Goal: Task Accomplishment & Management: Complete application form

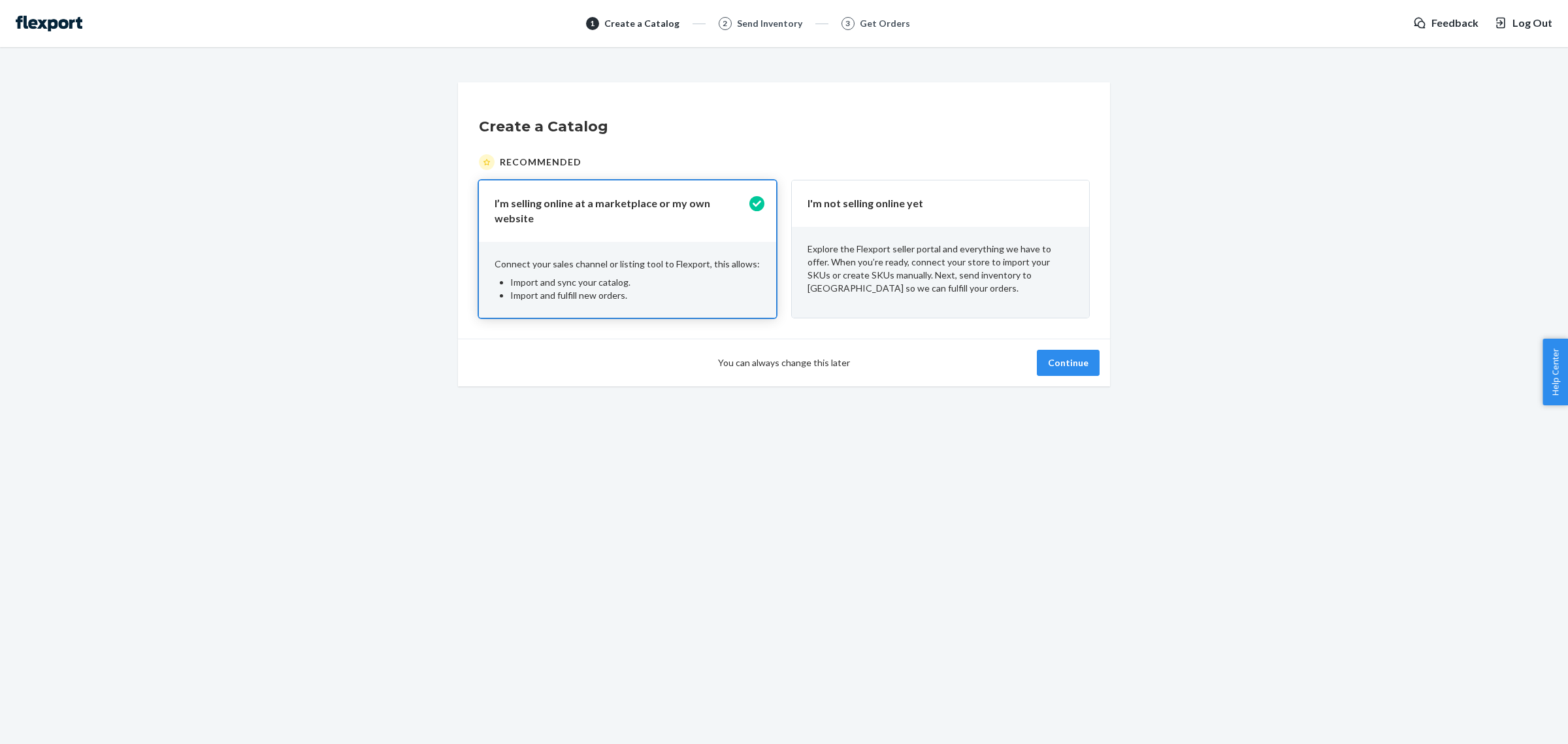
click at [1030, 273] on p "Explore the Flexport seller portal and everything we have to offer. When you’re…" at bounding box center [941, 268] width 266 height 52
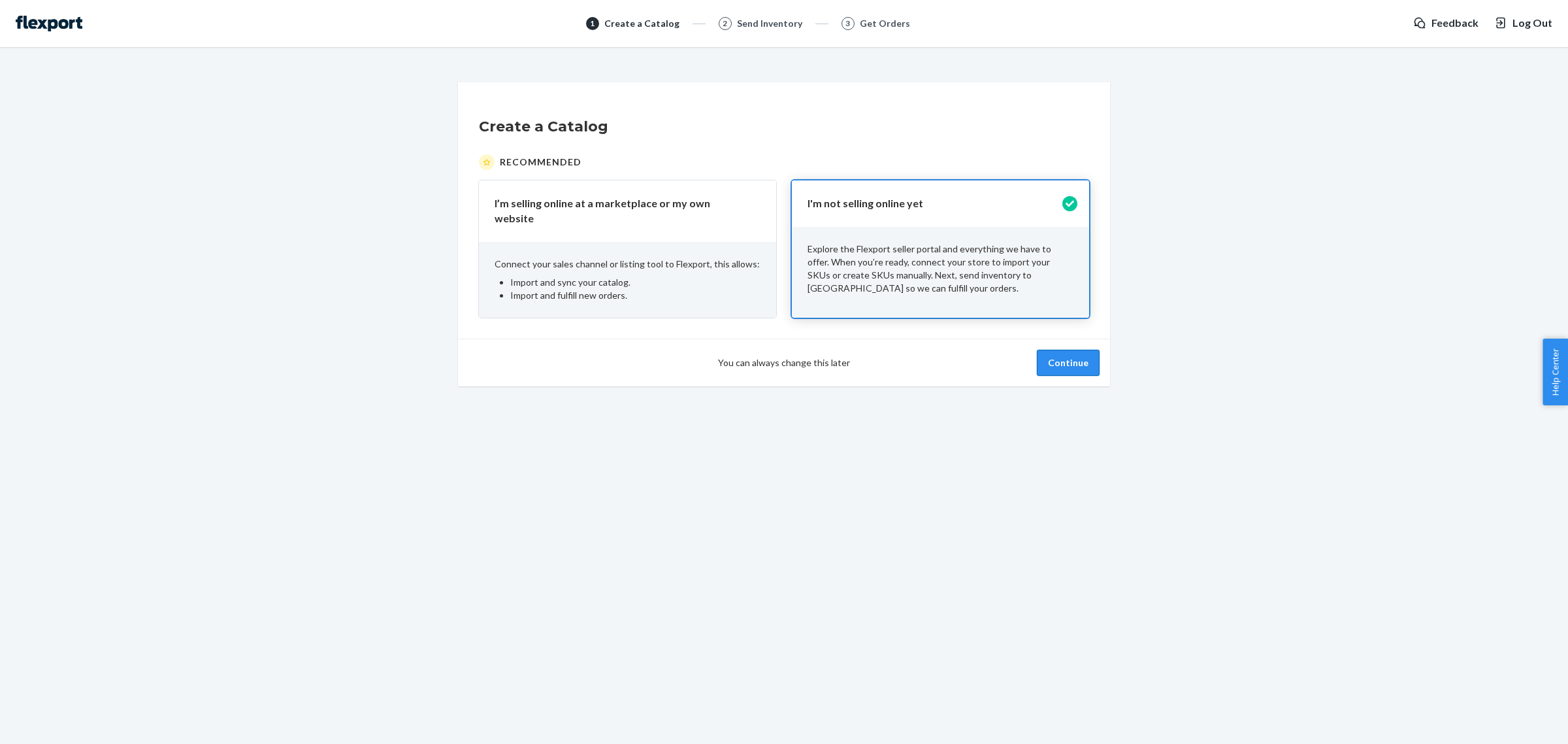
click at [1064, 350] on button "Continue" at bounding box center [1068, 362] width 63 height 26
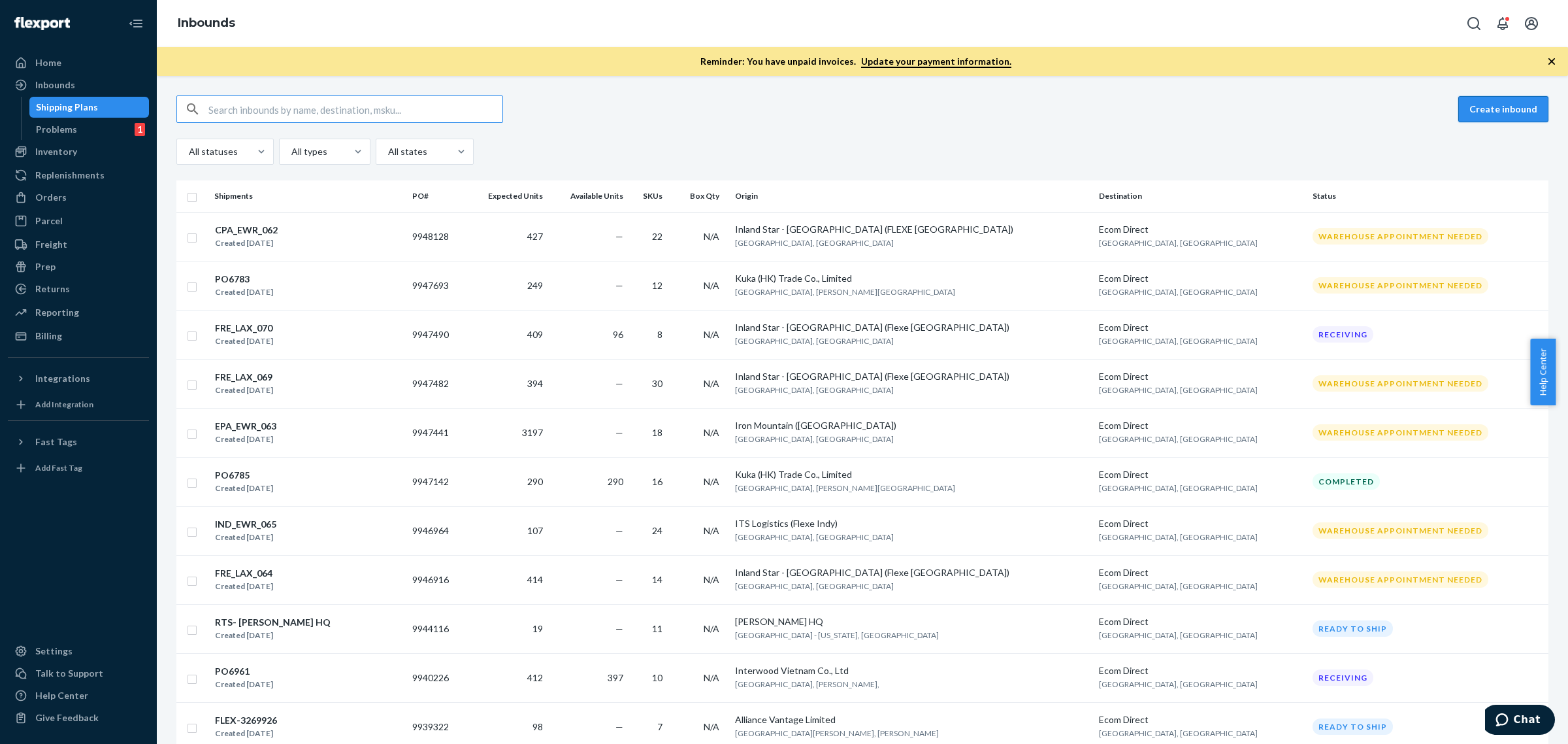
click at [1488, 96] on button "Create inbound" at bounding box center [1503, 109] width 90 height 26
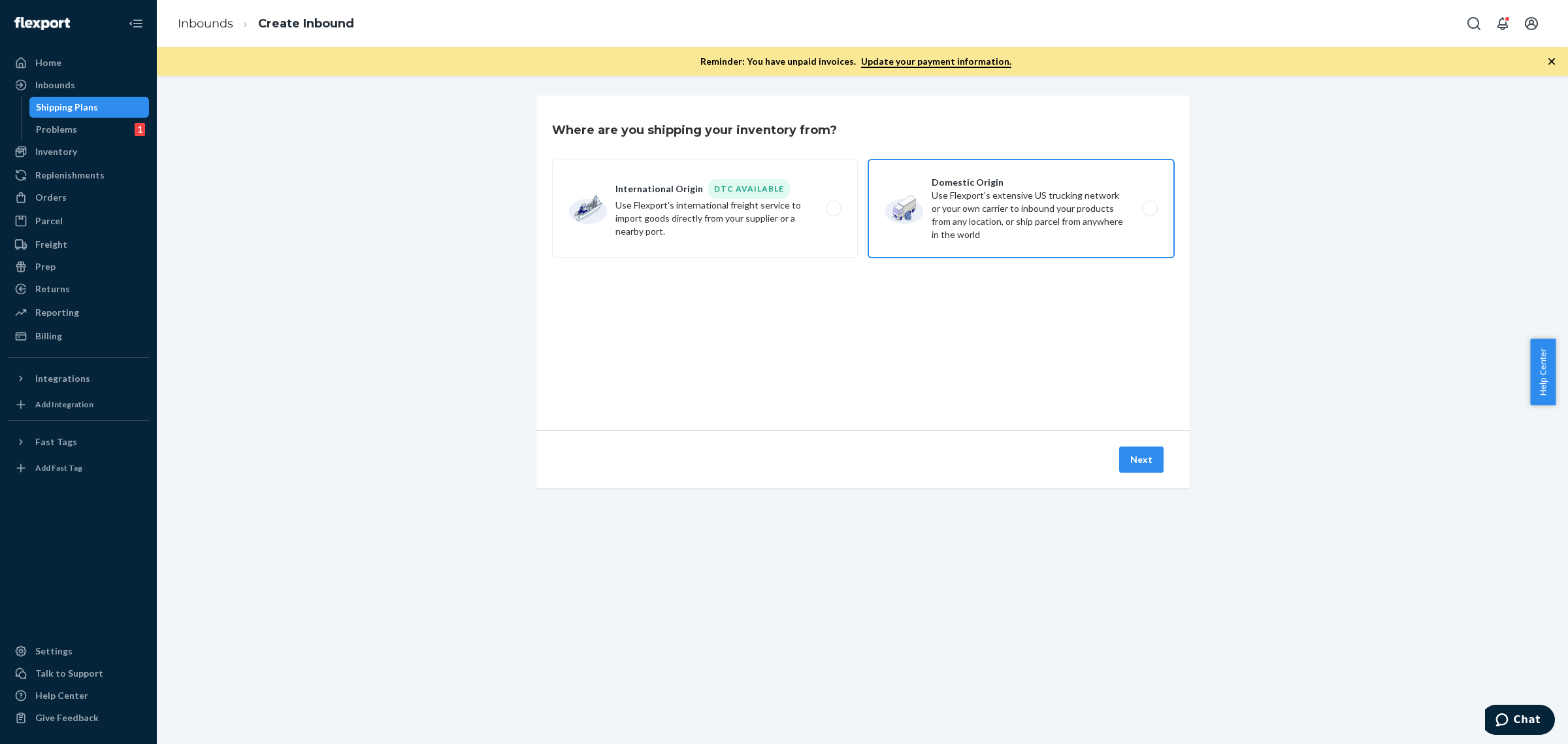
click at [971, 213] on label "Domestic Origin Use Flexport’s extensive US trucking network or your own carrie…" at bounding box center [1021, 208] width 306 height 98
click at [1149, 213] on input "Domestic Origin Use Flexport’s extensive US trucking network or your own carrie…" at bounding box center [1154, 208] width 9 height 9
radio input "true"
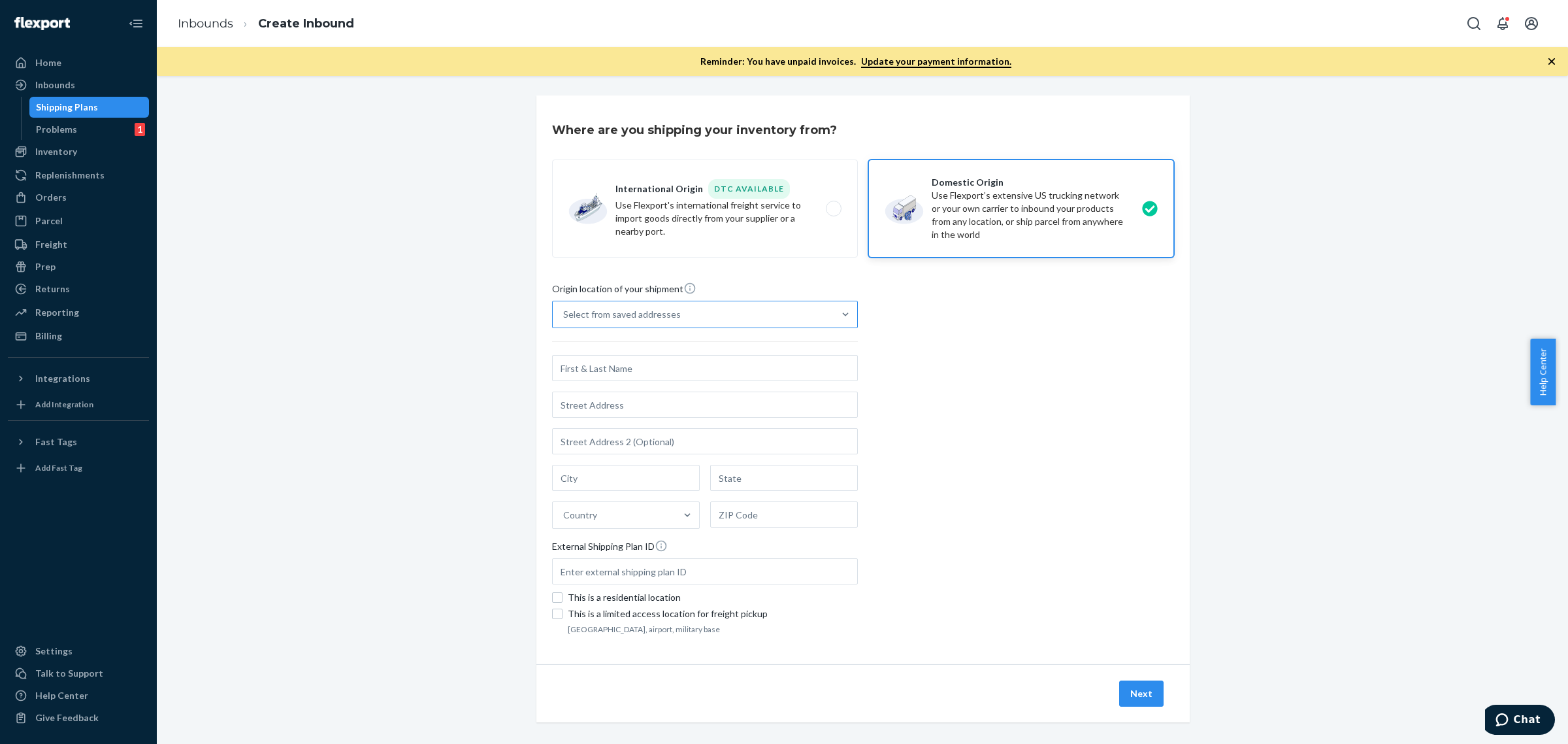
click at [696, 321] on div "Select from saved addresses" at bounding box center [693, 314] width 281 height 26
click at [565, 321] on input "Select from saved addresses" at bounding box center [564, 314] width 2 height 13
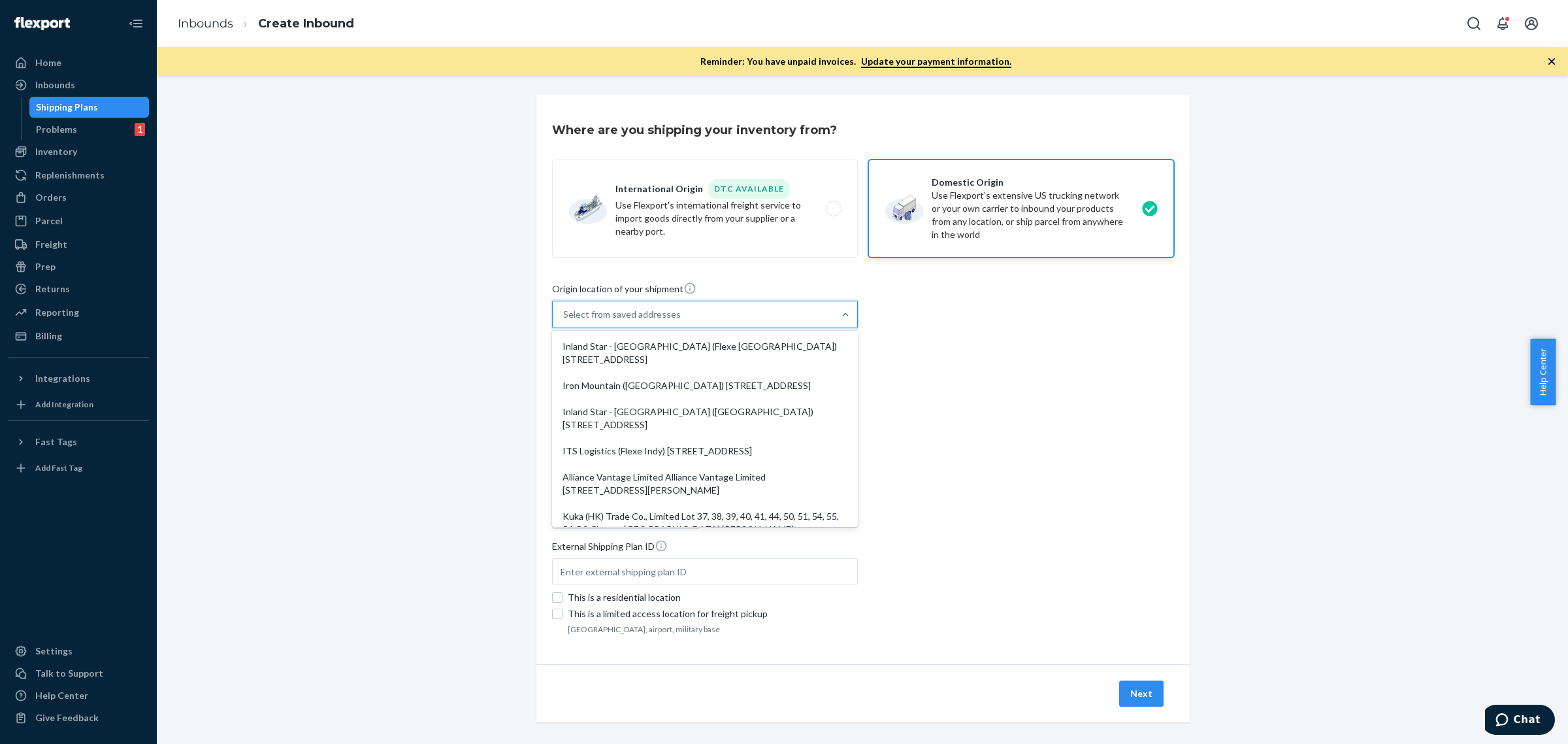
paste input "Kuka (HK) Trade Co., Limited"
type input "Kuka (HK) Trade Co., Limited"
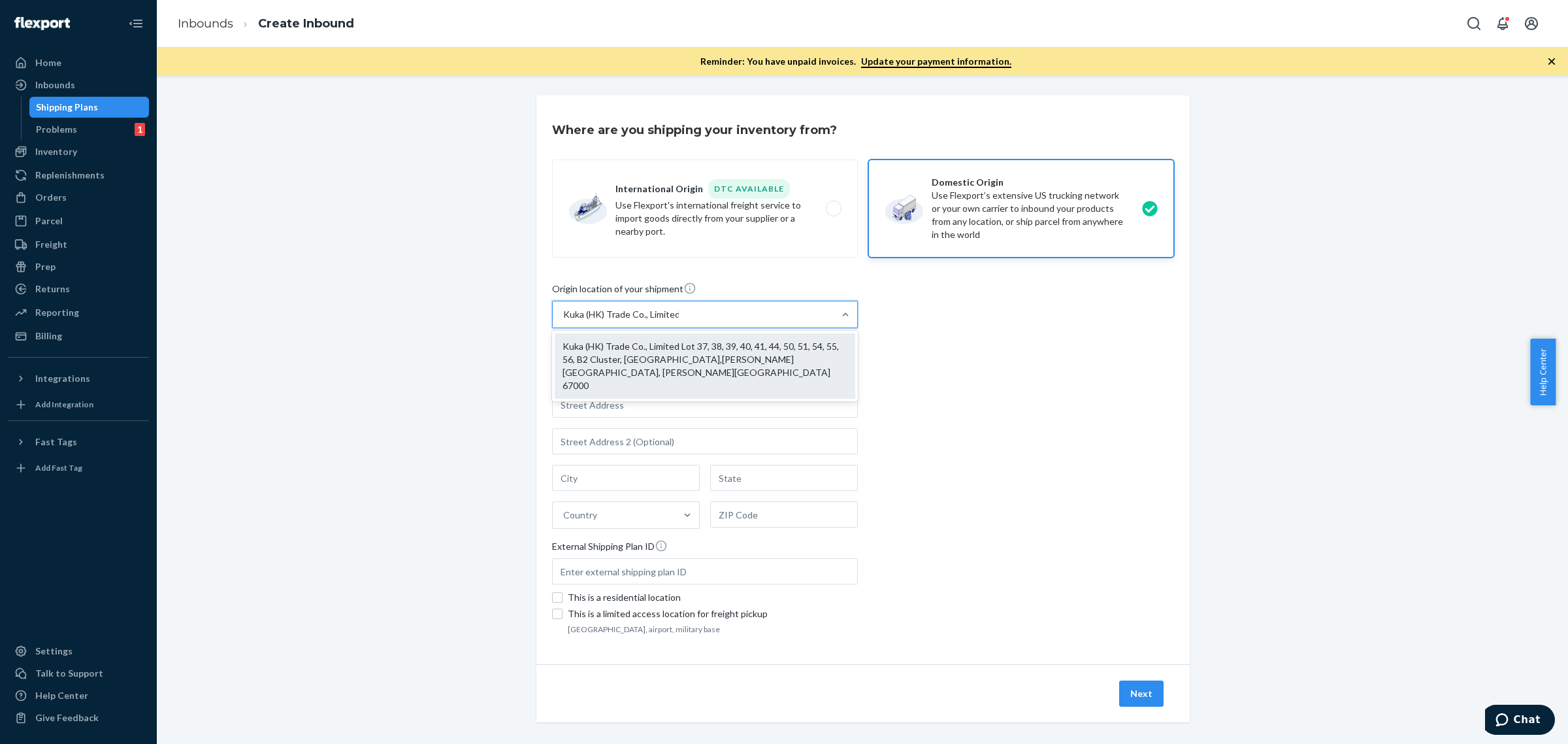
click at [671, 345] on div "Kuka (HK) Trade Co., Limited Lot 37, 38, 39, 40, 41, 44, 50, 51, 54, 55, 56, B2…" at bounding box center [705, 366] width 301 height 66
click at [671, 321] on input "Kuka (HK) Trade Co., Limited" at bounding box center [621, 314] width 116 height 13
type input "Kuka (HK) Trade Co., Limited"
type input "Dong Xoai City"
type input "Binh Phuoc Province"
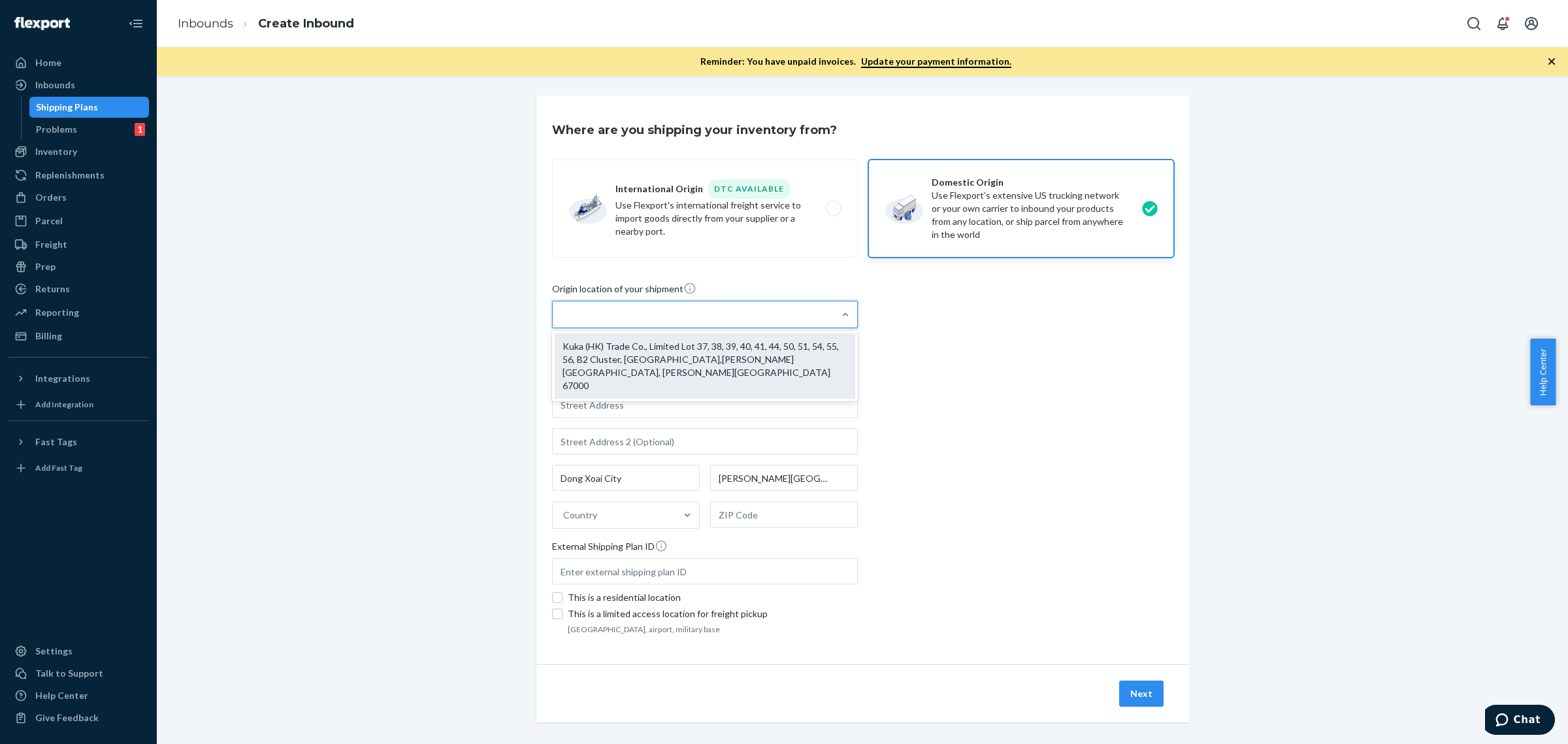
type input "67000"
type input "Lot 37, 38, 39, 40, 41, 44, 50, 51, 54, 55, 56, B2 Cluster, Dong Xoai III Indus…"
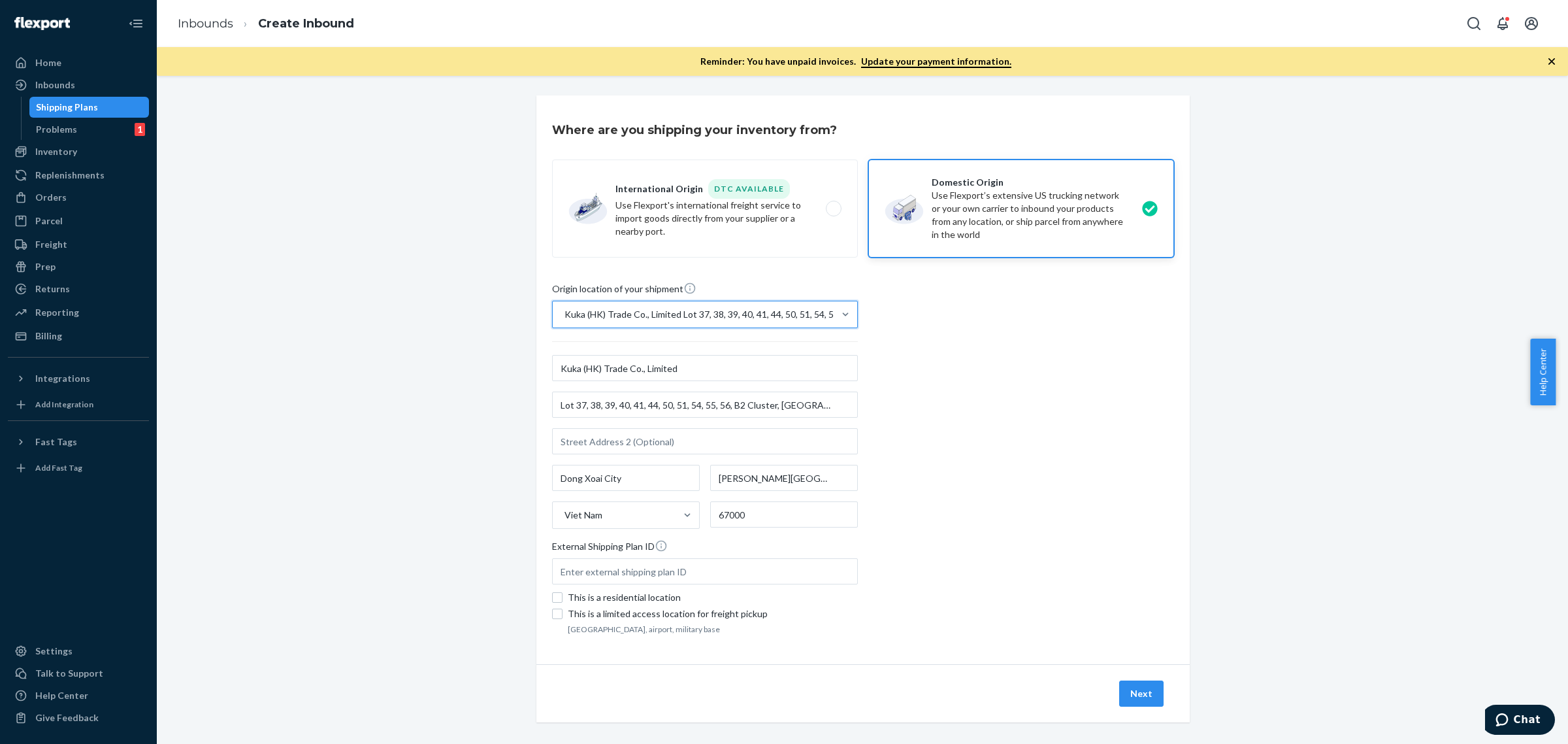
scroll to position [10, 0]
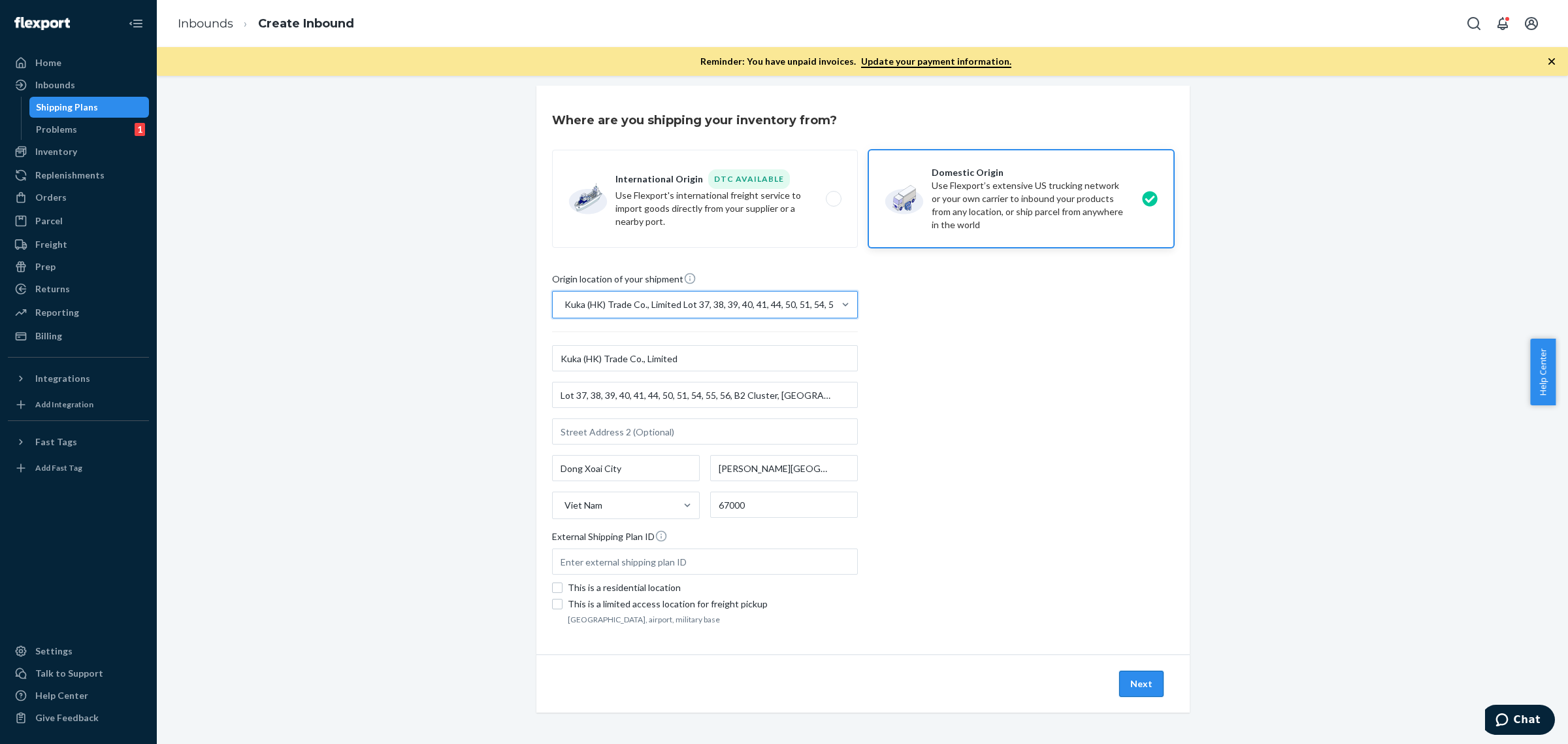
click at [1140, 677] on button "Next" at bounding box center [1141, 683] width 44 height 26
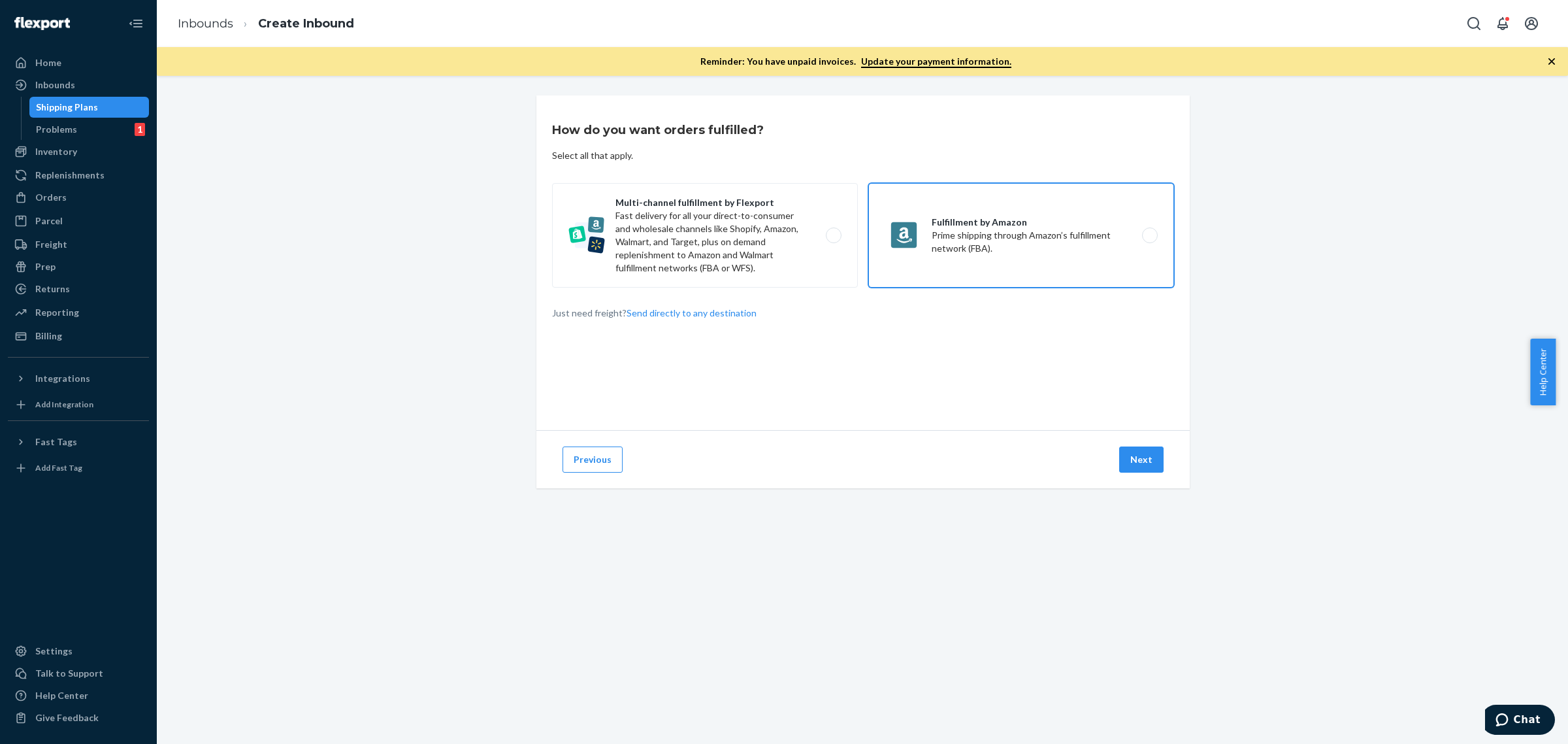
click at [966, 240] on label "Fulfillment by Amazon Prime shipping through Amazon’s fulfillment network (FBA)." at bounding box center [1021, 235] width 306 height 105
click at [1149, 240] on input "Fulfillment by Amazon Prime shipping through Amazon’s fulfillment network (FBA)." at bounding box center [1154, 235] width 9 height 9
radio input "true"
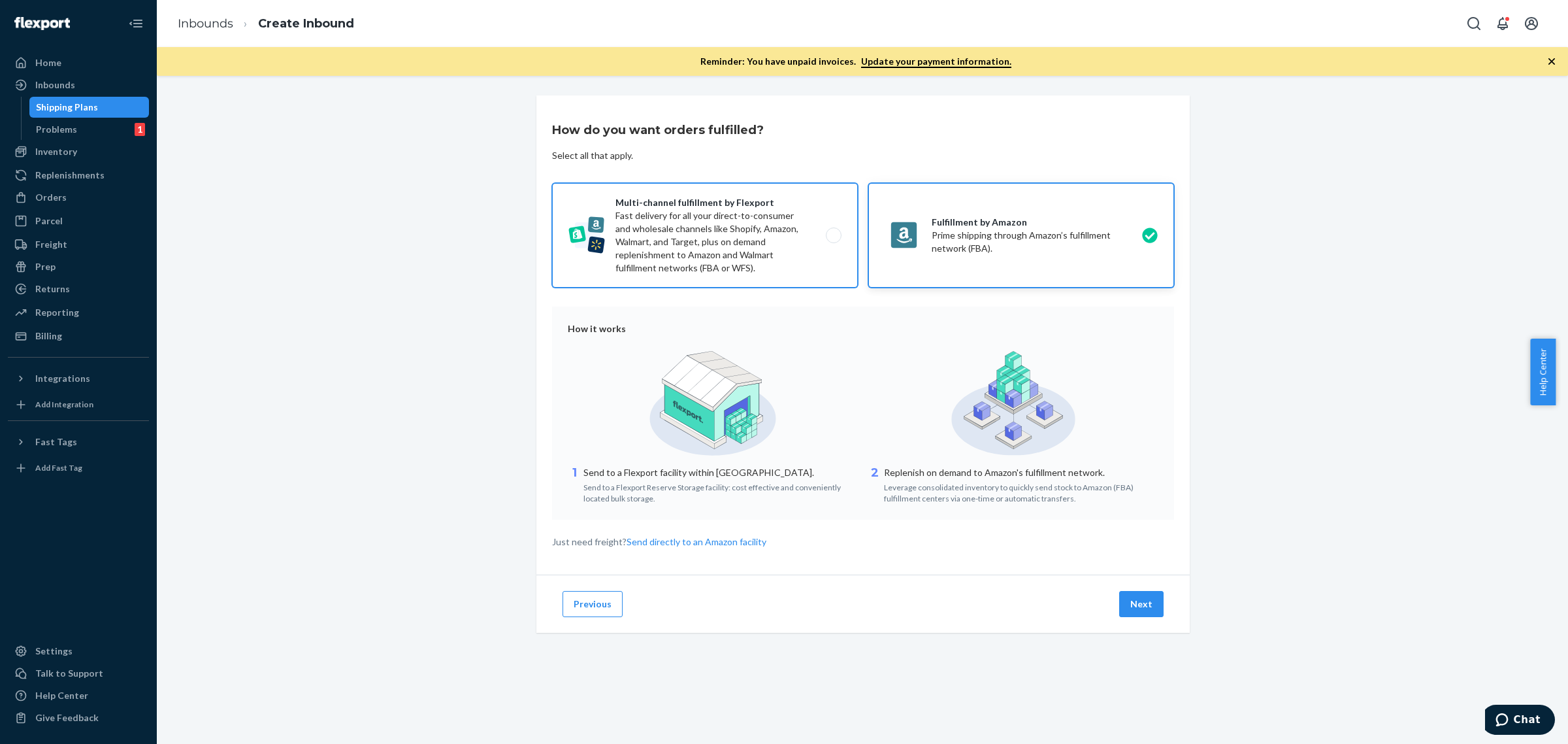
click at [691, 282] on label "Multi-channel fulfillment by Flexport Fast delivery for all your direct-to-cons…" at bounding box center [705, 235] width 306 height 105
click at [833, 240] on input "Multi-channel fulfillment by Flexport Fast delivery for all your direct-to-cons…" at bounding box center [837, 235] width 9 height 9
radio input "true"
radio input "false"
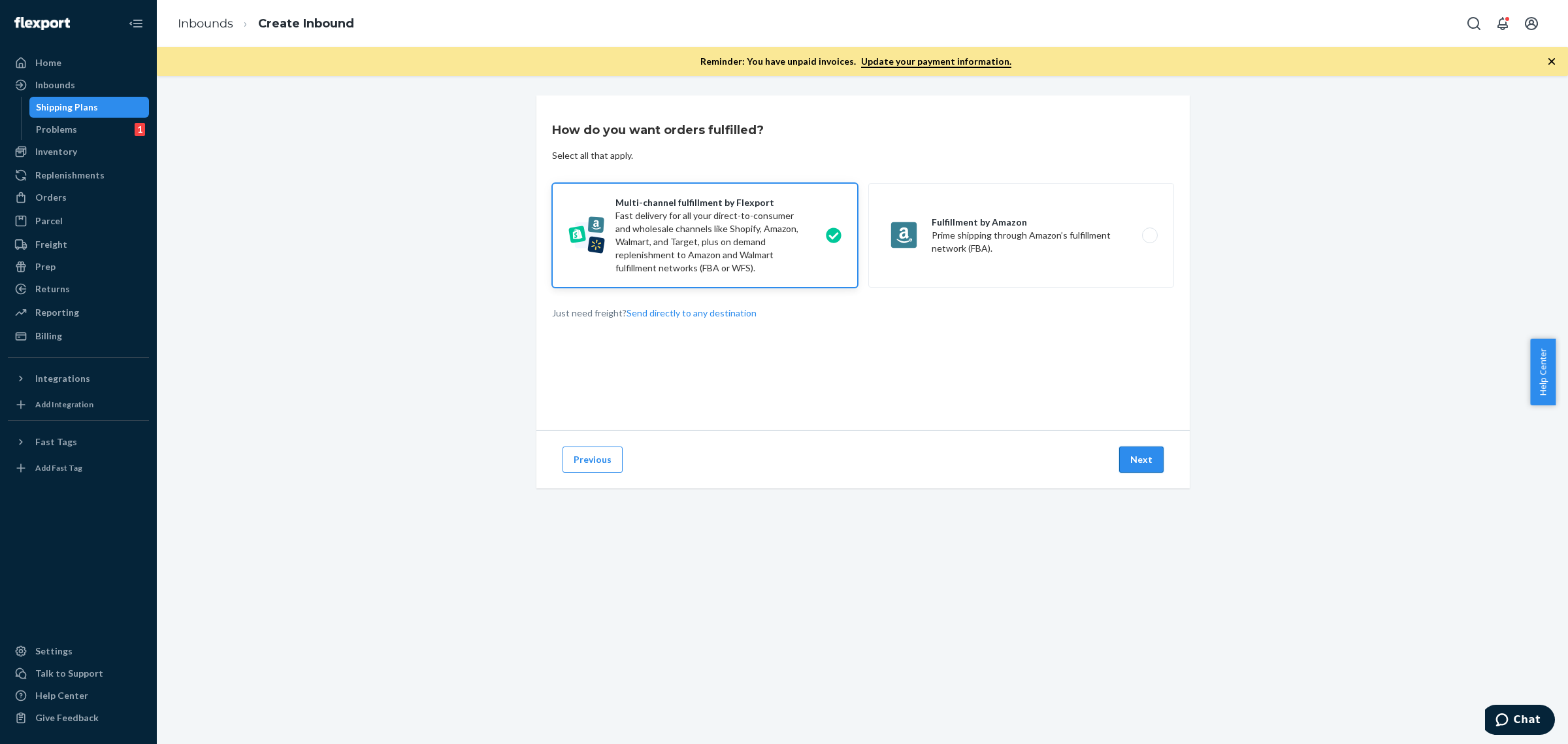
click at [1128, 471] on button "Next" at bounding box center [1141, 459] width 44 height 26
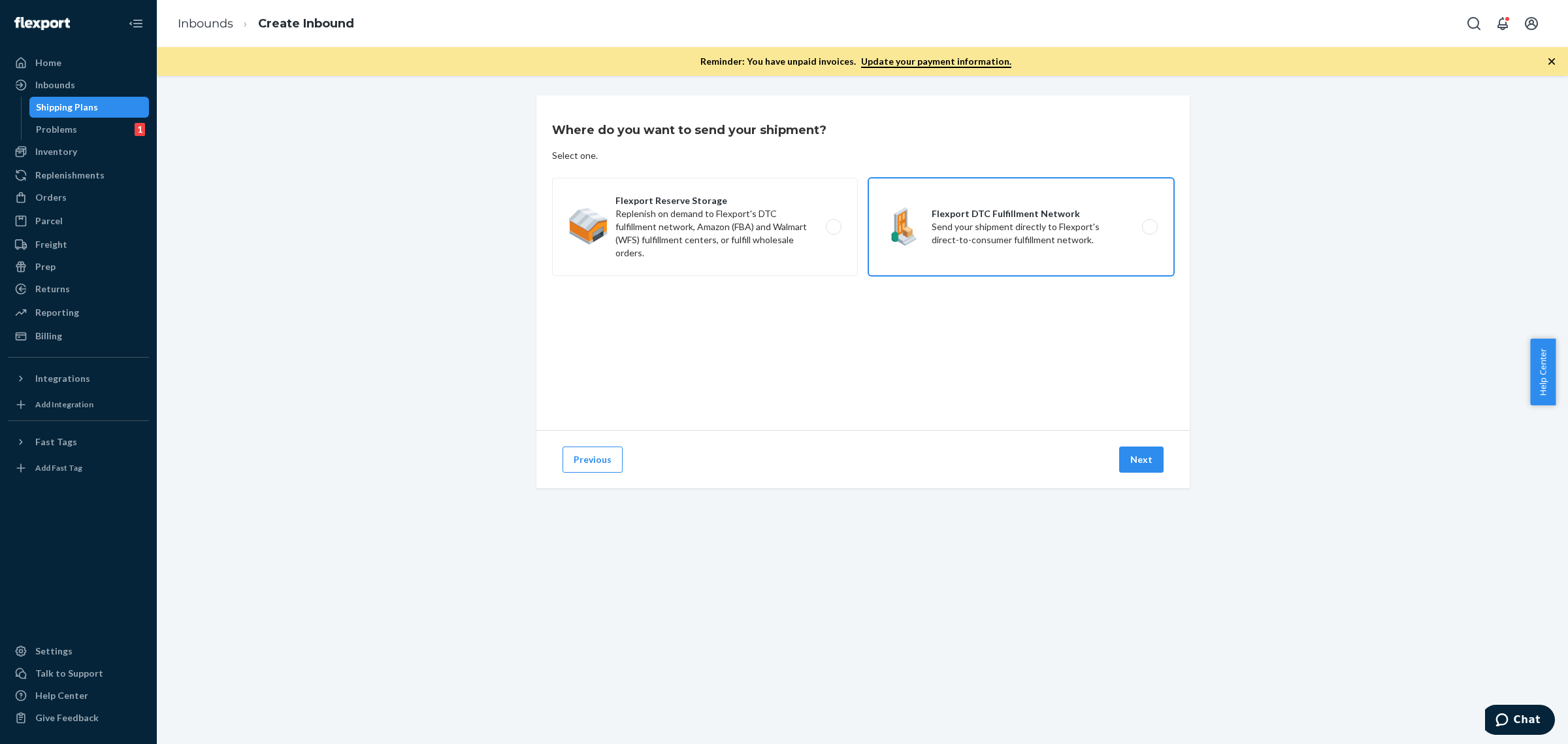
click at [988, 211] on label "Flexport DTC Fulfillment Network Send your shipment directly to Flexport's dire…" at bounding box center [1021, 227] width 306 height 98
click at [1149, 223] on input "Flexport DTC Fulfillment Network Send your shipment directly to Flexport's dire…" at bounding box center [1154, 228] width 9 height 9
radio input "true"
click at [1136, 451] on button "Next" at bounding box center [1141, 459] width 44 height 26
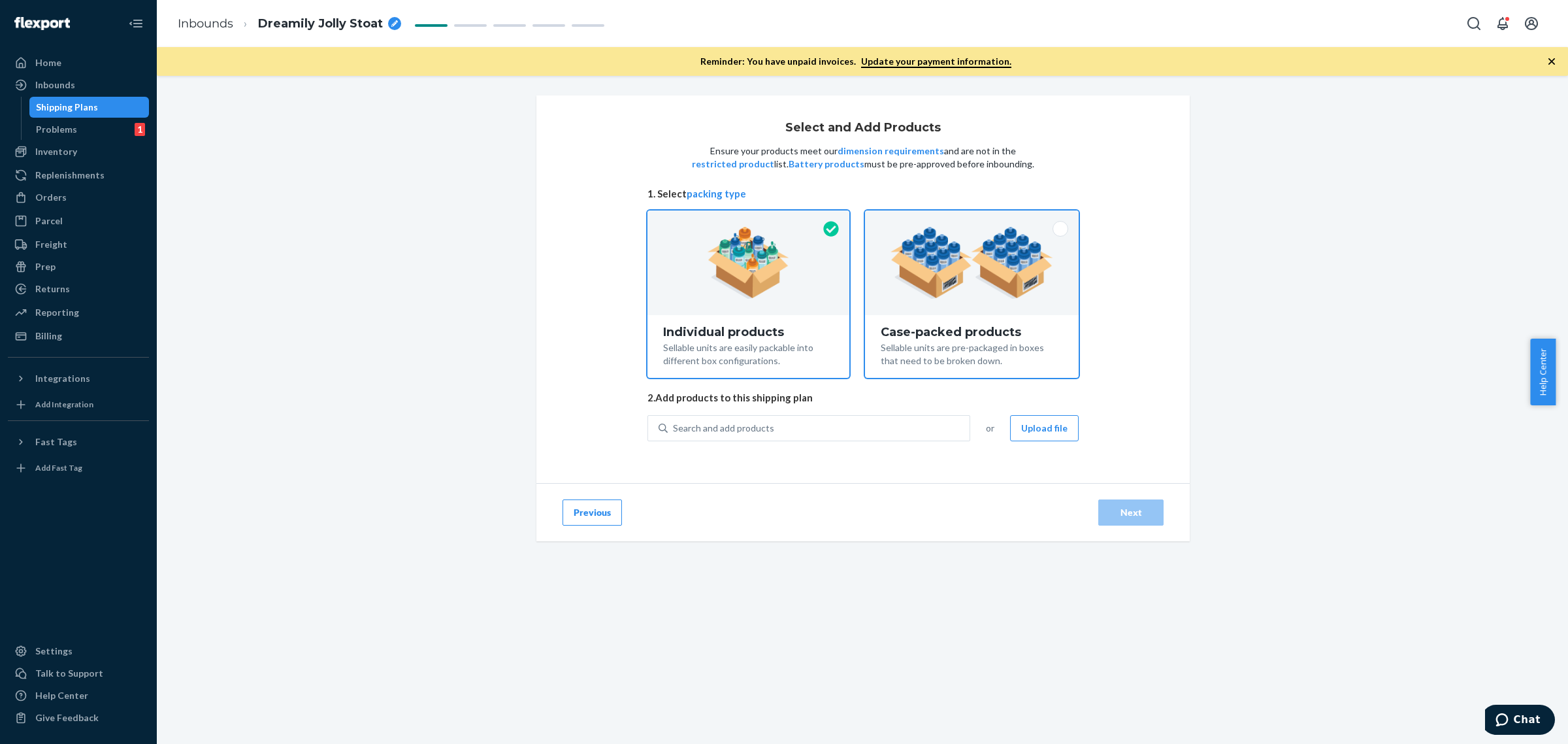
click at [1014, 333] on div "Case-packed products" at bounding box center [971, 331] width 182 height 13
click at [976, 219] on input "Case-packed products Sellable units are pre-packaged in boxes that need to be b…" at bounding box center [972, 215] width 9 height 9
radio input "true"
radio input "false"
click at [1020, 433] on button "Upload file" at bounding box center [1044, 428] width 68 height 26
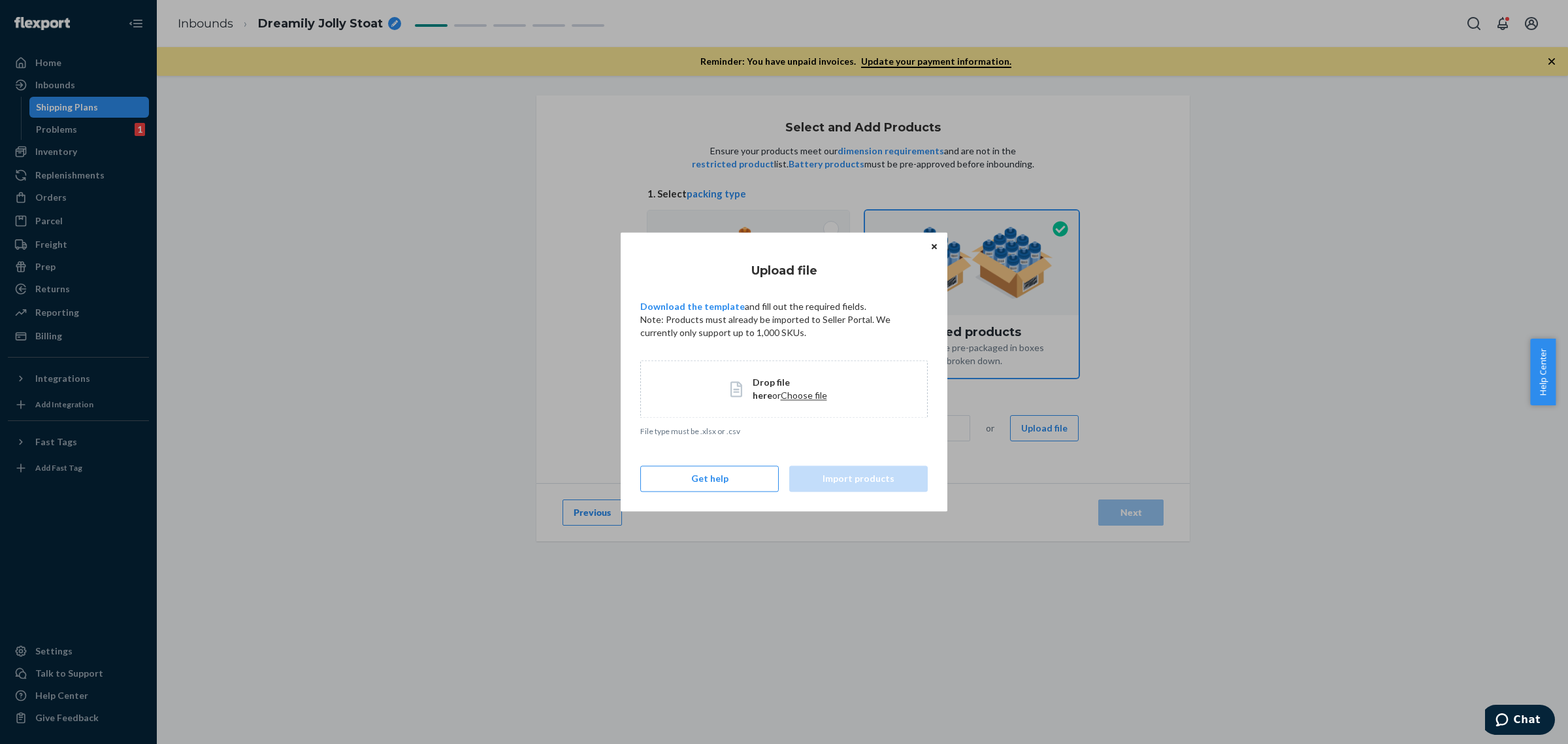
click at [792, 402] on span "Drop file here or Choose file" at bounding box center [795, 388] width 86 height 26
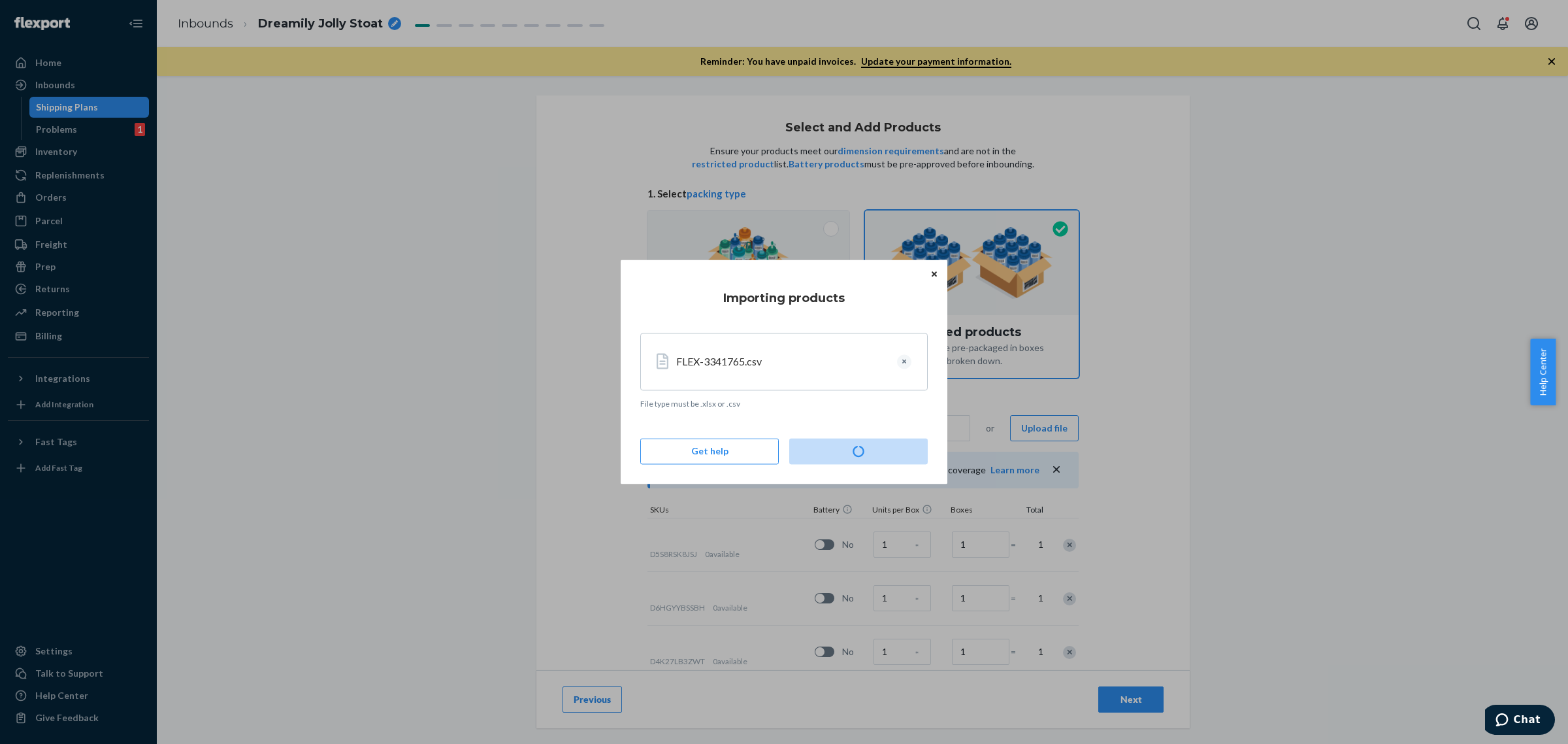
type input "4"
type input "6"
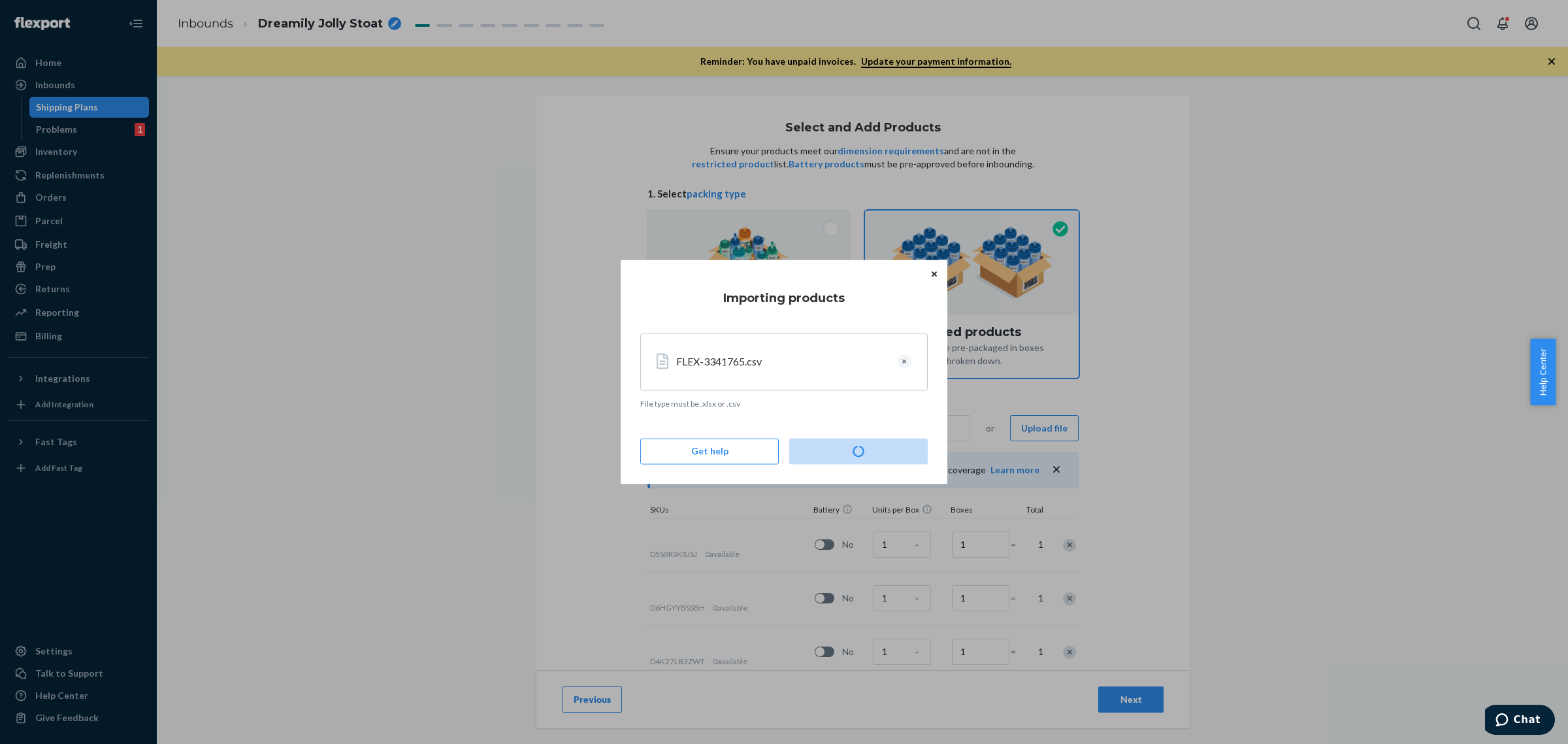
type input "7"
type input "4"
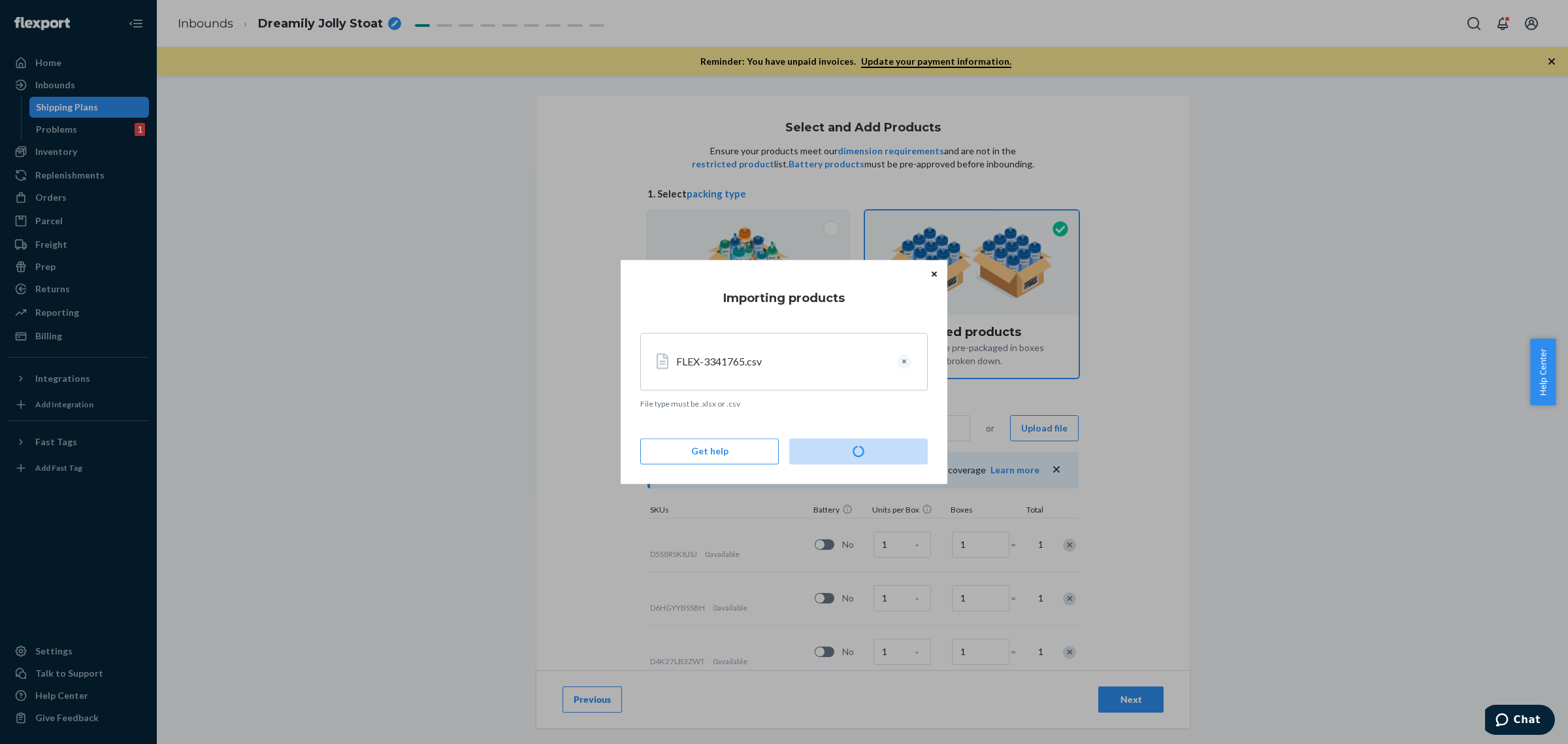
type input "7"
type input "6"
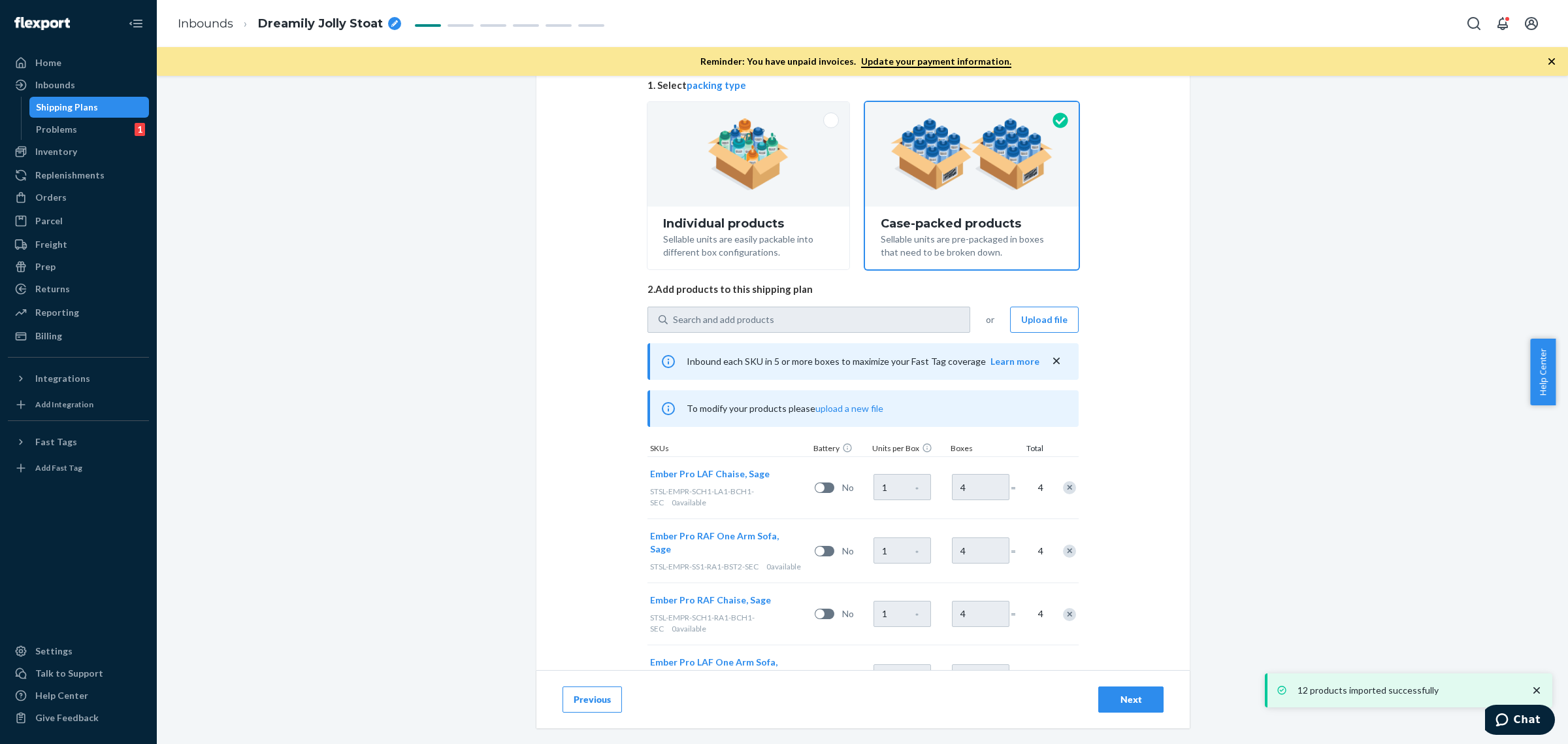
scroll to position [164, 0]
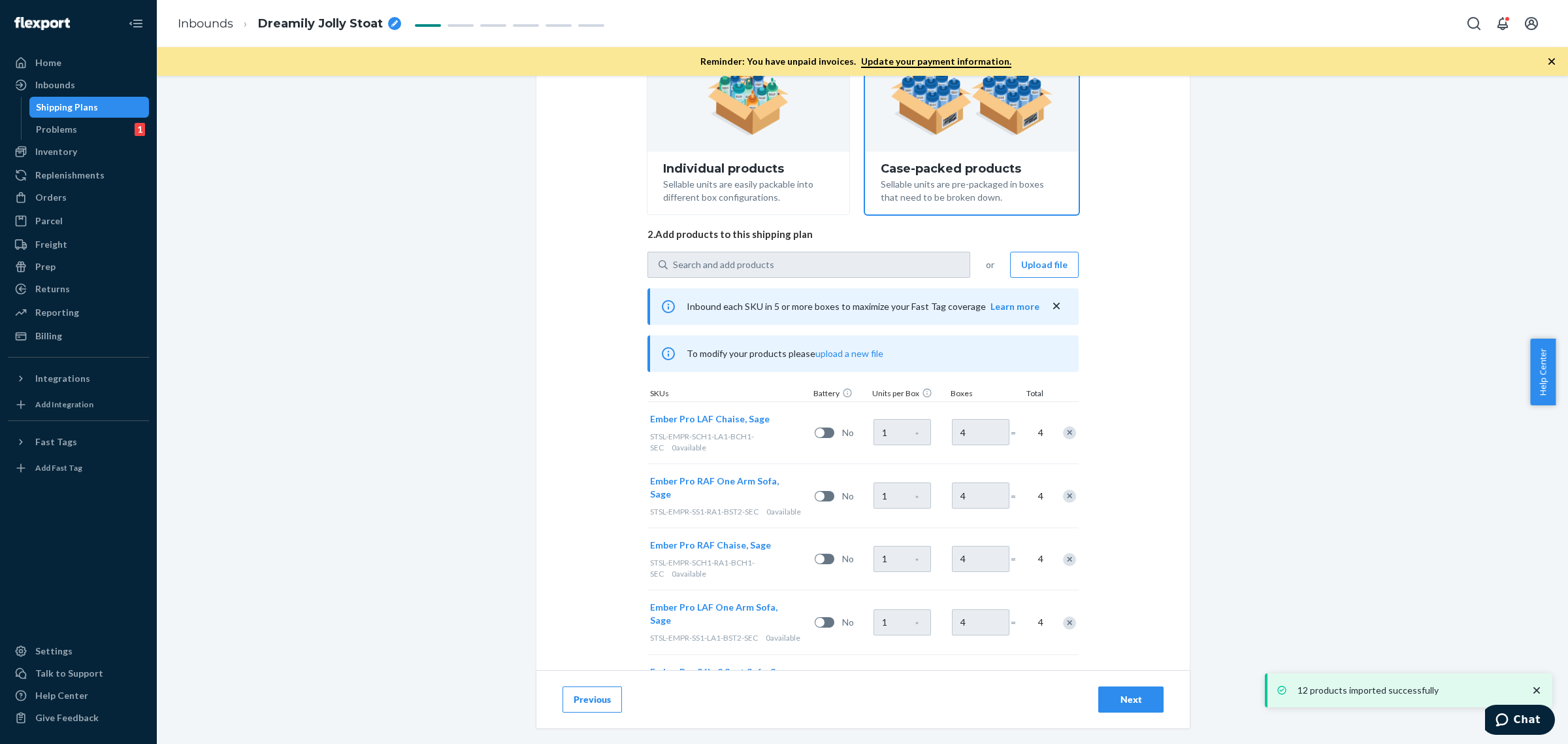
click at [1111, 691] on button "Next" at bounding box center [1131, 699] width 66 height 26
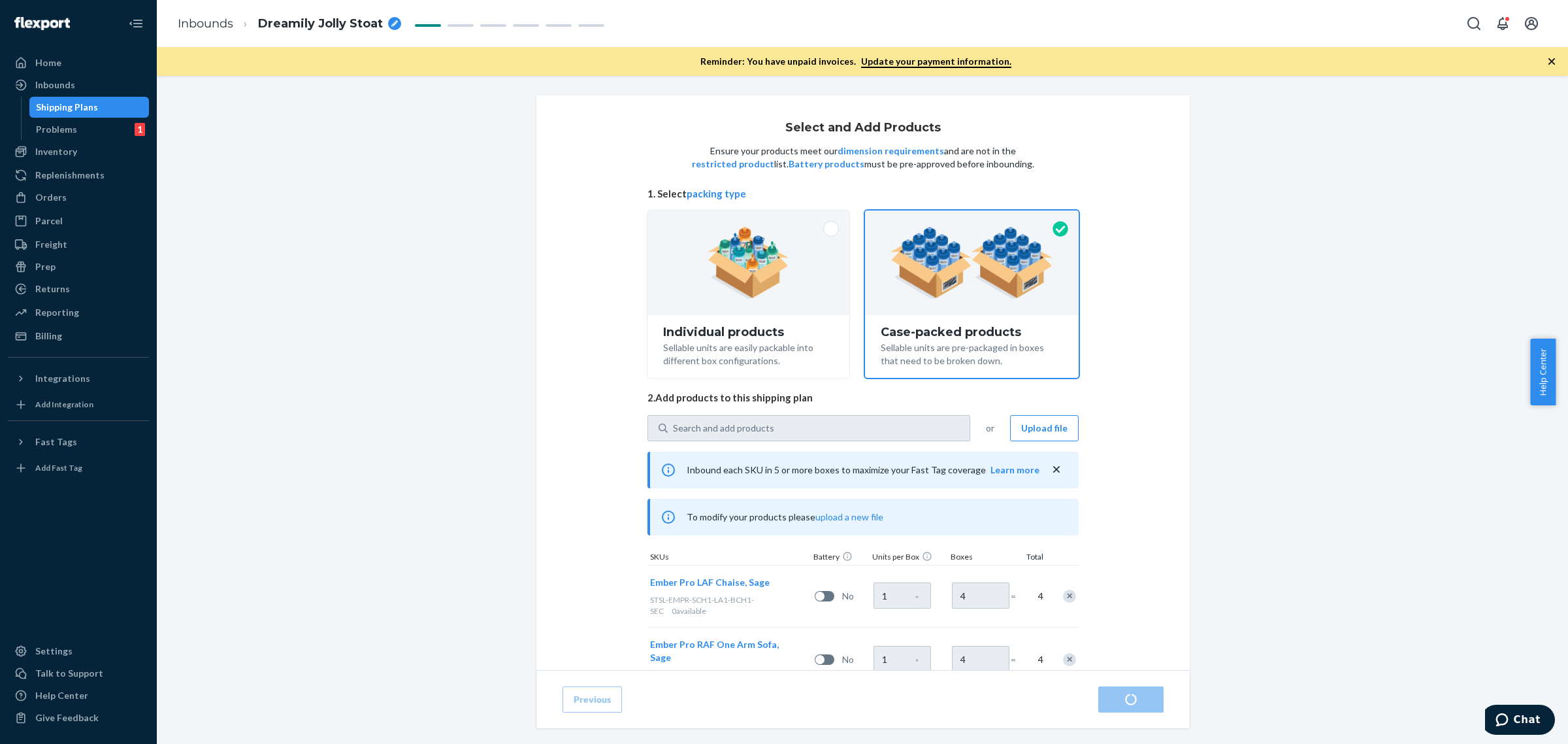
scroll to position [81, 0]
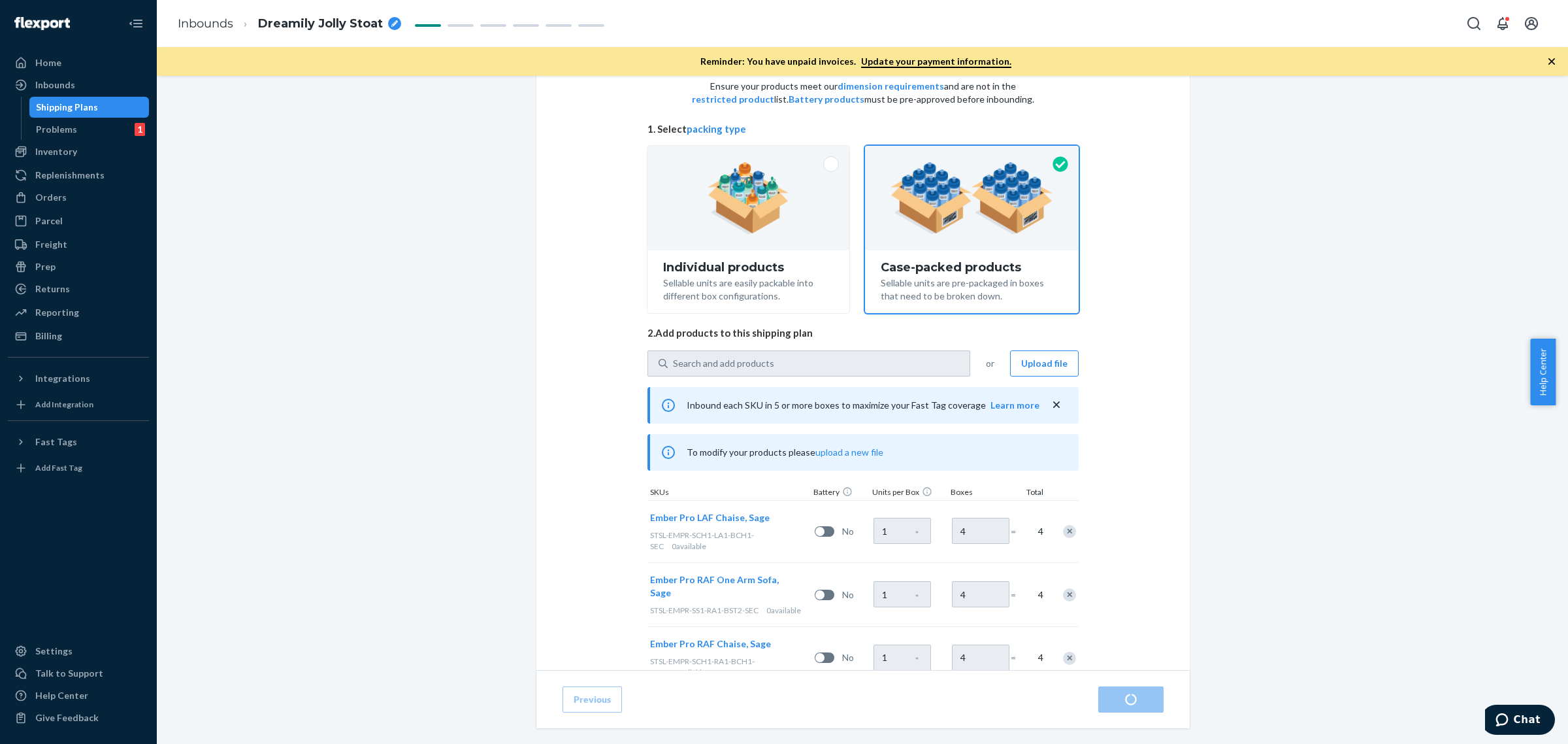
radio input "true"
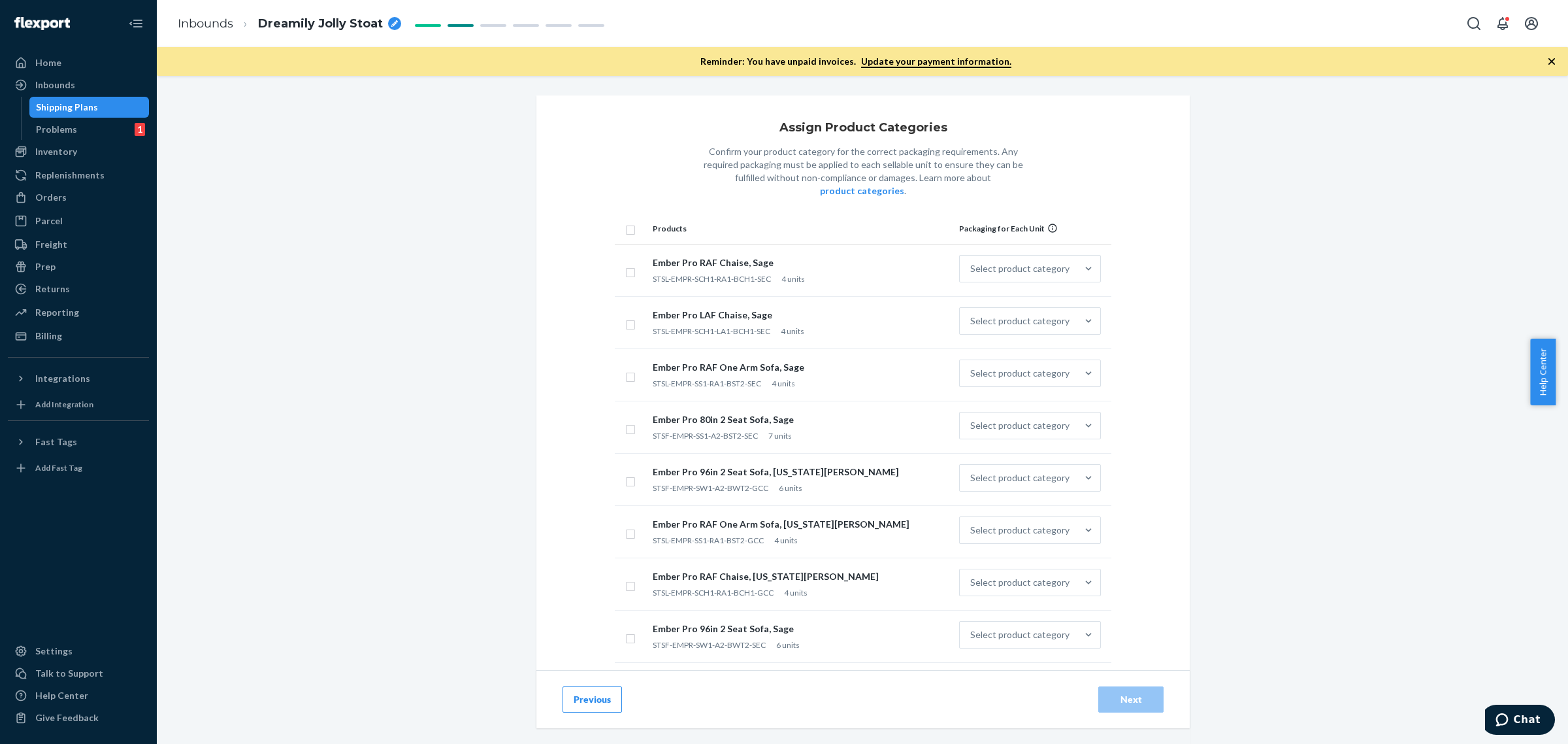
click at [629, 221] on input "checkbox" at bounding box center [630, 228] width 10 height 14
checkbox input "true"
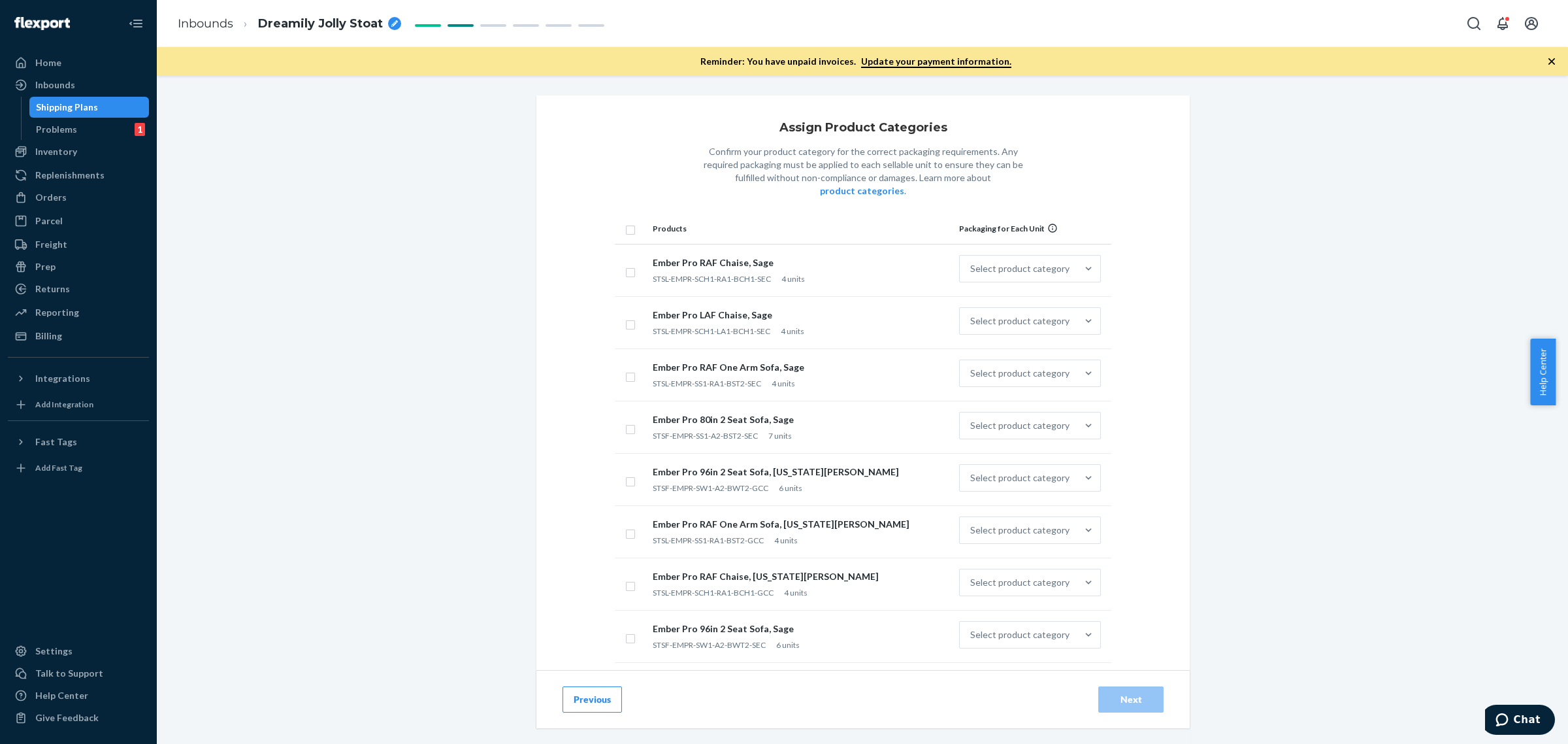
checkbox input "true"
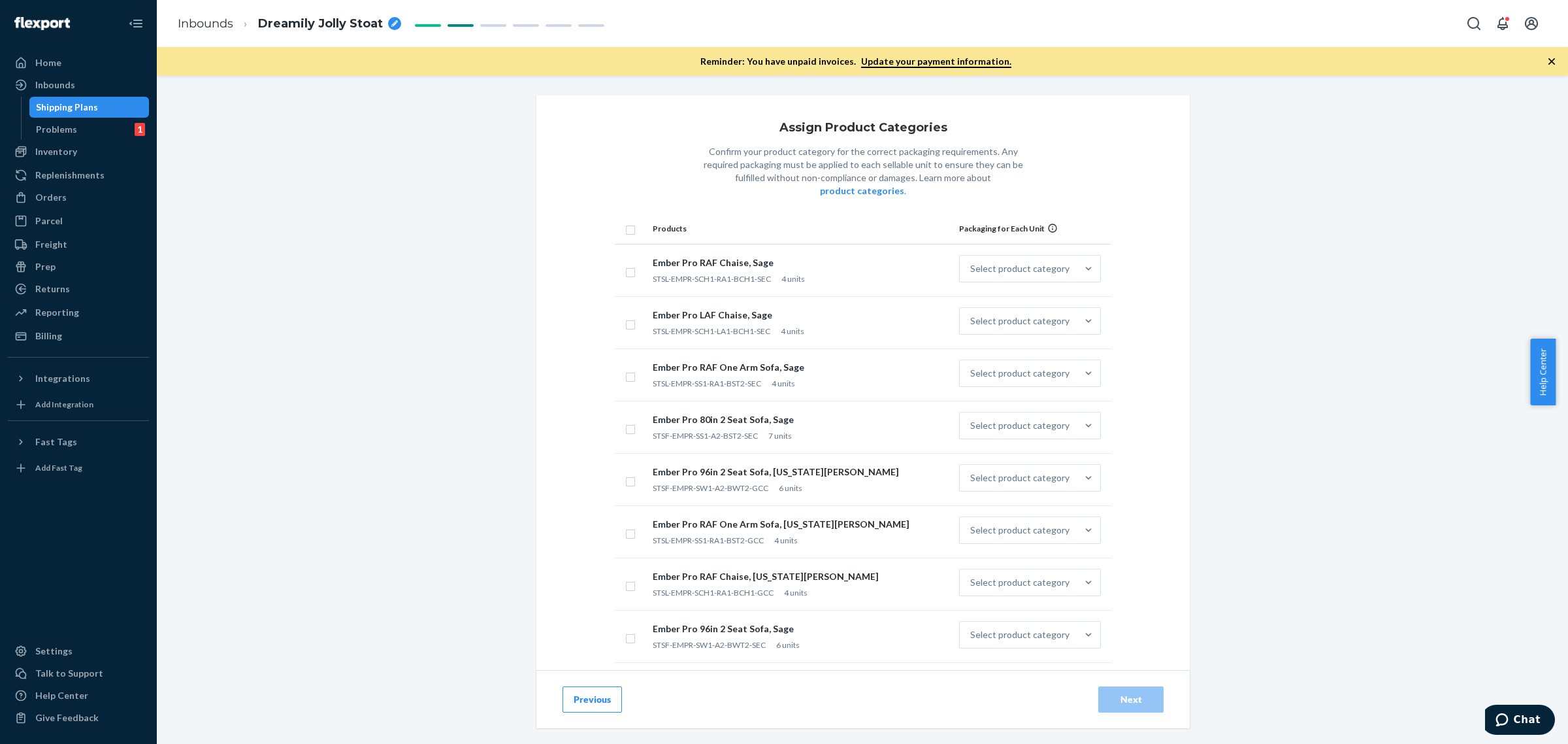
checkbox input "true"
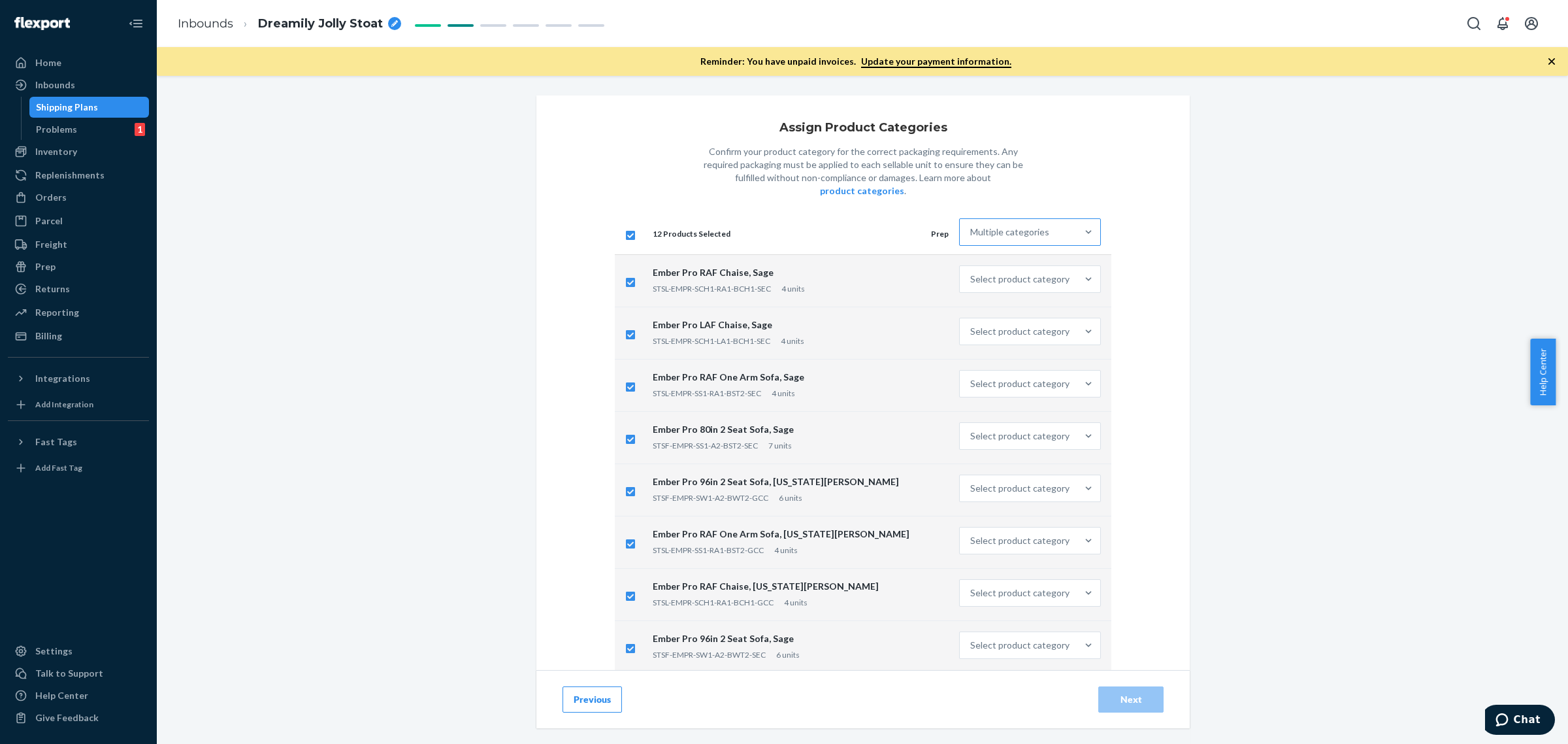
click at [975, 226] on div "Multiple categories" at bounding box center [1009, 232] width 79 height 13
click at [971, 226] on input "Multiple categories" at bounding box center [971, 232] width 2 height 13
type input "ot"
click at [1007, 251] on div "Other (no special packaging)" at bounding box center [1030, 264] width 137 height 26
click at [980, 239] on input "ot" at bounding box center [975, 232] width 10 height 13
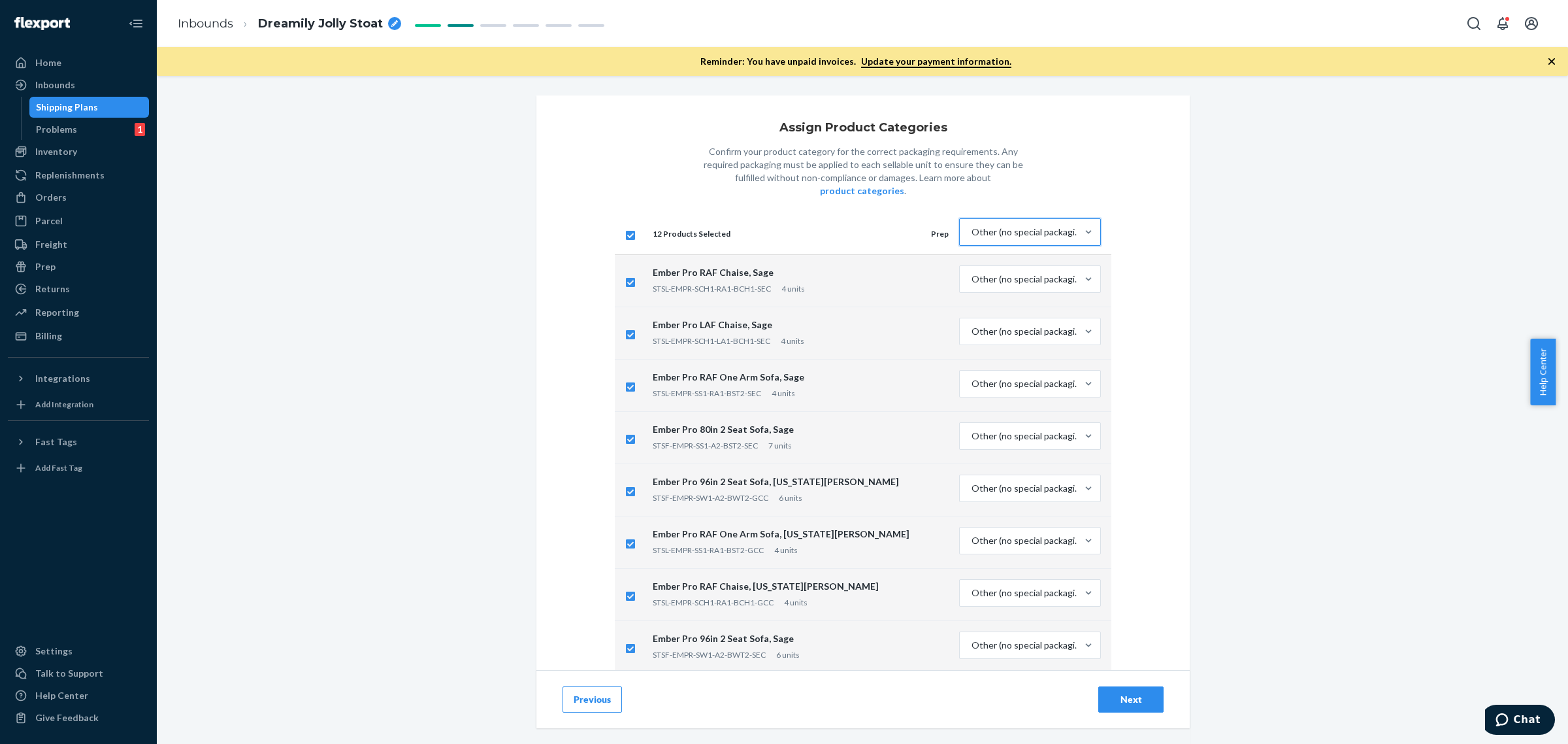
click at [1142, 696] on div "Next" at bounding box center [1131, 699] width 43 height 13
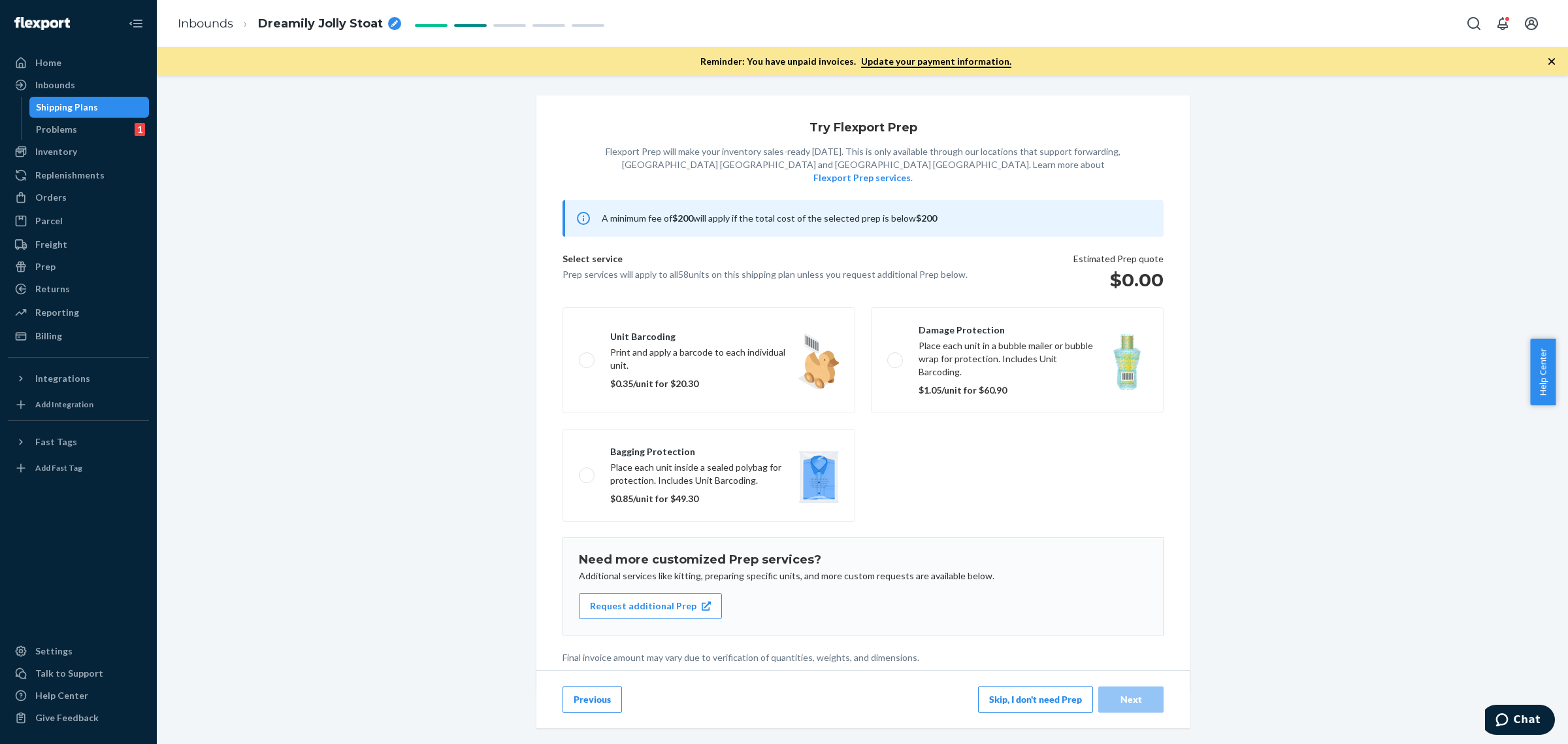
click at [1001, 691] on button "Skip, I don't need Prep" at bounding box center [1035, 699] width 115 height 26
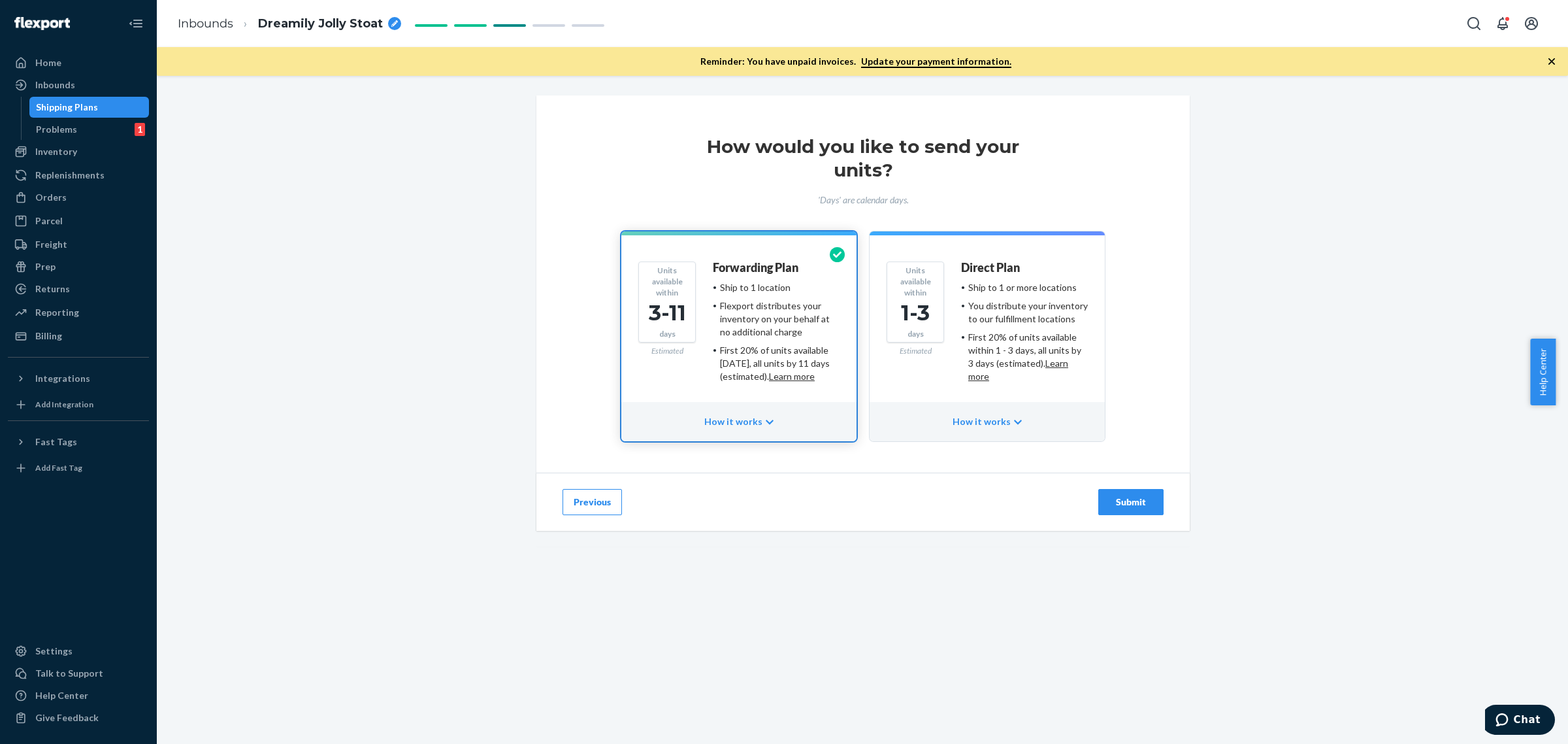
click at [1014, 268] on h4 "Direct Plan" at bounding box center [990, 267] width 59 height 13
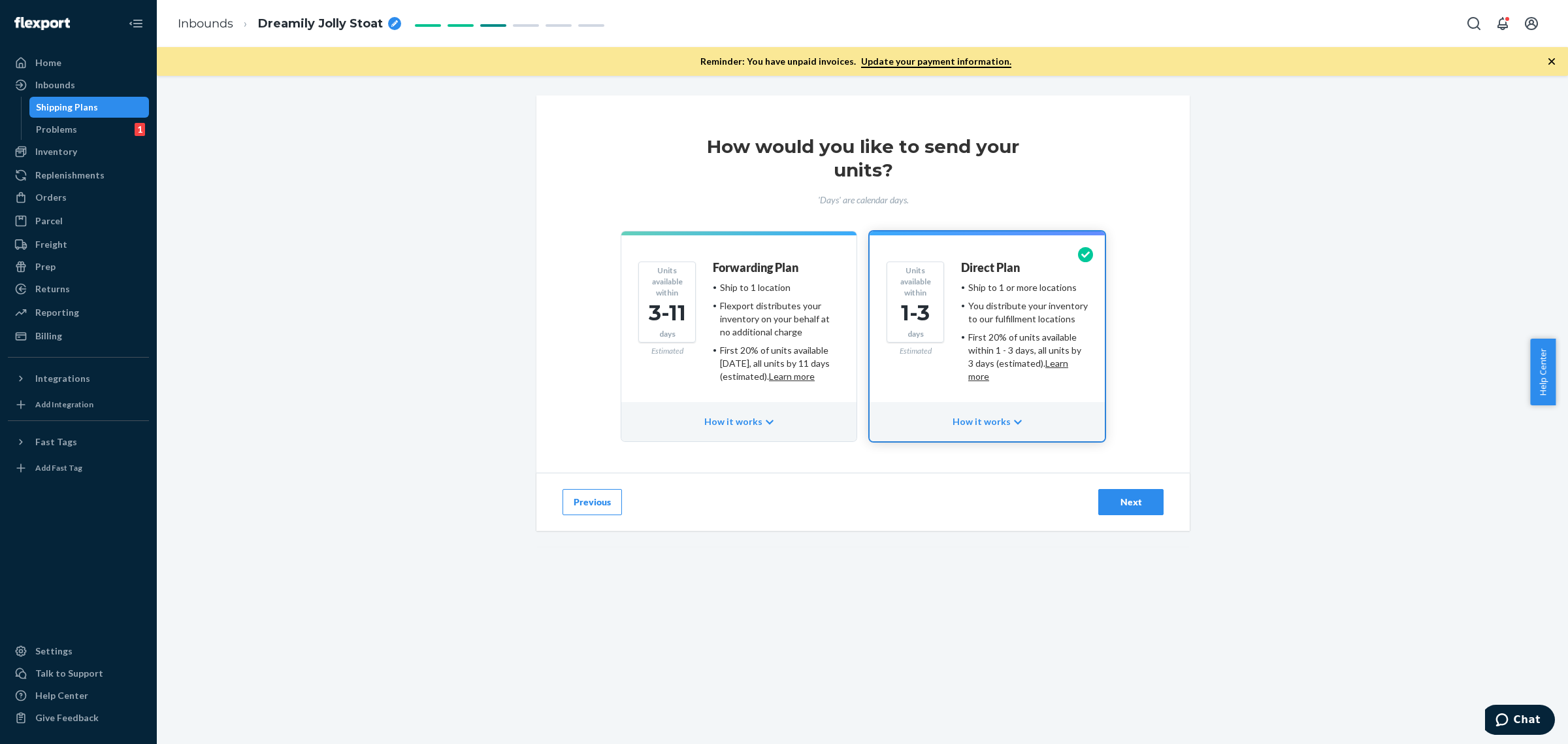
click at [1110, 509] on button "Next" at bounding box center [1131, 502] width 66 height 26
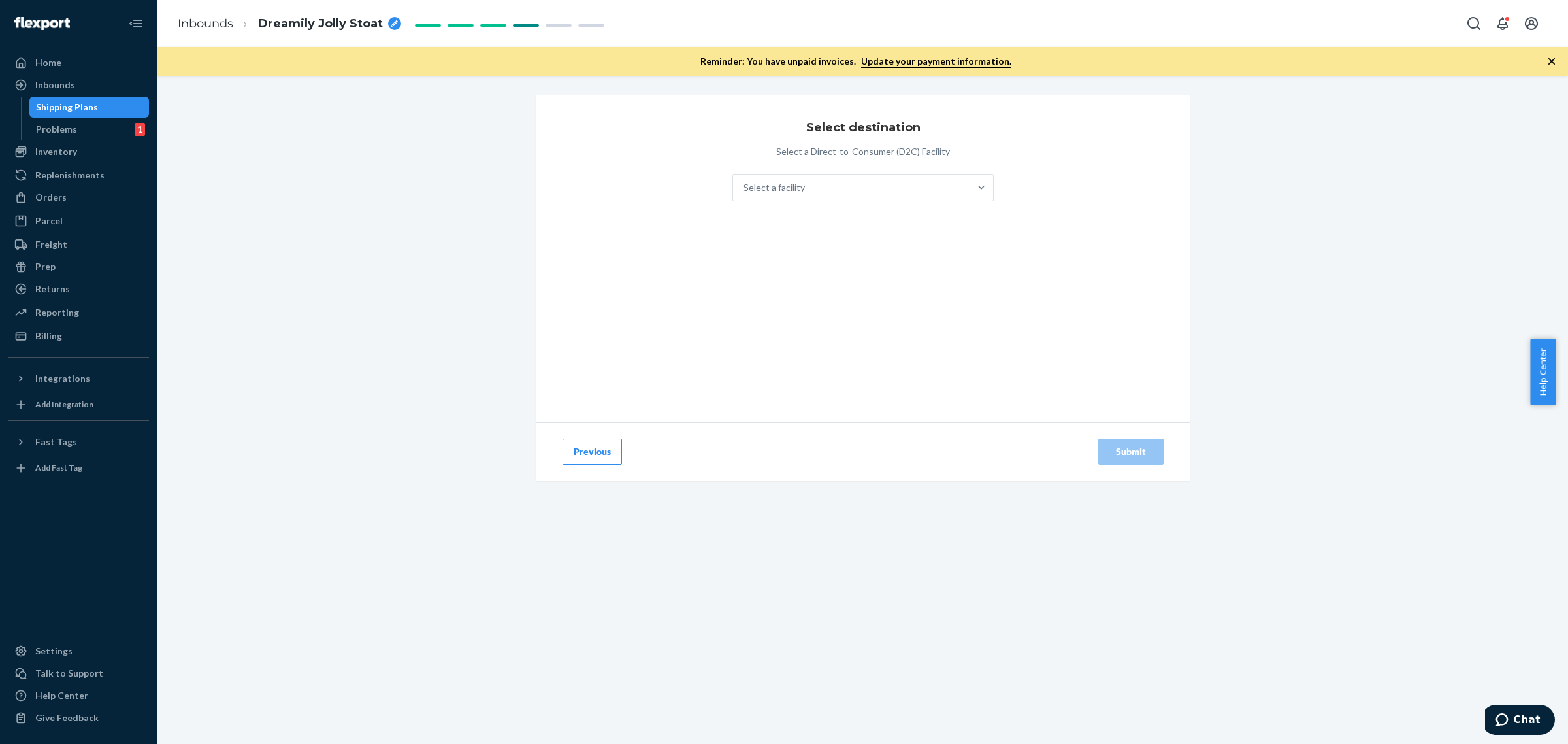
click at [846, 202] on div "Select destination Select a Direct-to-Consumer (D2C) Facility Select a facility" at bounding box center [863, 259] width 261 height 327
click at [857, 191] on div "Select a facility" at bounding box center [852, 188] width 237 height 26
click at [745, 191] on input "Select a facility" at bounding box center [745, 187] width 2 height 13
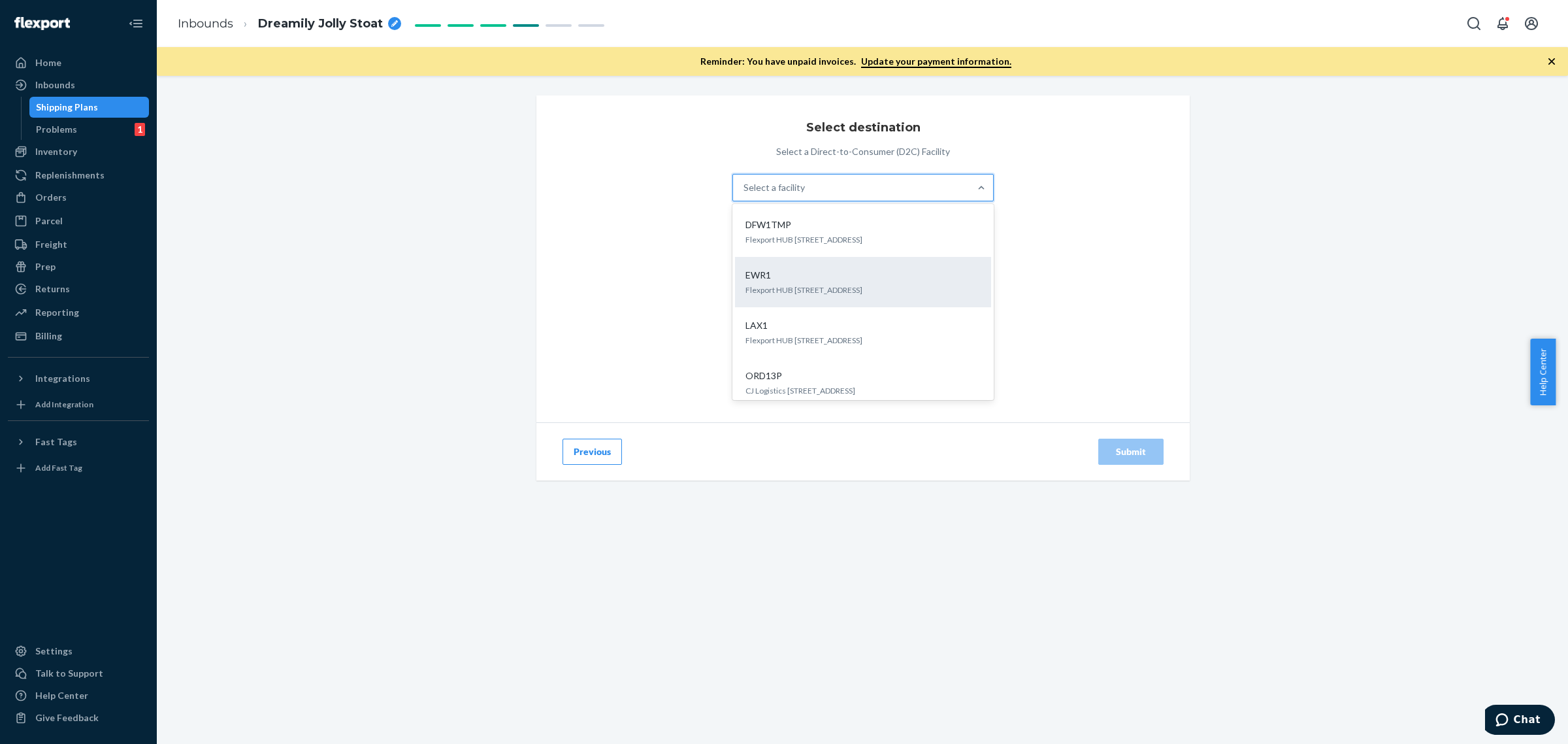
click at [782, 296] on div "EWR1 Flexport HUB 3000 Rand Blvd Phillipsburg, NJ 08865" at bounding box center [863, 282] width 240 height 40
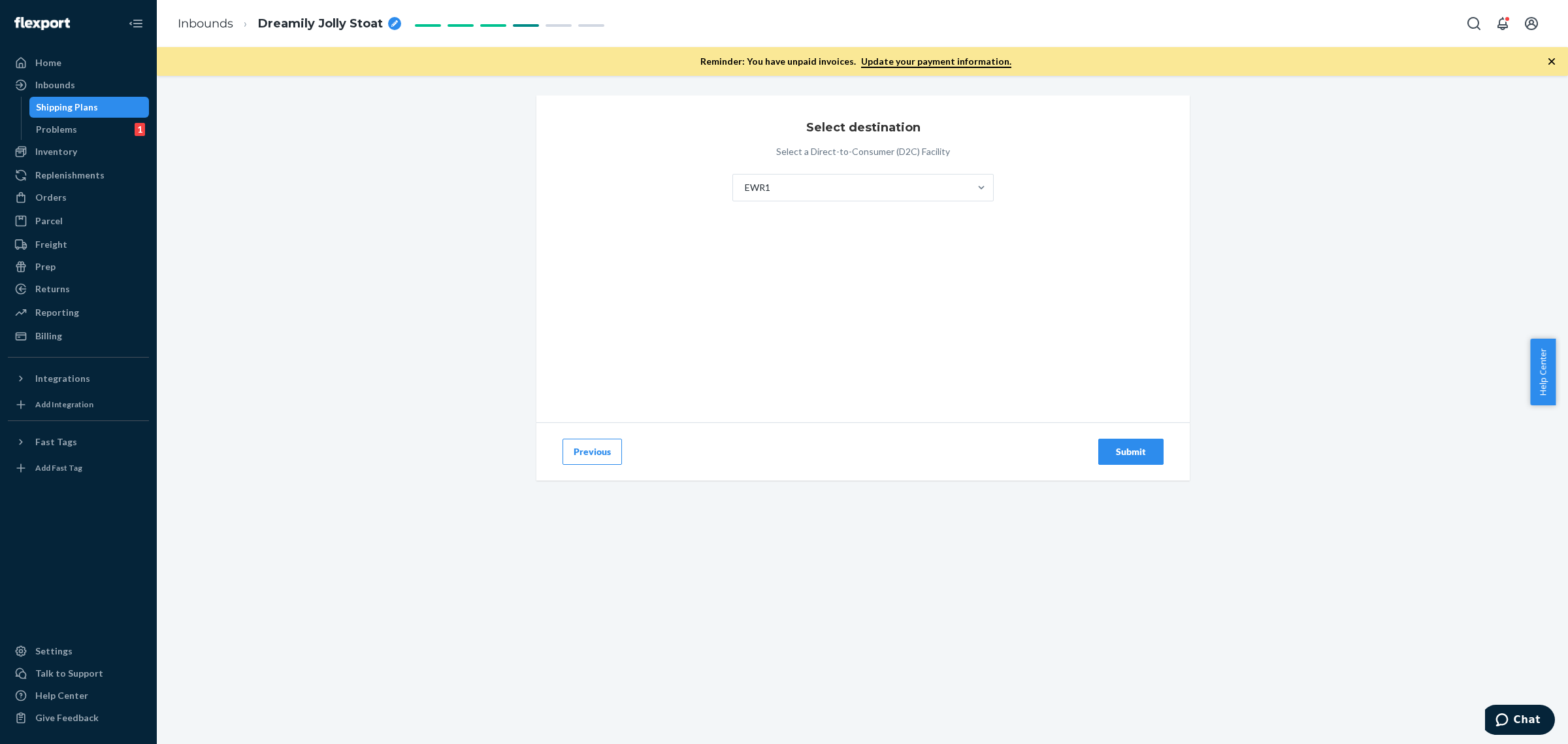
click at [1148, 456] on button "Submit" at bounding box center [1131, 452] width 66 height 26
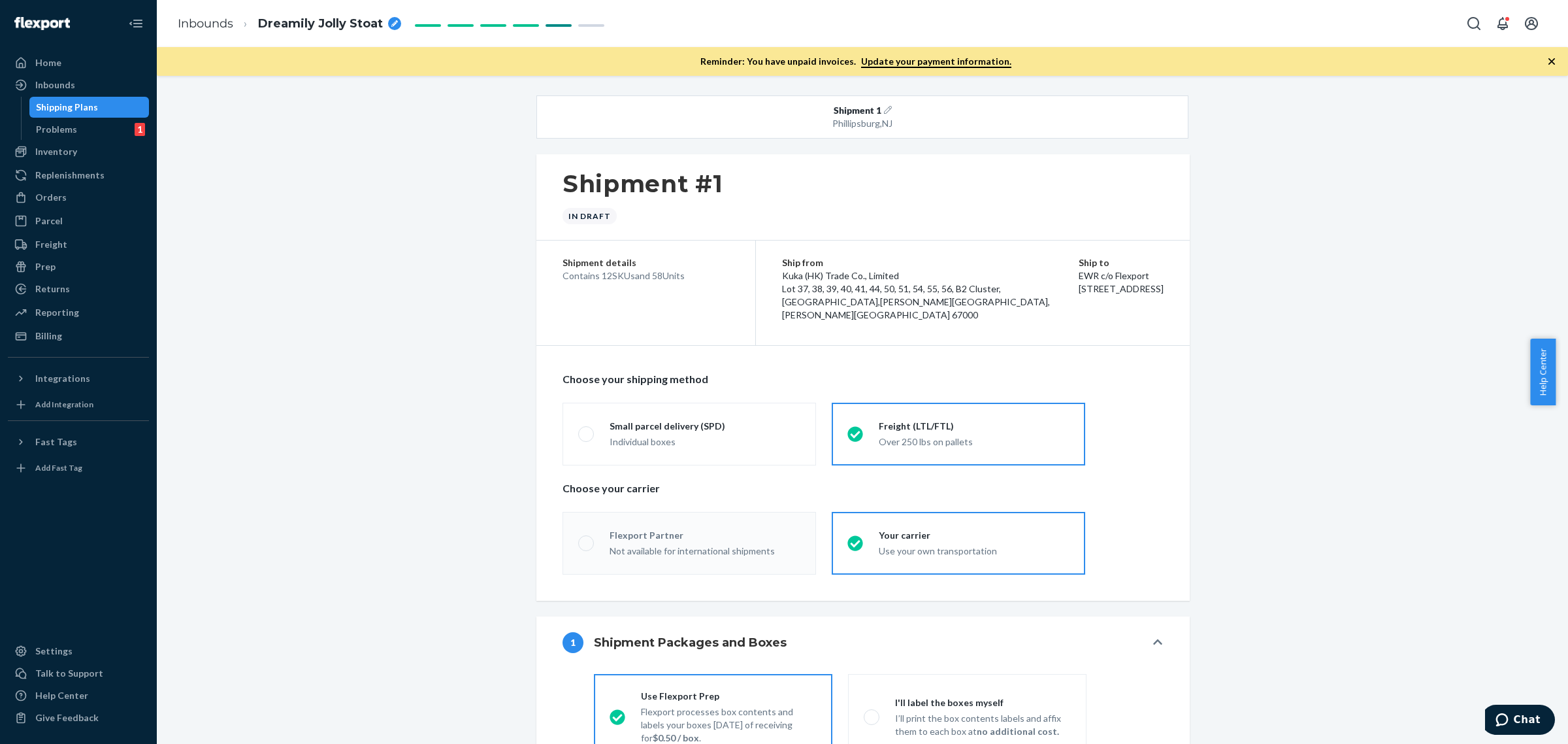
radio input "true"
radio input "false"
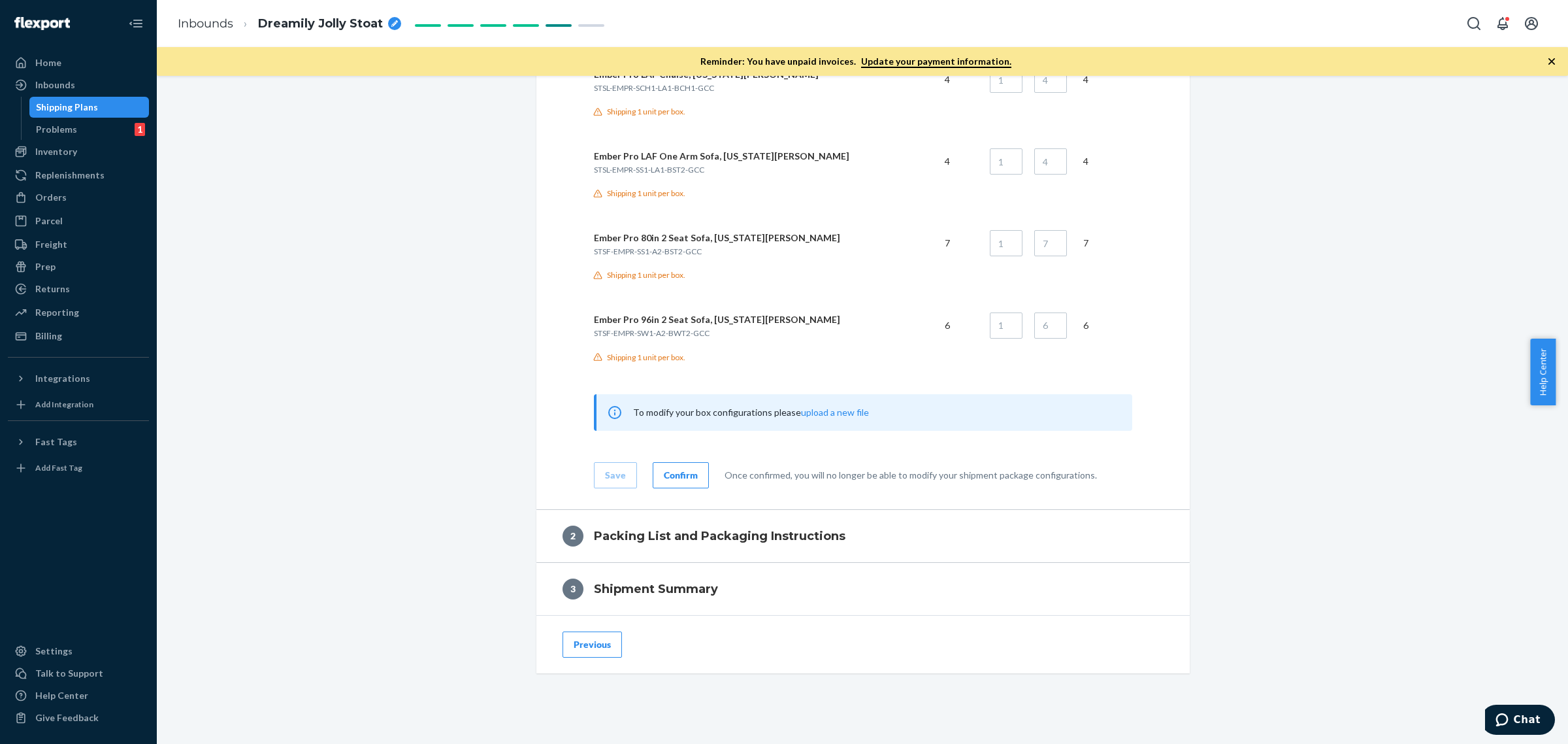
scroll to position [1379, 0]
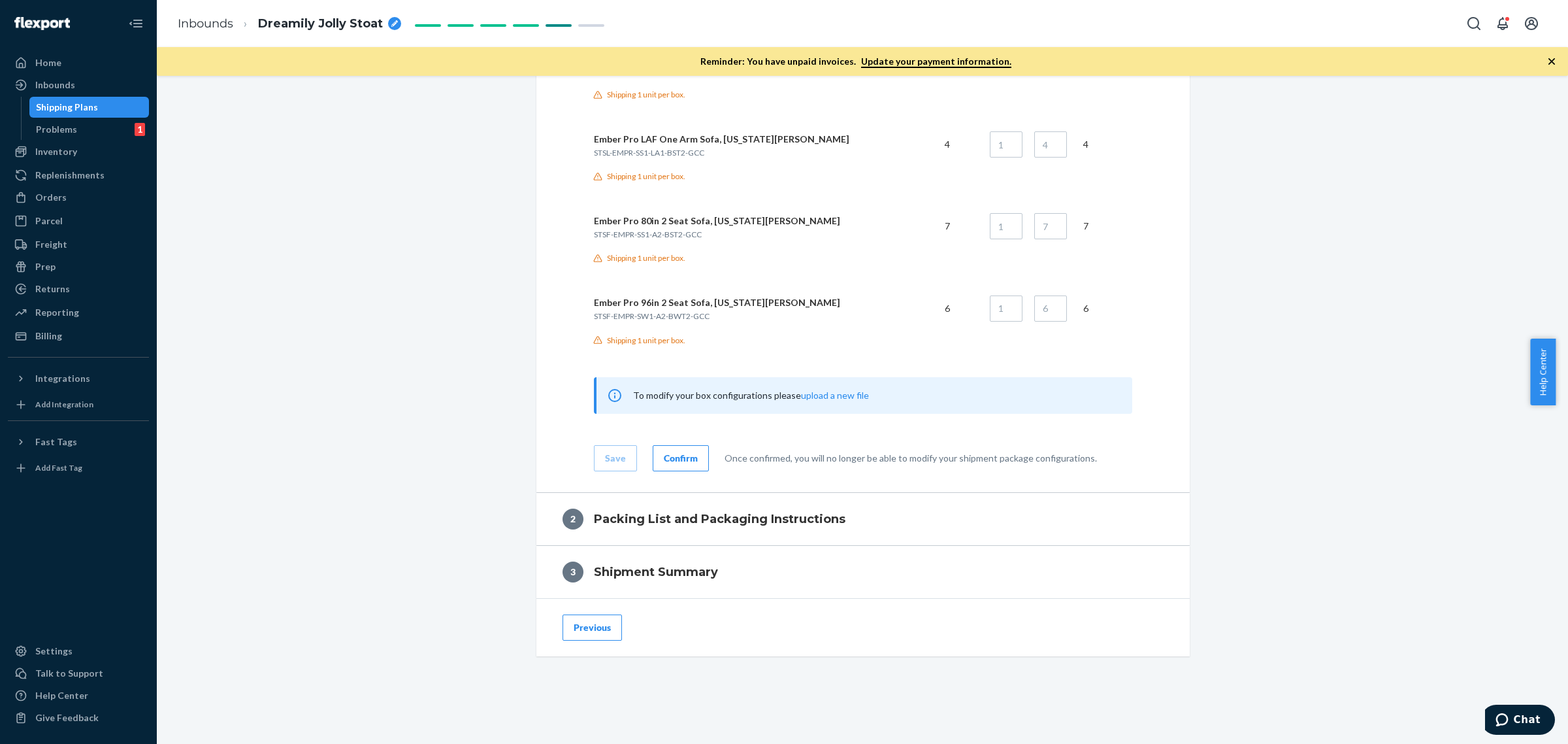
click at [685, 454] on div "Confirm" at bounding box center [681, 458] width 34 height 13
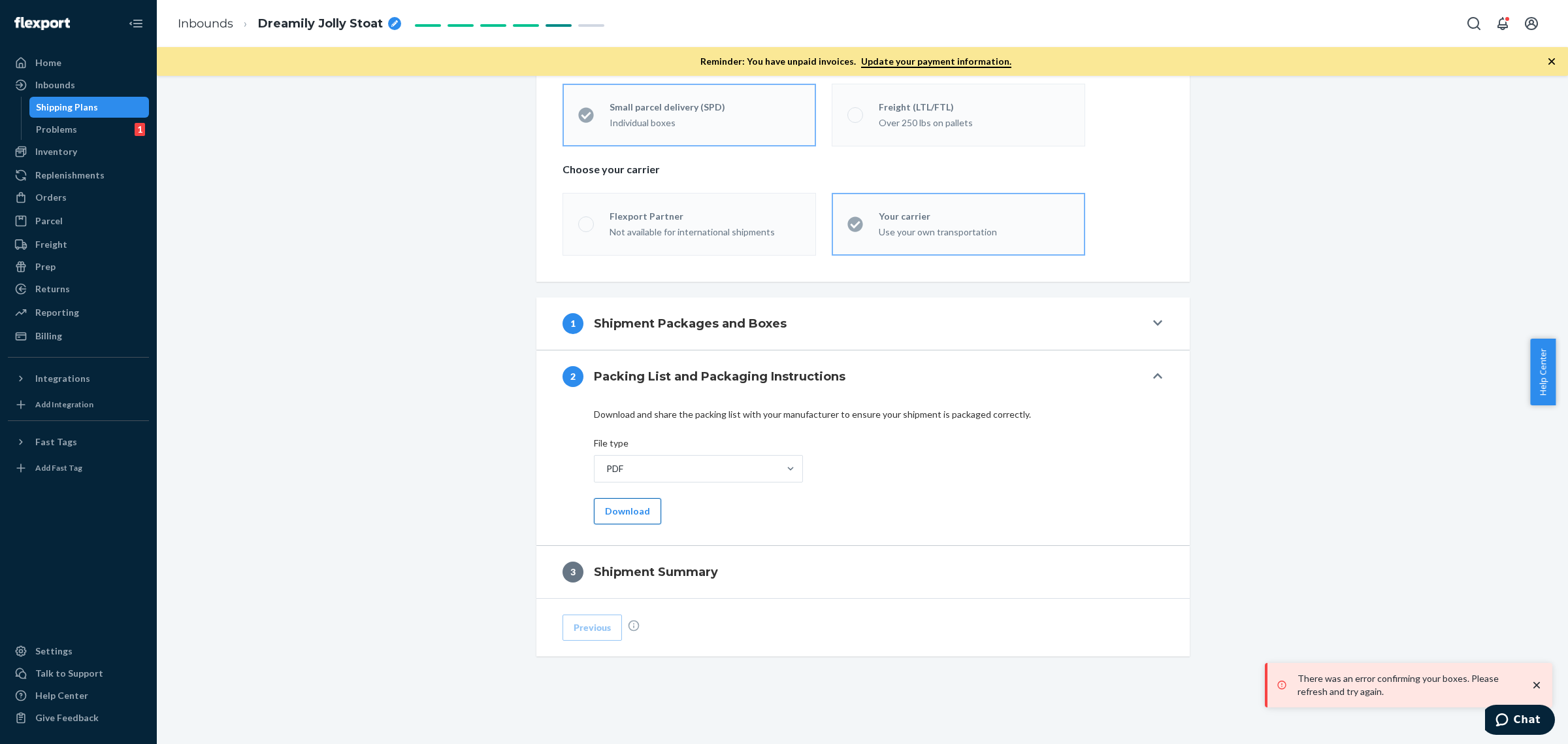
click at [630, 509] on button "Download" at bounding box center [628, 511] width 67 height 26
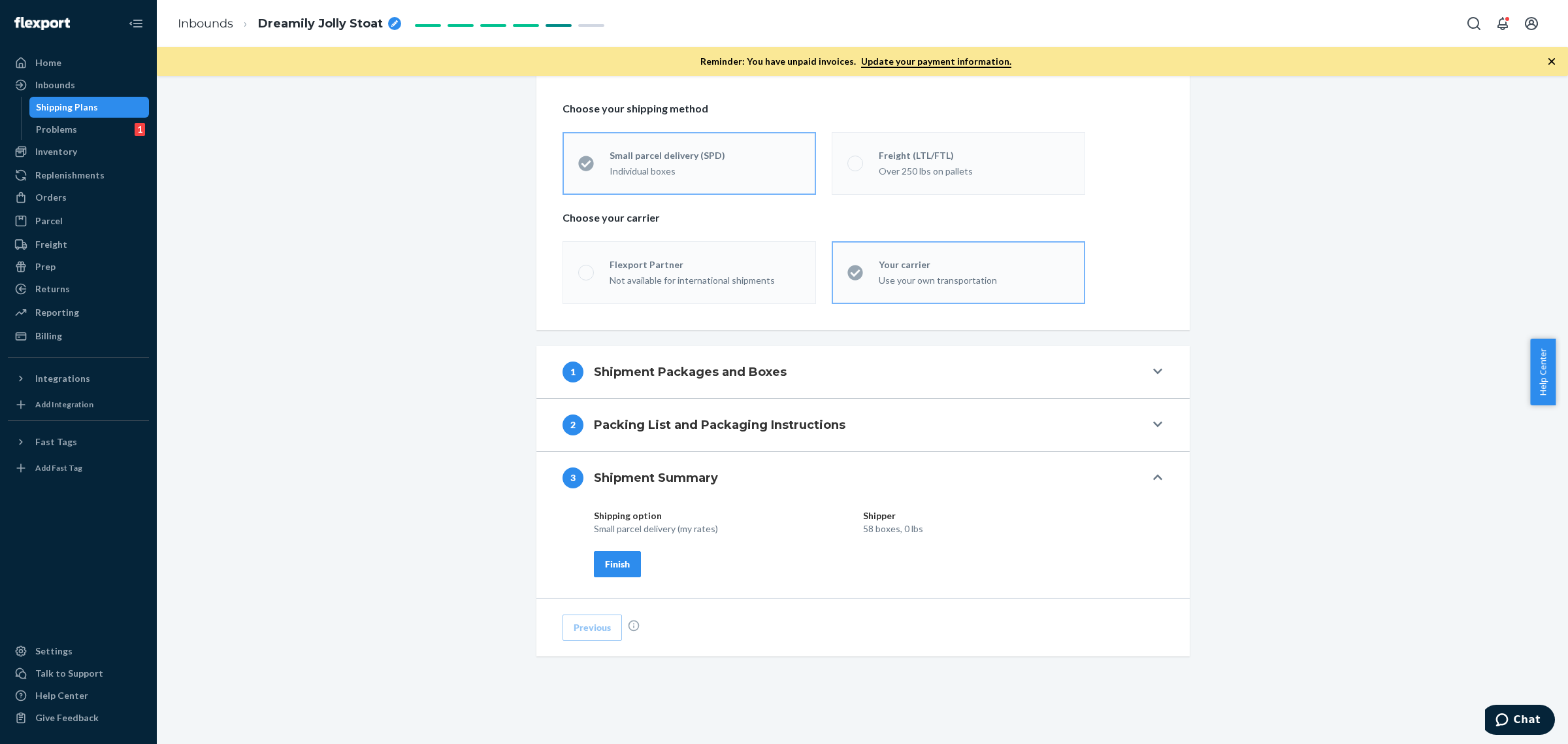
scroll to position [277, 0]
click at [619, 566] on div "Finish" at bounding box center [618, 563] width 25 height 13
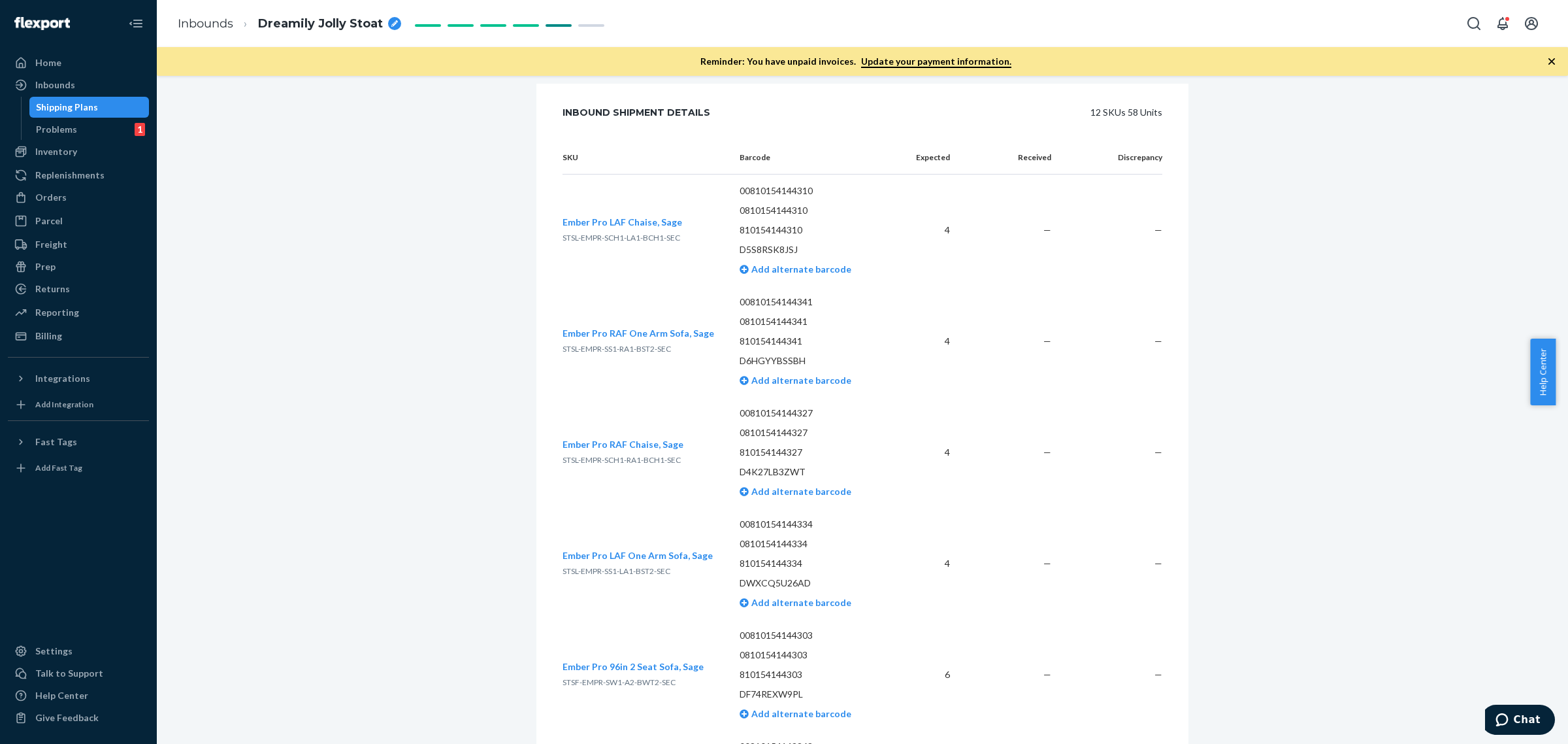
click at [397, 20] on div "breadcrumbs" at bounding box center [394, 23] width 13 height 13
drag, startPoint x: 368, startPoint y: 29, endPoint x: 208, endPoint y: 20, distance: 160.3
click at [208, 20] on ol "Inbounds Dreamily Jolly Stoat" at bounding box center [291, 23] width 250 height 42
type input "Kuka (HK) Trade Co., Limited"
click at [443, 23] on div "breadcrumbs" at bounding box center [449, 23] width 13 height 13
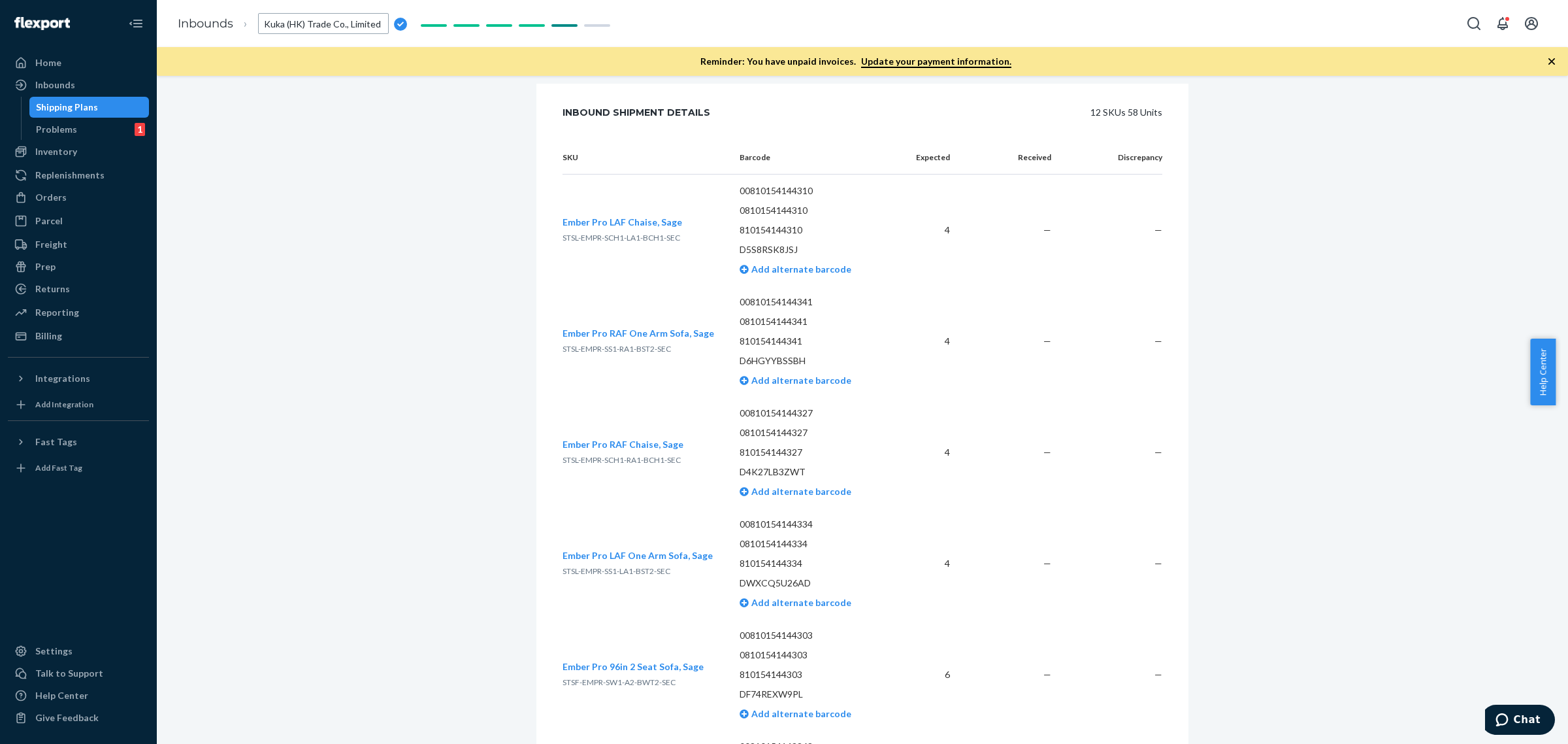
drag, startPoint x: 377, startPoint y: 22, endPoint x: 167, endPoint y: 30, distance: 210.2
click at [167, 30] on ol "Inbounds Kuka (HK) Trade Co., Limited" at bounding box center [291, 23] width 250 height 42
type input "FLEX-3341765"
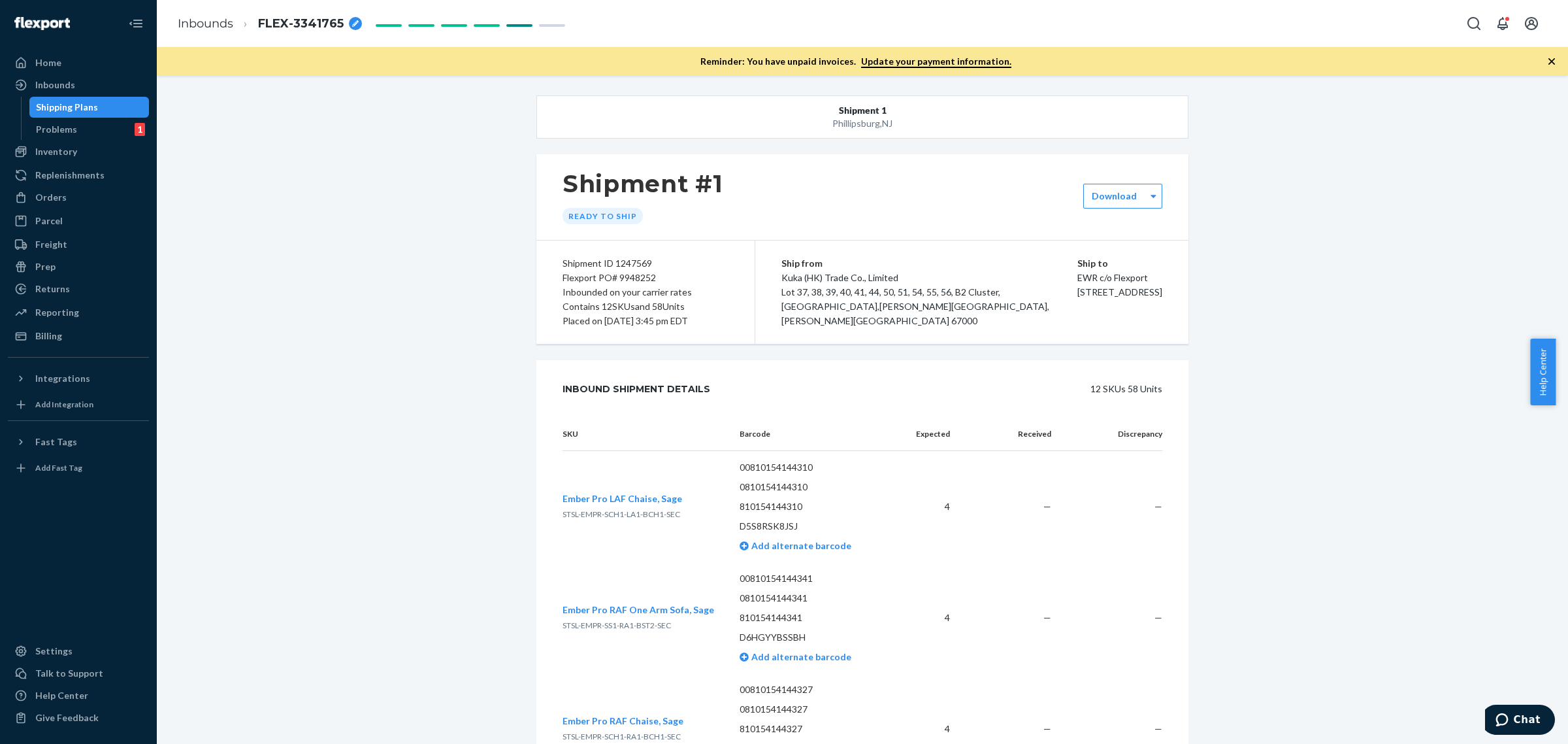
click at [642, 275] on div "Flexport PO# 9948252" at bounding box center [646, 278] width 166 height 15
copy div "9948252"
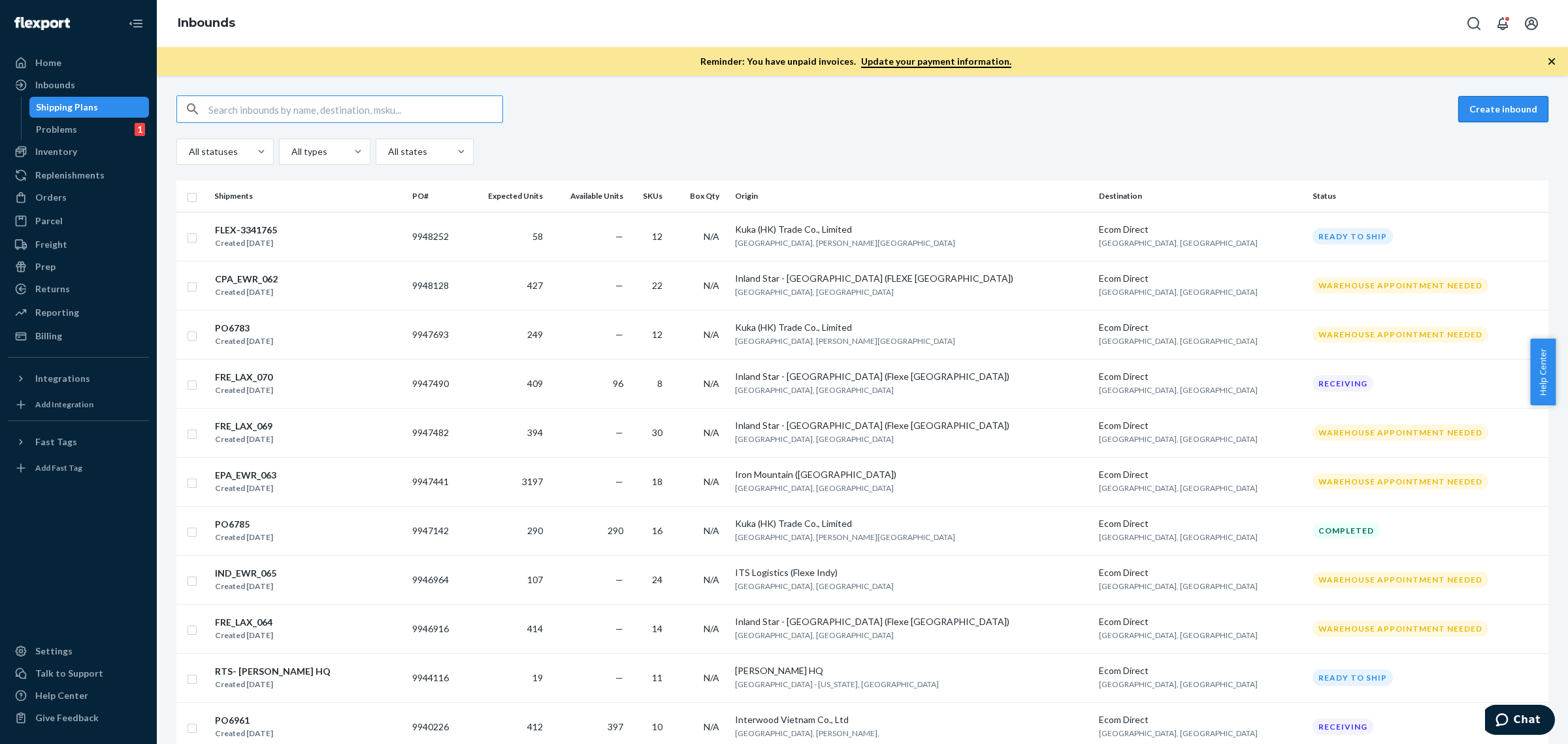
click at [1533, 106] on button "Create inbound" at bounding box center [1503, 109] width 90 height 26
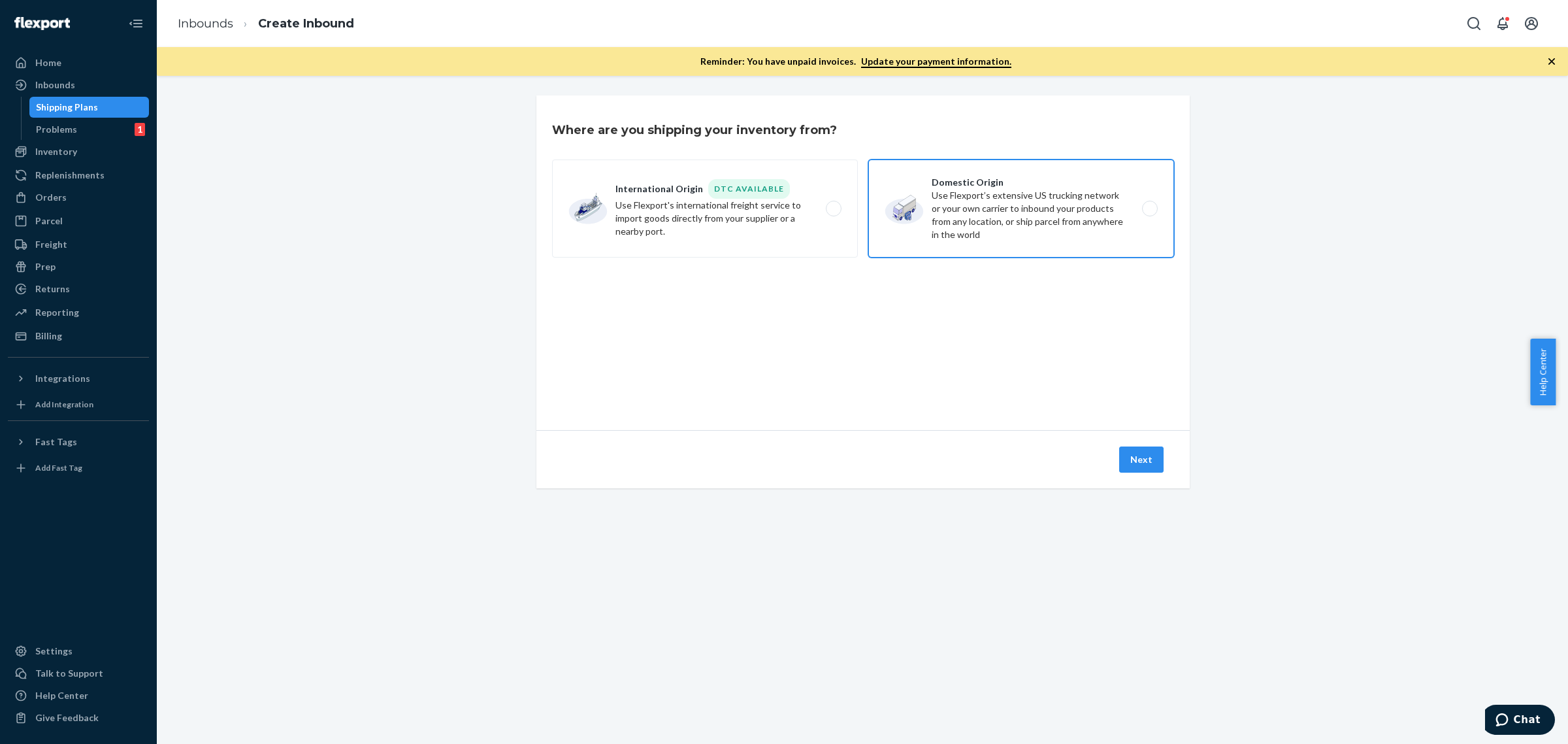
click at [908, 191] on label "Domestic Origin Use Flexport’s extensive US trucking network or your own carrie…" at bounding box center [1021, 208] width 306 height 98
click at [1149, 204] on input "Domestic Origin Use Flexport’s extensive US trucking network or your own carrie…" at bounding box center [1154, 208] width 9 height 9
radio input "true"
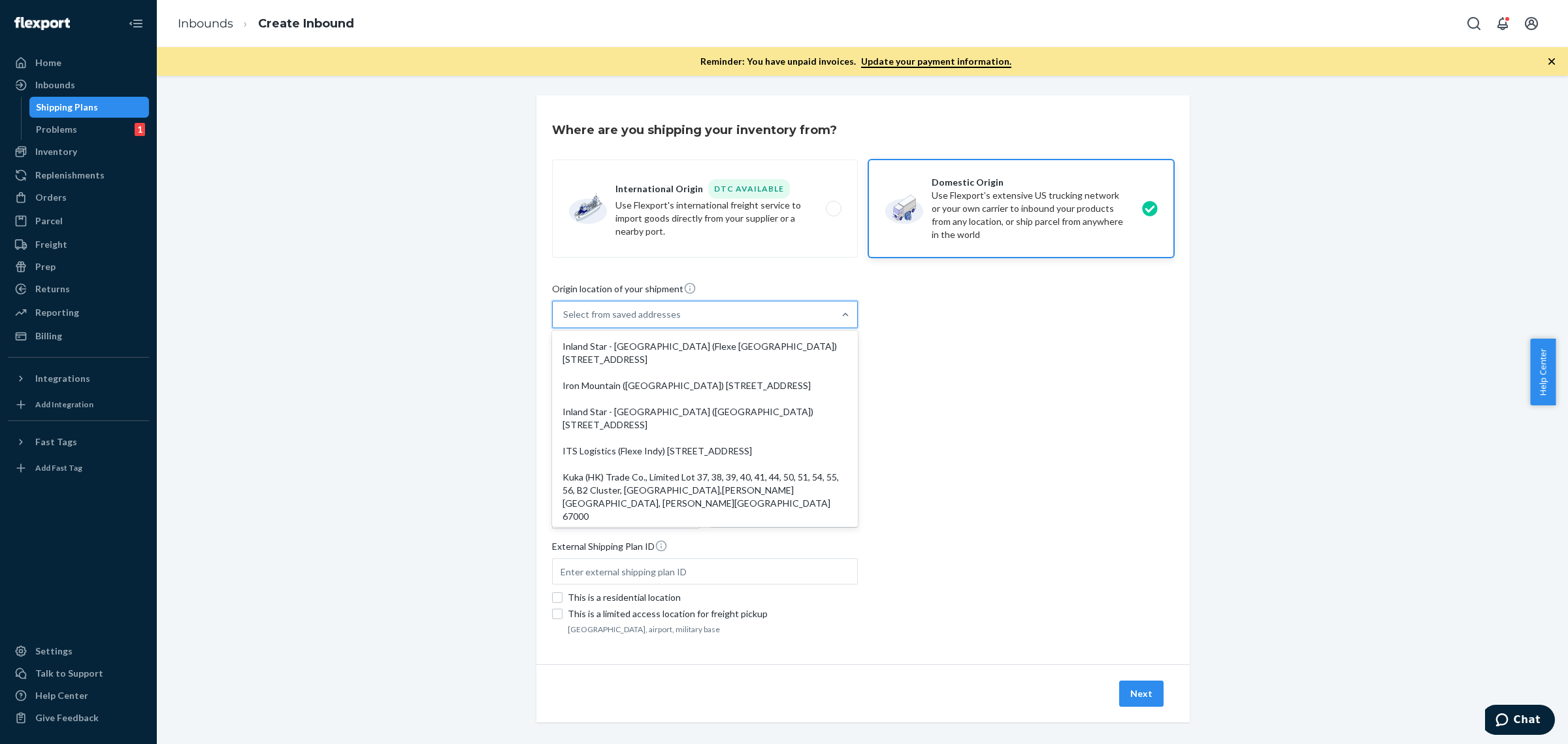
click at [691, 324] on div "Select from saved addresses" at bounding box center [693, 314] width 281 height 26
click at [565, 321] on input "option Inland Star - [GEOGRAPHIC_DATA] (Flexe [GEOGRAPHIC_DATA]) [STREET_ADDRES…" at bounding box center [564, 314] width 2 height 13
paste input "Interwood Vietnam Co., Ltd"
type input "Interwood Vietnam Co., Ltd"
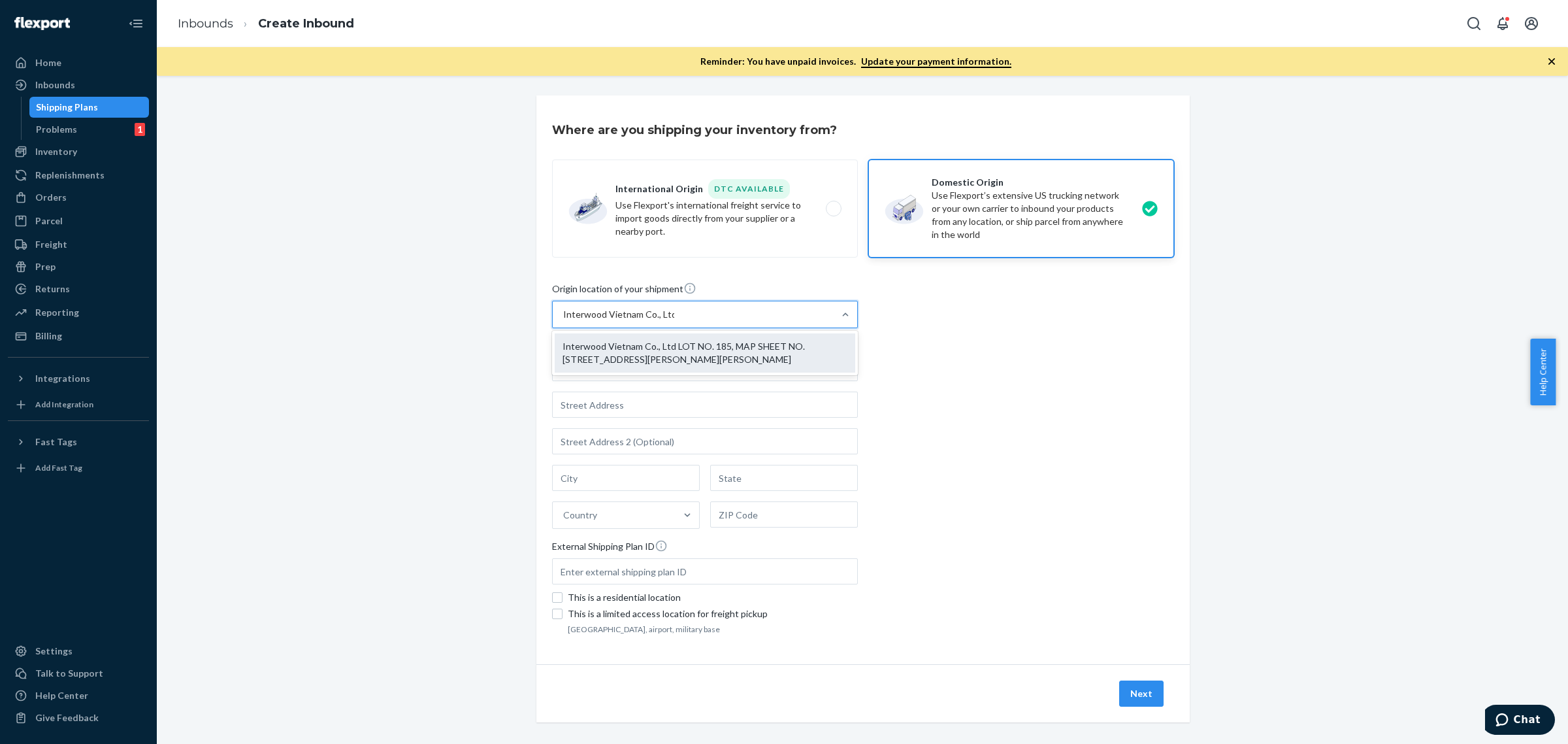
click at [683, 344] on div "Interwood Vietnam Co., Ltd LOT NO. 185, MAP SHEET NO. [STREET_ADDRESS][PERSON_N…" at bounding box center [705, 352] width 301 height 39
click at [675, 321] on input "Interwood Vietnam Co., Ltd" at bounding box center [618, 314] width 111 height 13
type input "Interwood Vietnam Co., Ltd"
type input "LOT NO. 185, MAP SHEET NO. [STREET_ADDRESS][PERSON_NAME]"
type input "[GEOGRAPHIC_DATA]"
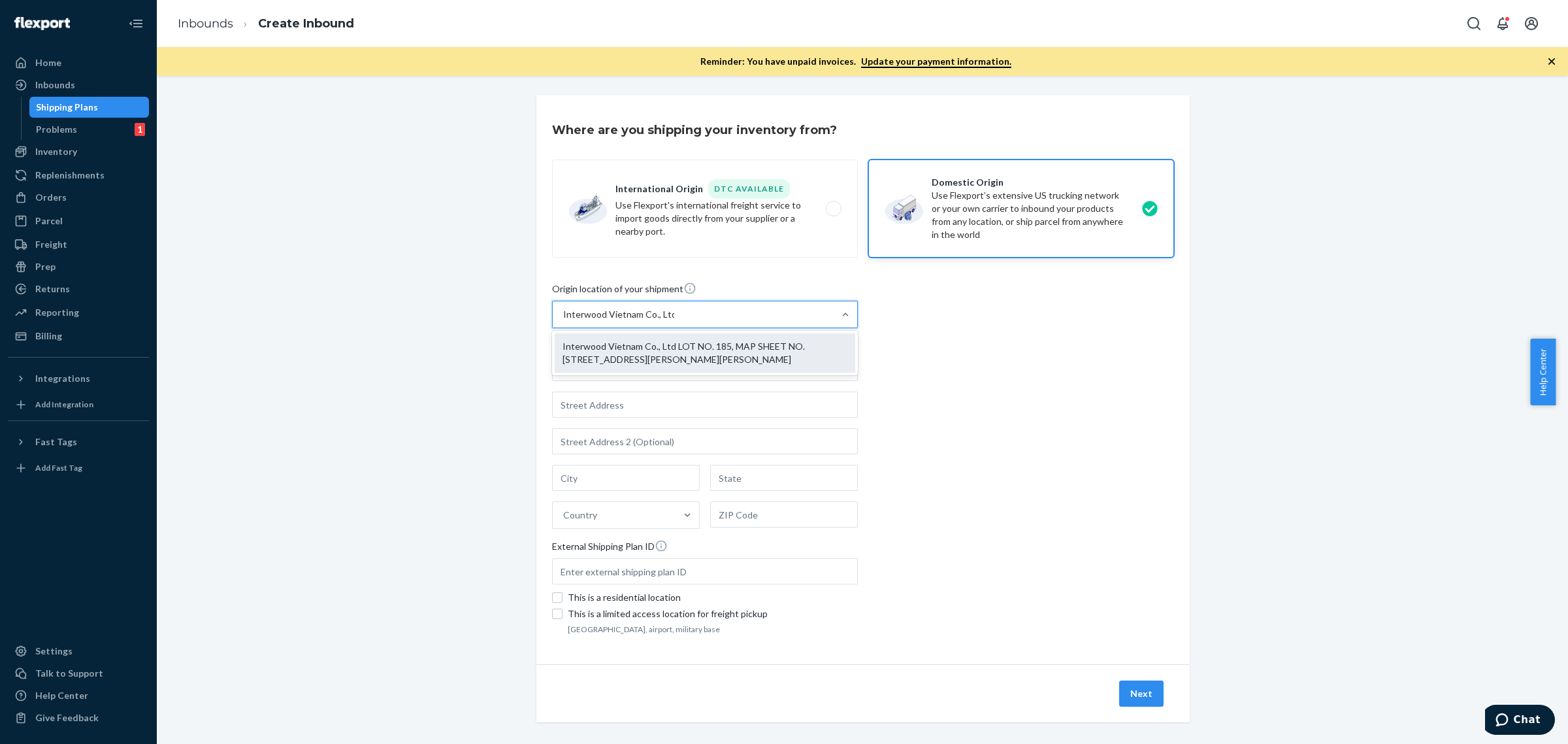
type input "TAN [PERSON_NAME]"
type input "00000"
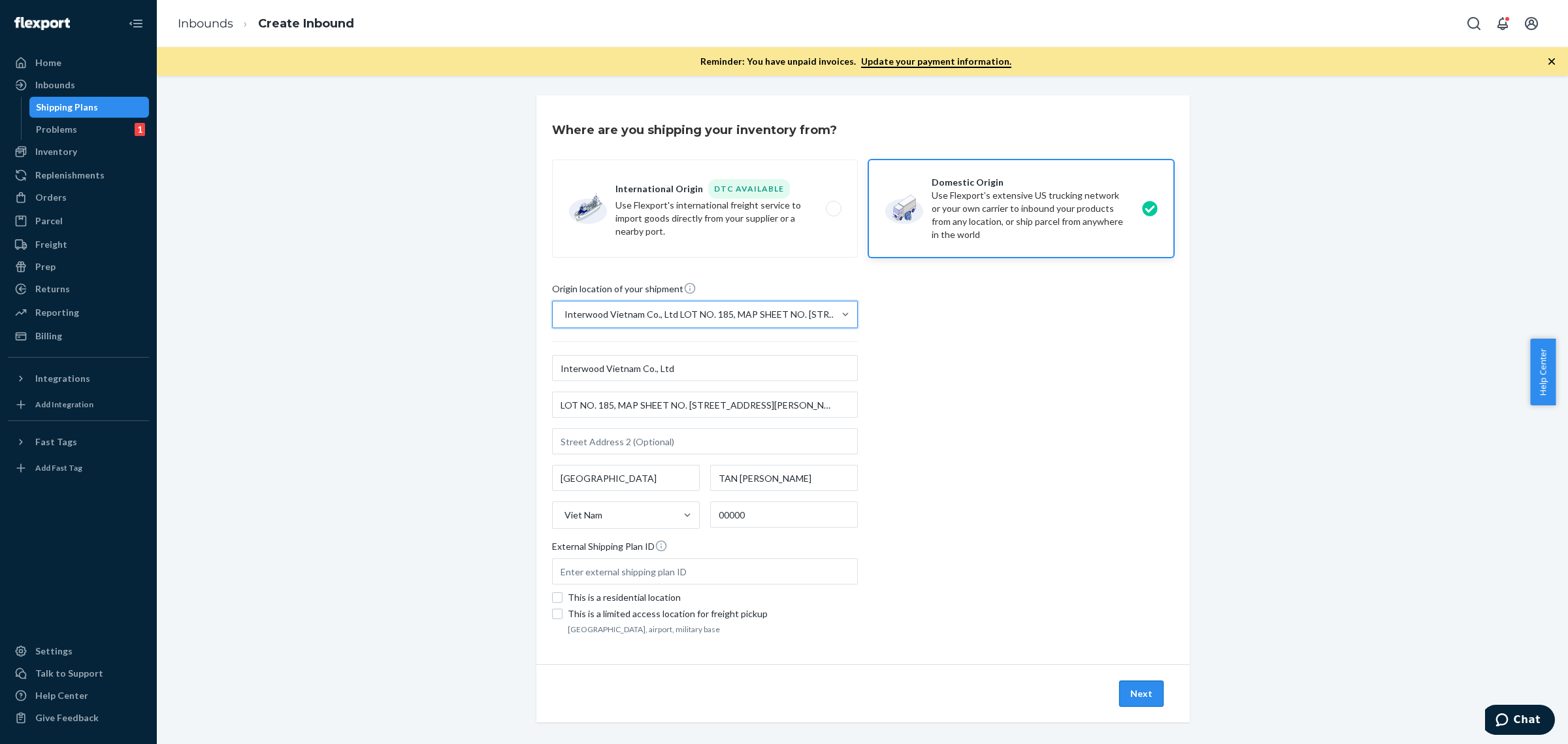
click at [1131, 687] on button "Next" at bounding box center [1141, 694] width 44 height 26
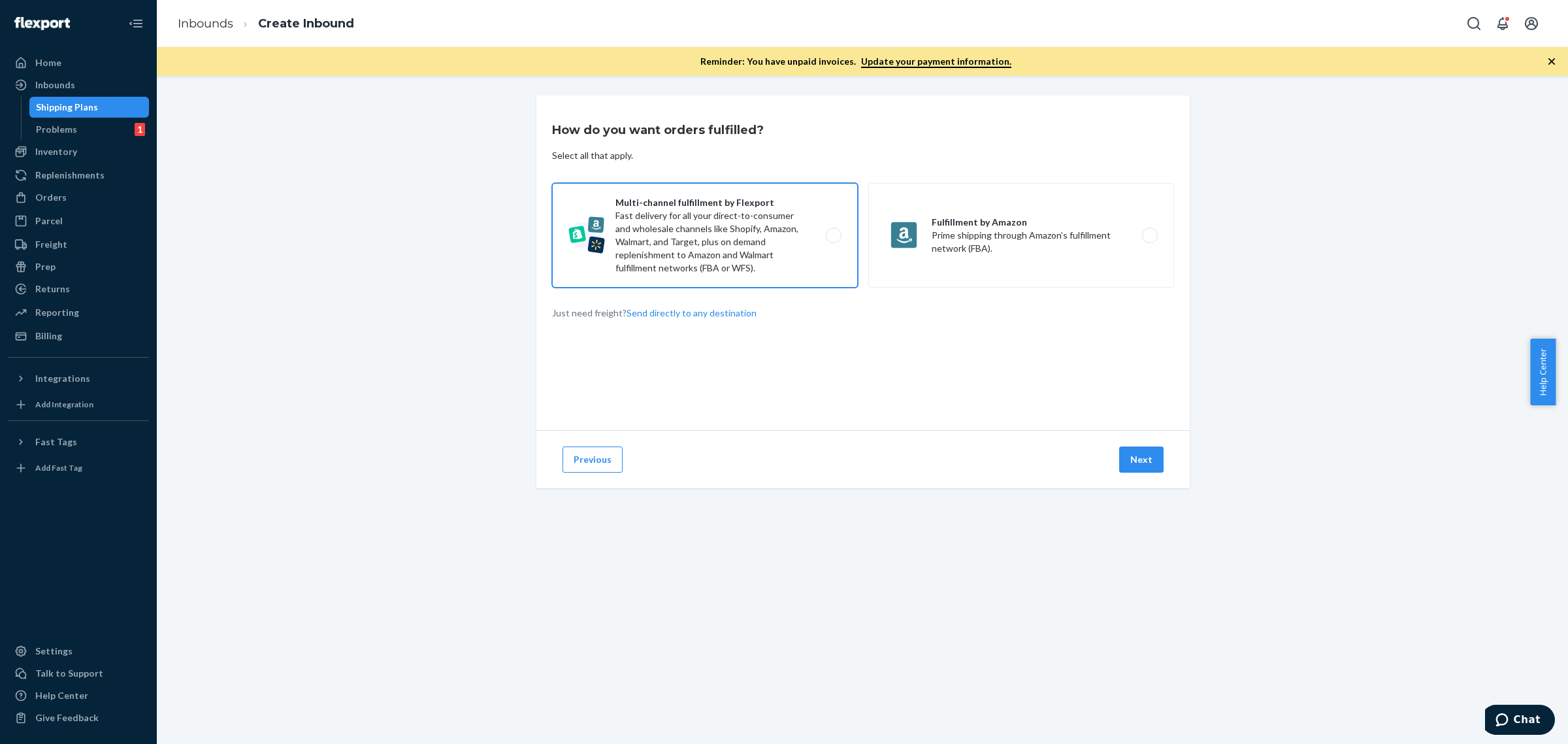
click at [809, 236] on label "Multi-channel fulfillment by Flexport Fast delivery for all your direct-to-cons…" at bounding box center [705, 235] width 306 height 105
click at [833, 236] on input "Multi-channel fulfillment by Flexport Fast delivery for all your direct-to-cons…" at bounding box center [837, 235] width 9 height 9
radio input "true"
click at [1145, 459] on button "Next" at bounding box center [1141, 459] width 44 height 26
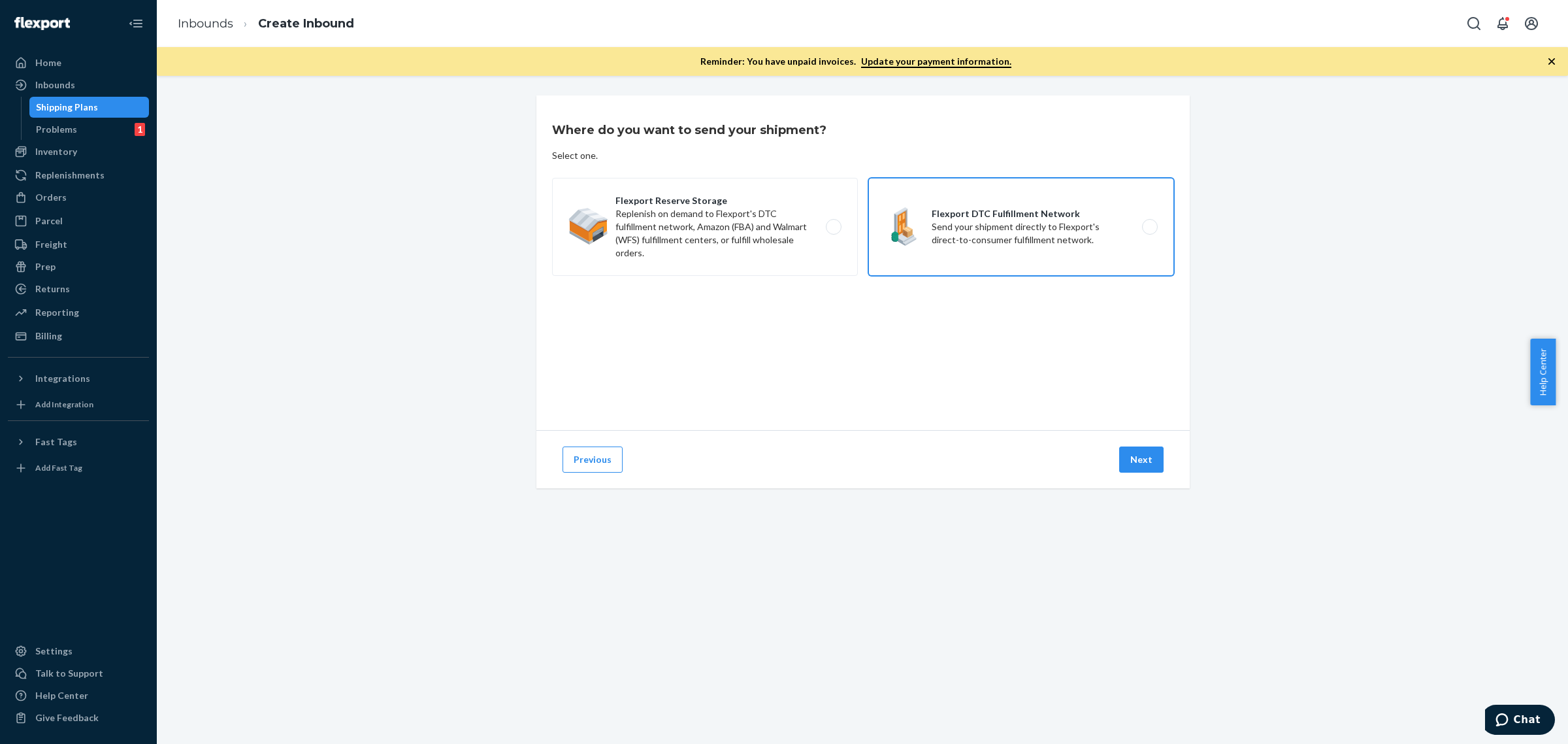
click at [1103, 247] on label "Flexport DTC Fulfillment Network Send your shipment directly to Flexport's dire…" at bounding box center [1021, 227] width 306 height 98
click at [1149, 231] on input "Flexport DTC Fulfillment Network Send your shipment directly to Flexport's dire…" at bounding box center [1154, 228] width 9 height 9
radio input "true"
click at [1148, 471] on button "Next" at bounding box center [1141, 459] width 44 height 26
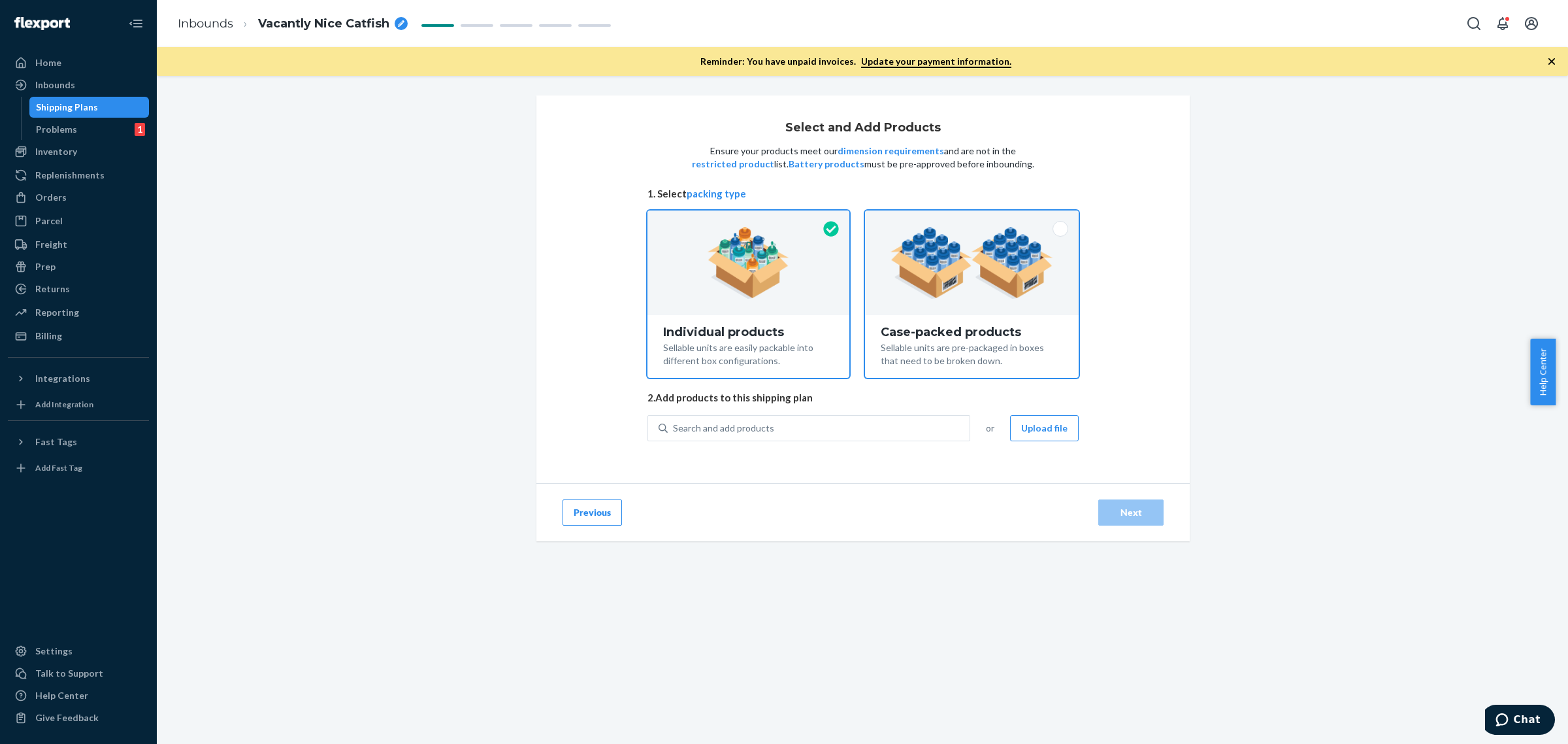
click at [1051, 298] on div at bounding box center [971, 262] width 214 height 105
click at [976, 219] on input "Case-packed products Sellable units are pre-packaged in boxes that need to be b…" at bounding box center [972, 215] width 9 height 9
radio input "true"
radio input "false"
click at [1053, 433] on button "Upload file" at bounding box center [1044, 428] width 68 height 26
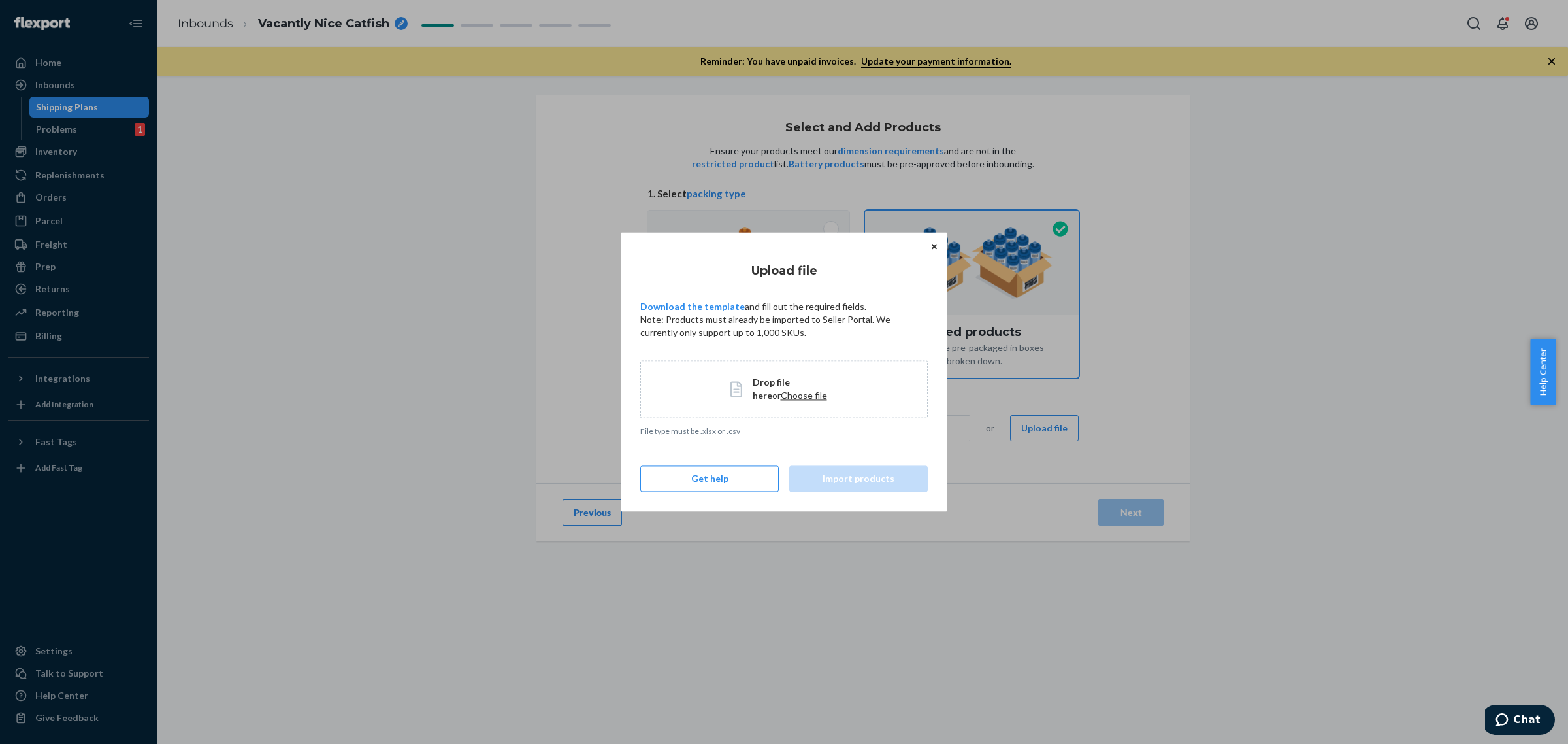
click at [792, 389] on span "Choose file" at bounding box center [804, 394] width 47 height 11
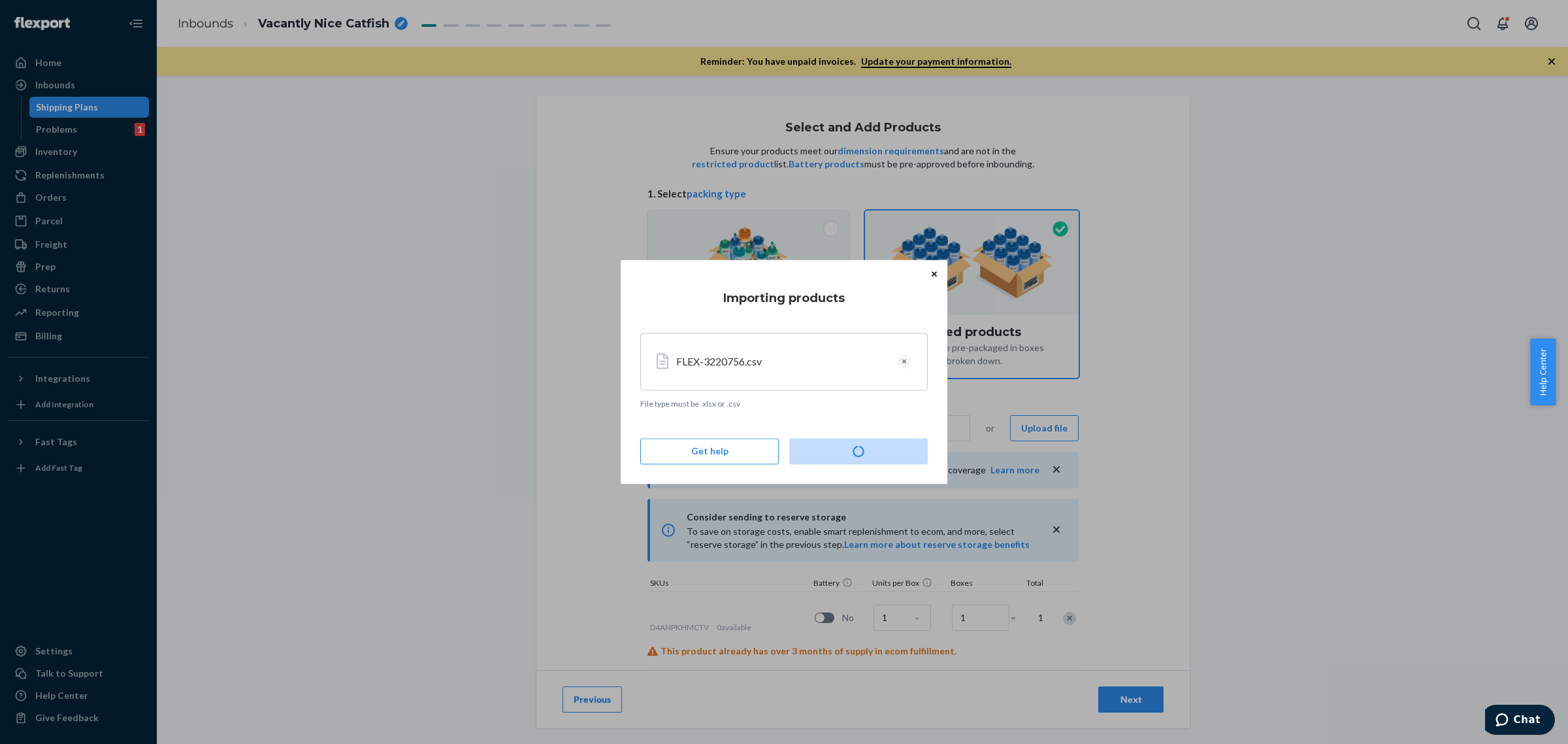
type input "15"
type input "20"
type input "35"
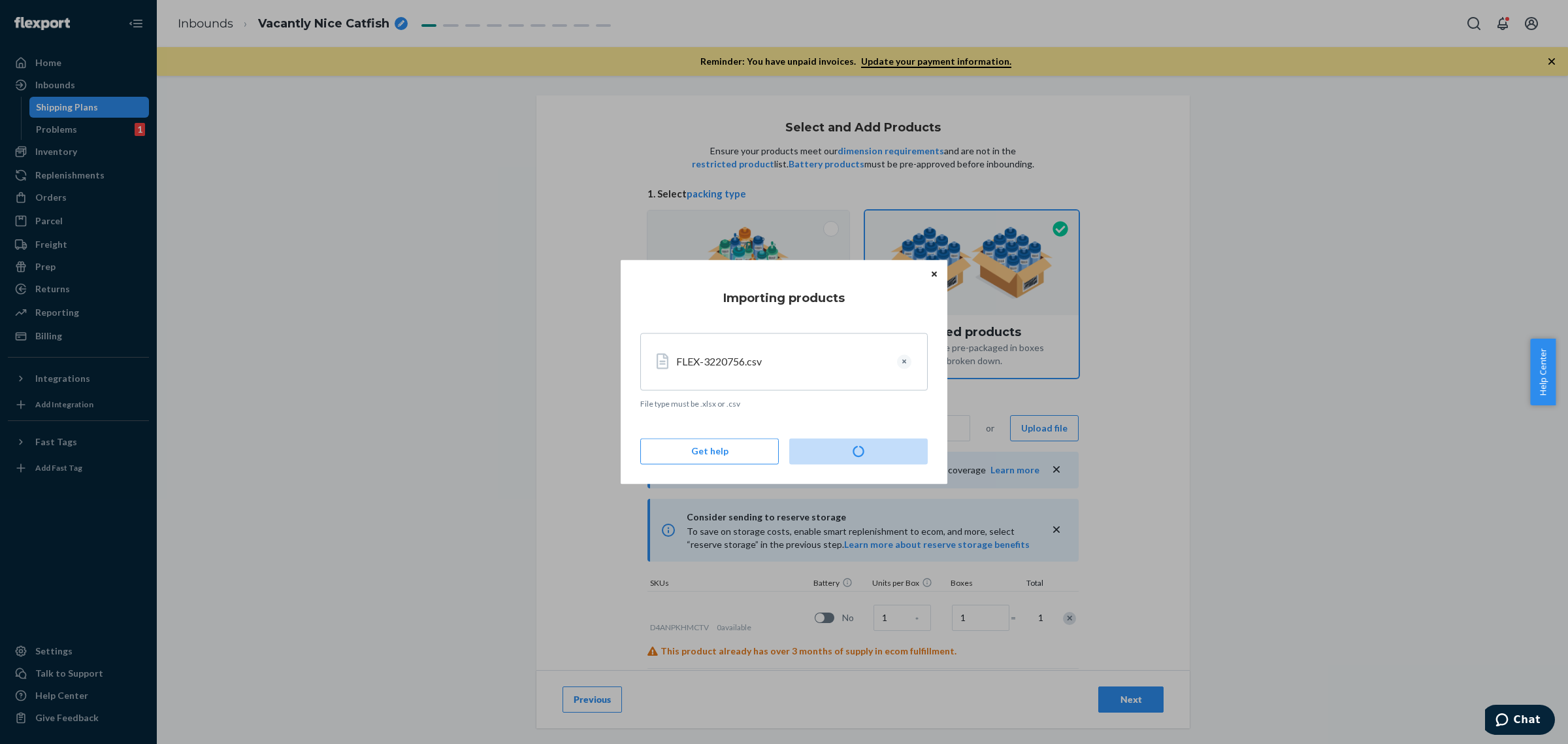
type input "30"
type input "20"
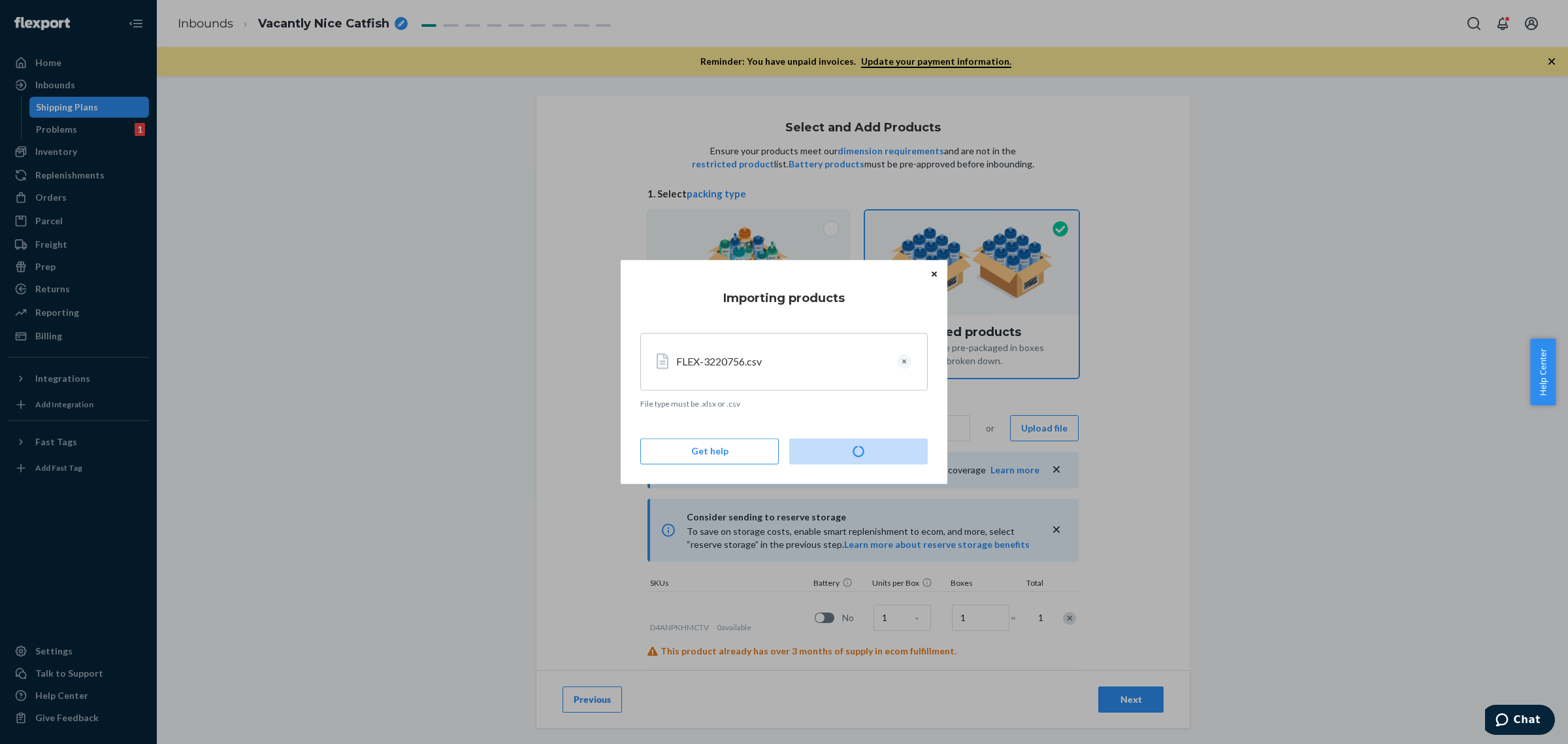
type input "30"
type input "20"
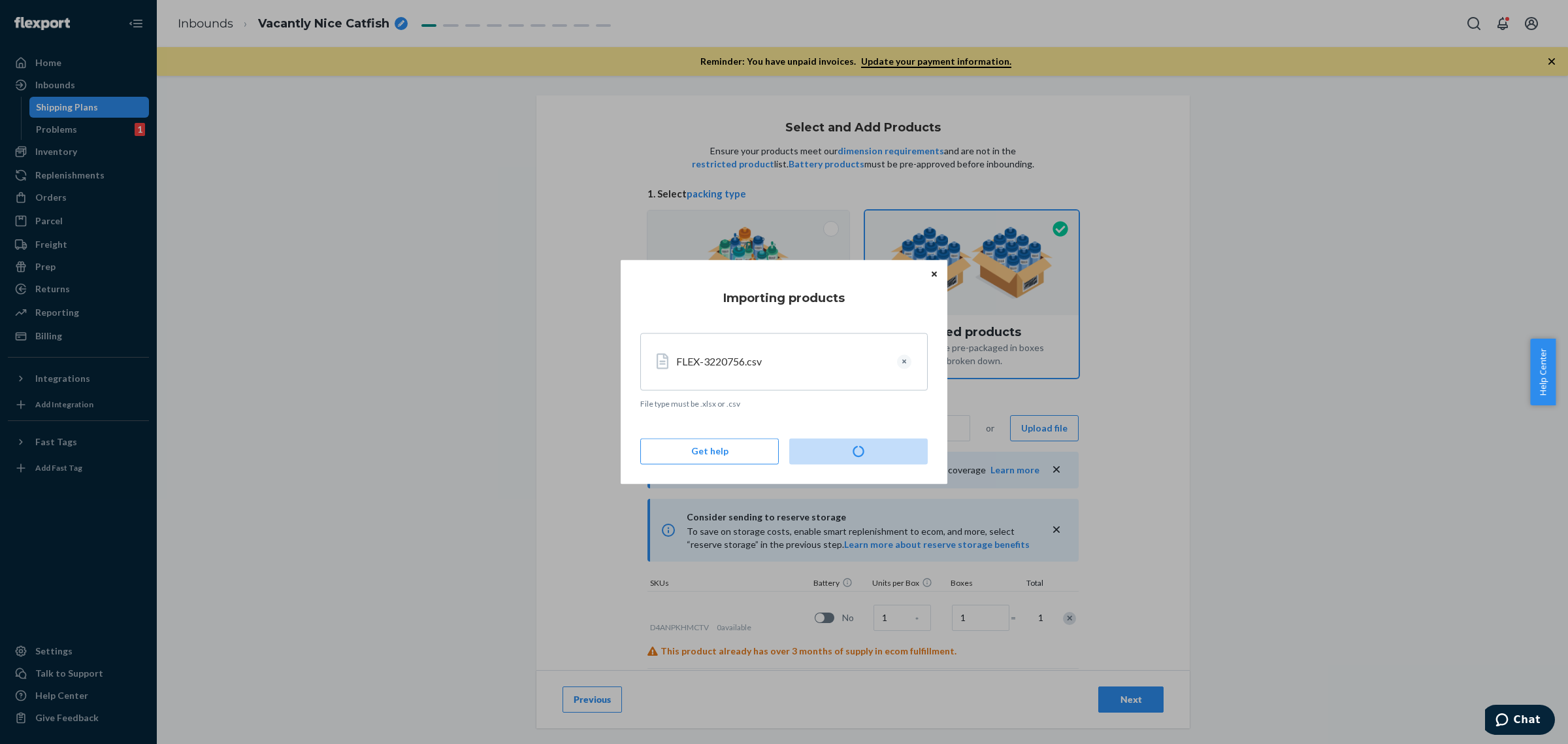
type input "30"
type input "15"
type input "35"
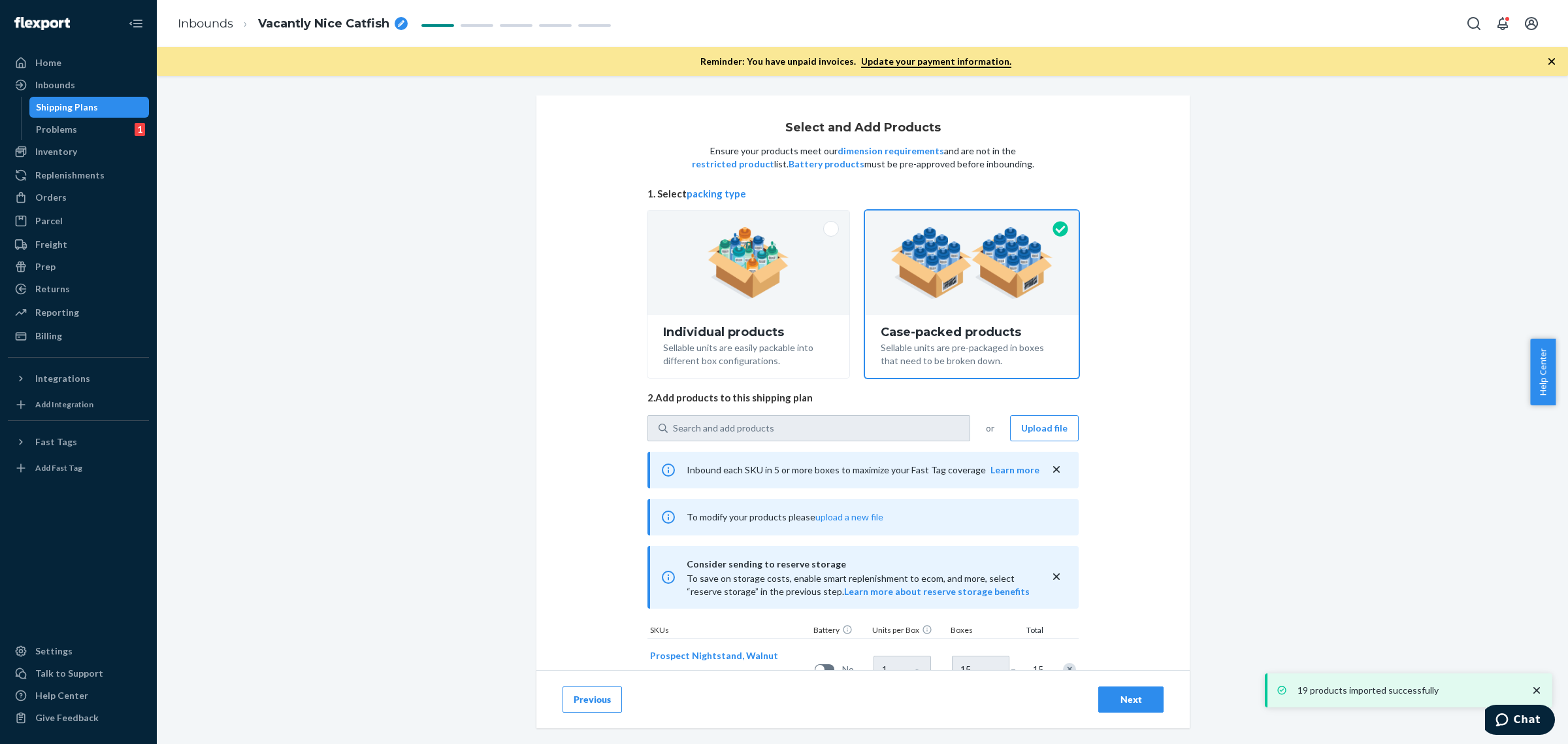
click at [1138, 702] on div "Next" at bounding box center [1131, 699] width 43 height 13
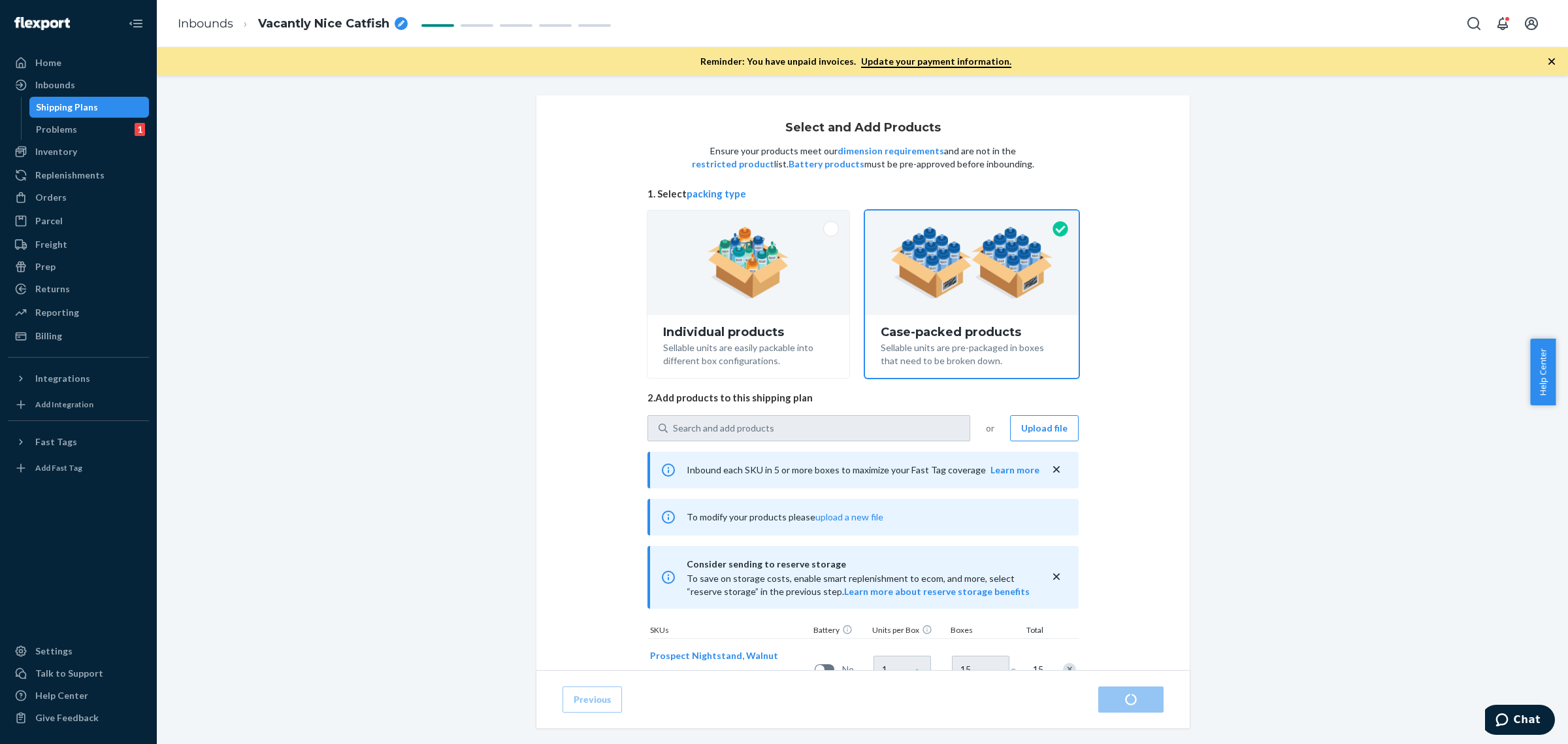
radio input "true"
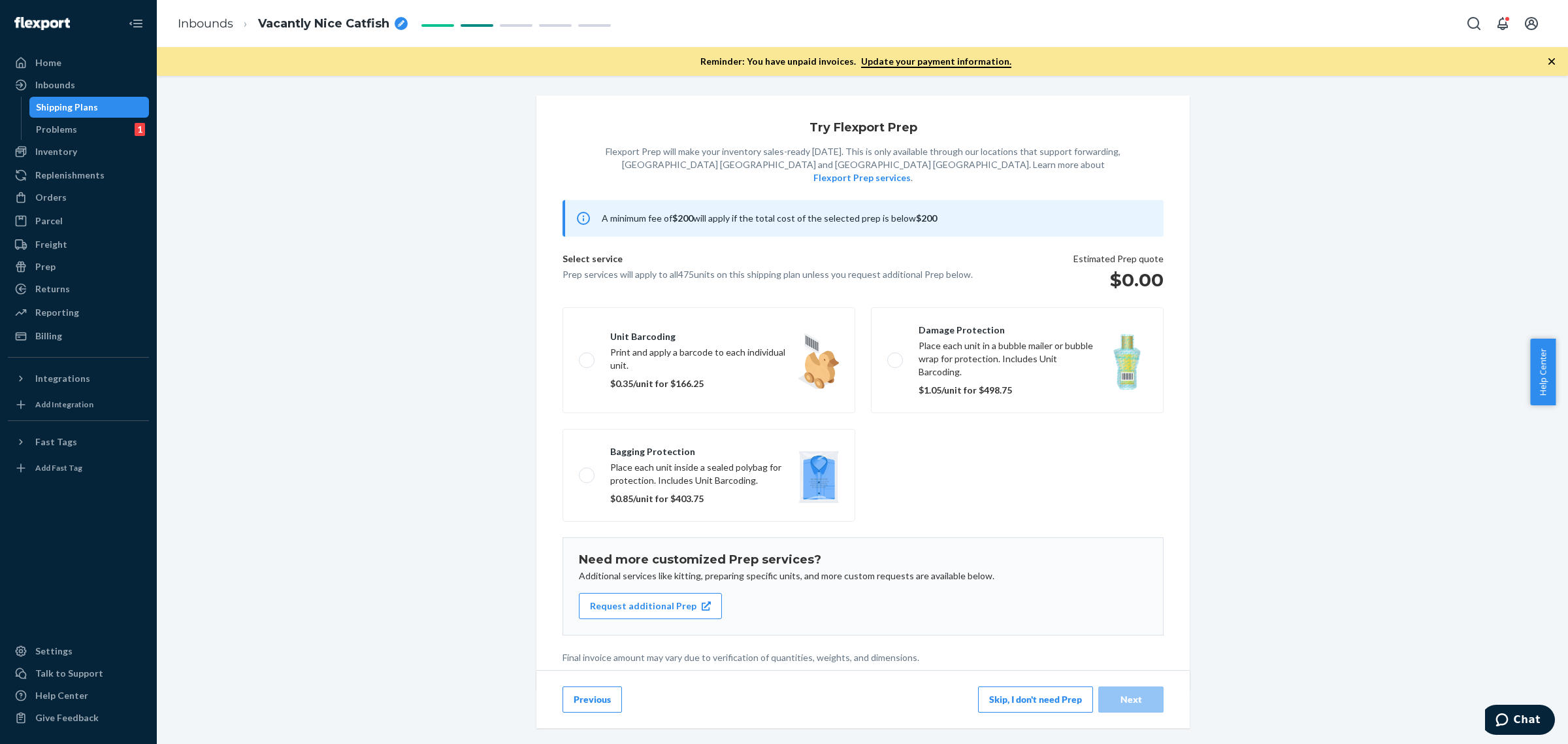
click at [1011, 689] on button "Skip, I don't need Prep" at bounding box center [1035, 699] width 115 height 26
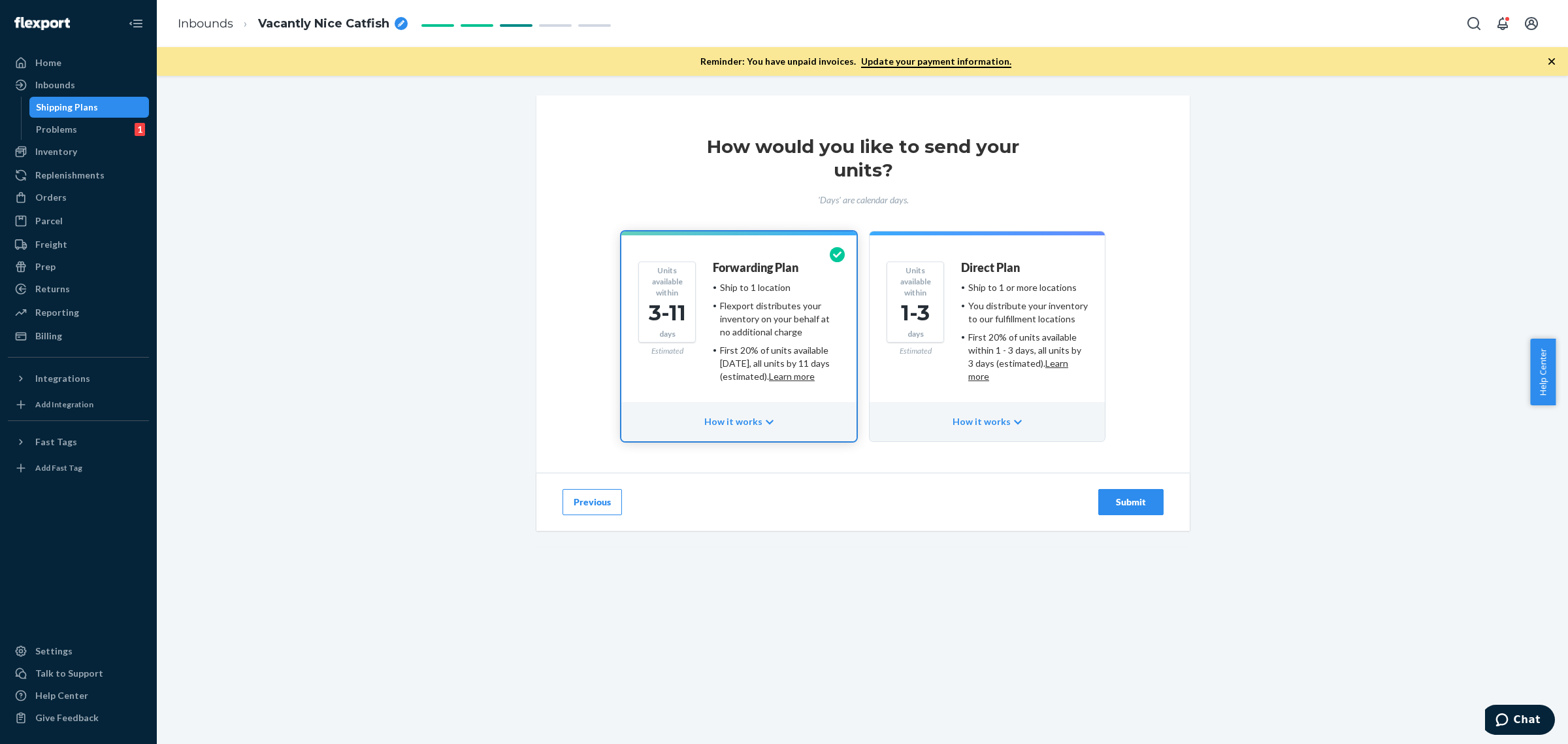
click at [1024, 360] on div "First 20% of units available within 1 - 3 days, all units by 3 days (estimated)…" at bounding box center [1028, 356] width 119 height 52
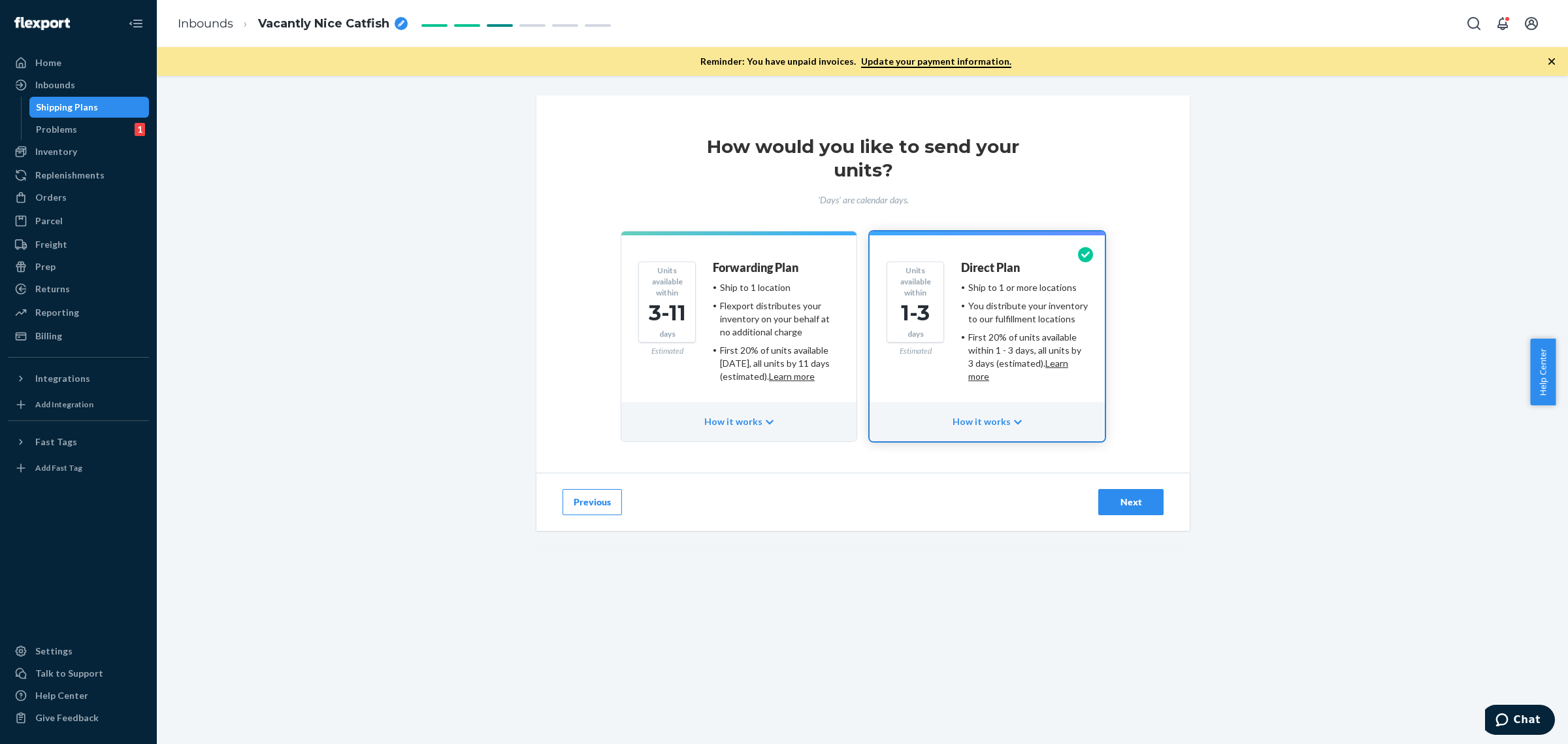
click at [1110, 491] on button "Next" at bounding box center [1131, 502] width 66 height 26
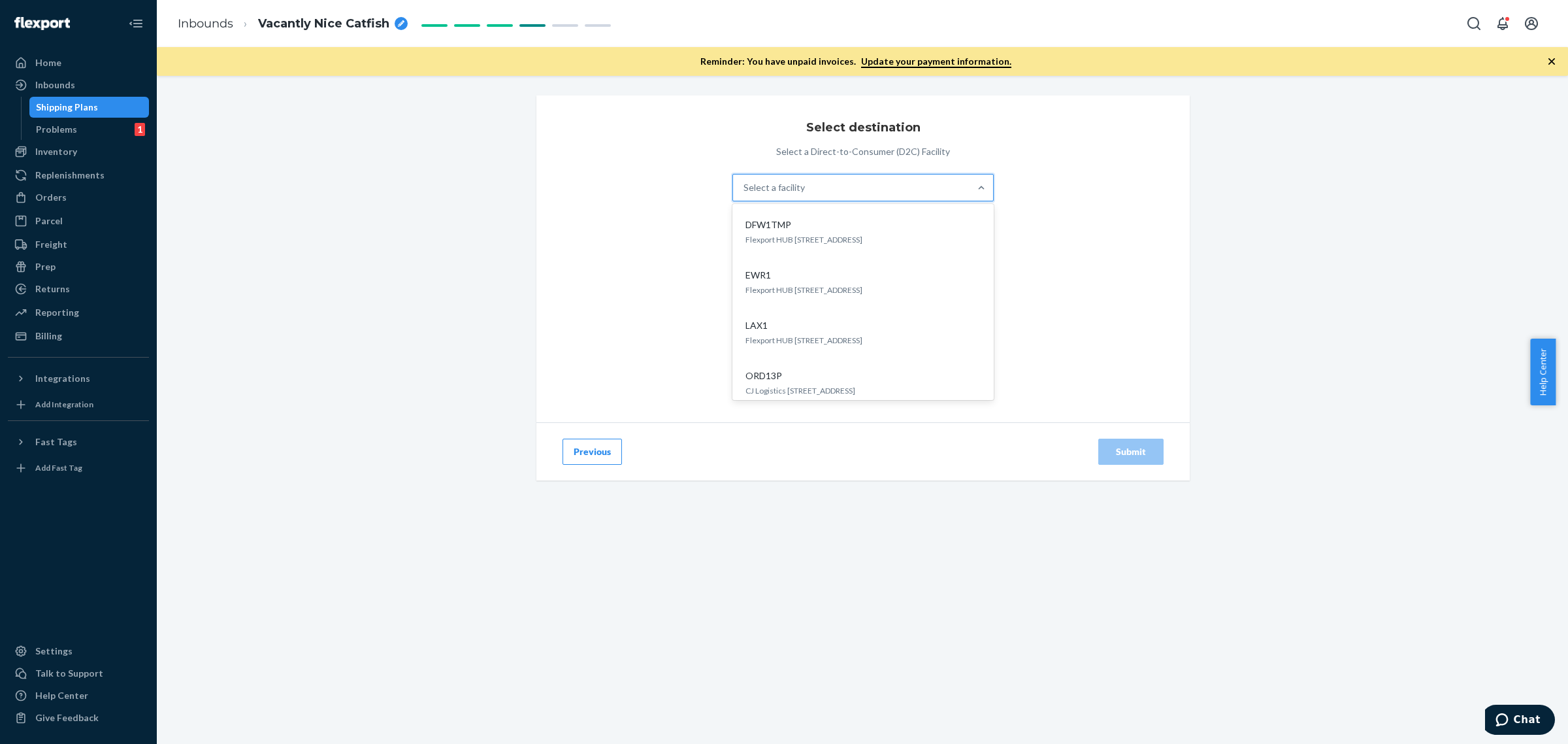
click at [919, 188] on div "Select a facility" at bounding box center [852, 188] width 237 height 26
click at [745, 188] on input "option DFW1TMP focused, 1 of 5. 5 results available. Use Up and Down to choose …" at bounding box center [745, 187] width 2 height 13
click at [841, 324] on div "LAX1" at bounding box center [861, 325] width 240 height 13
